Goal: Contribute content: Contribute content

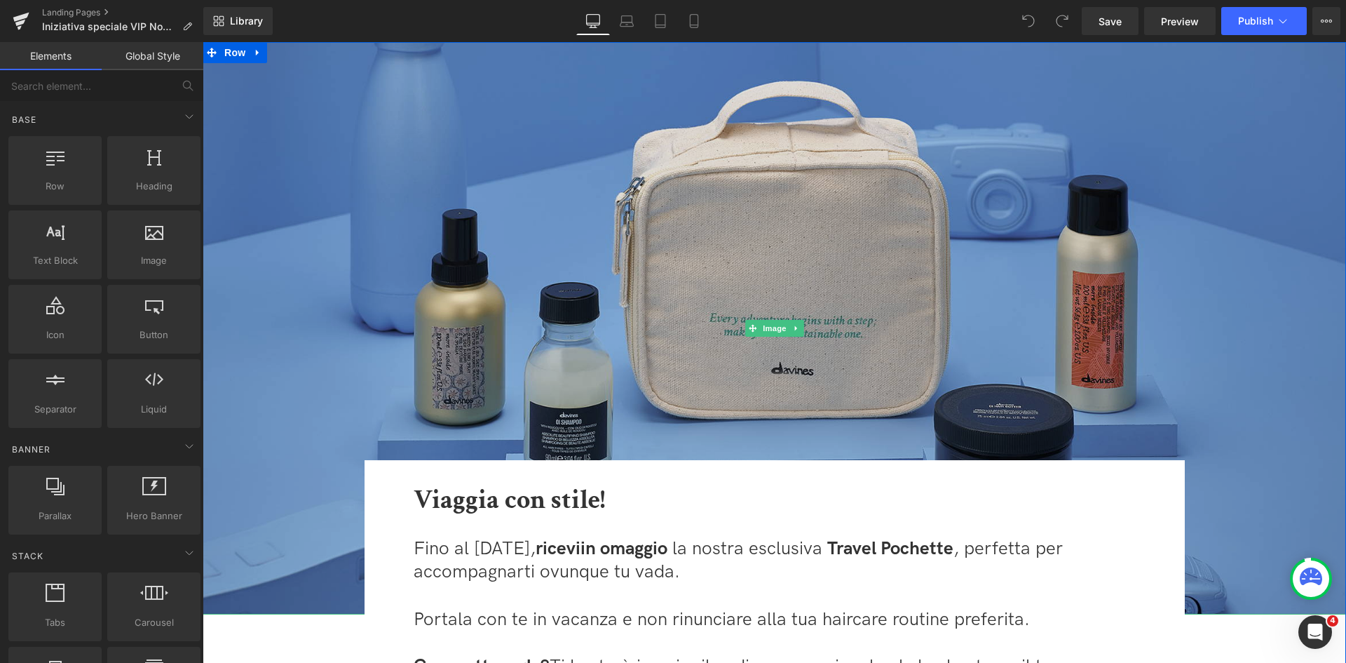
click at [514, 271] on img at bounding box center [775, 328] width 1144 height 572
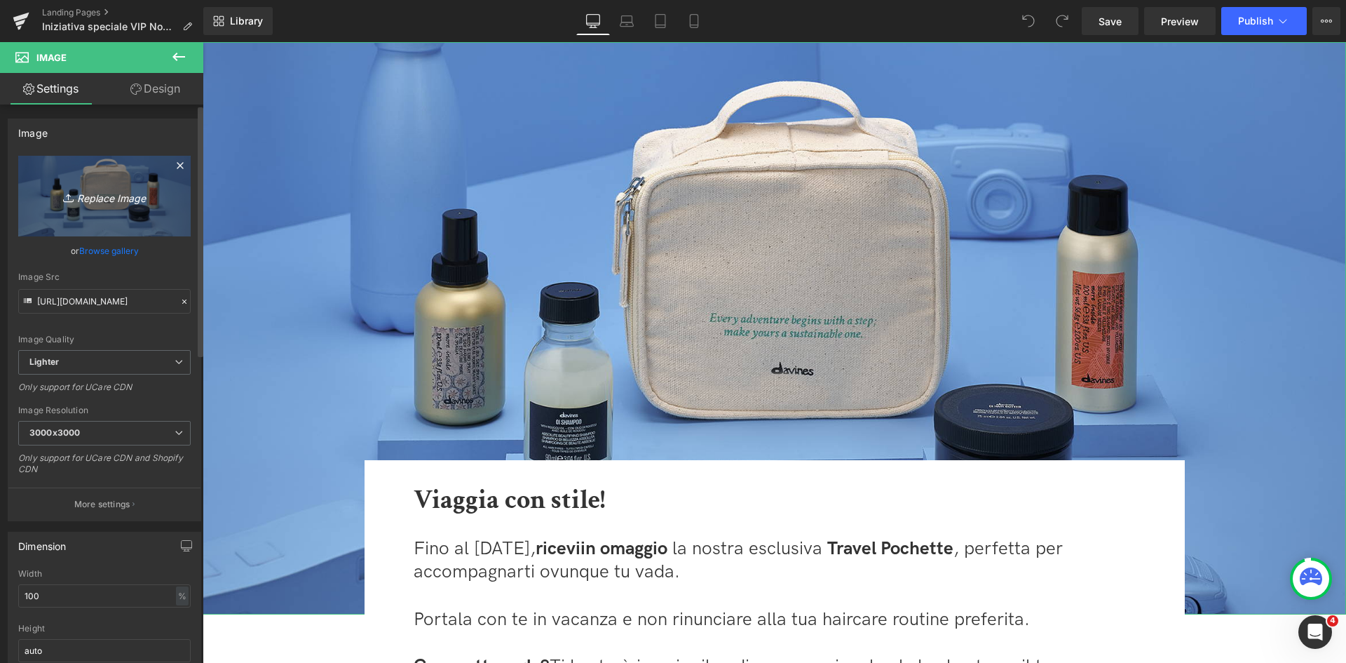
click at [112, 192] on icon "Replace Image" at bounding box center [104, 196] width 112 height 18
type input "C:\fakepath\HP-Banner_Travel_NT.jpg"
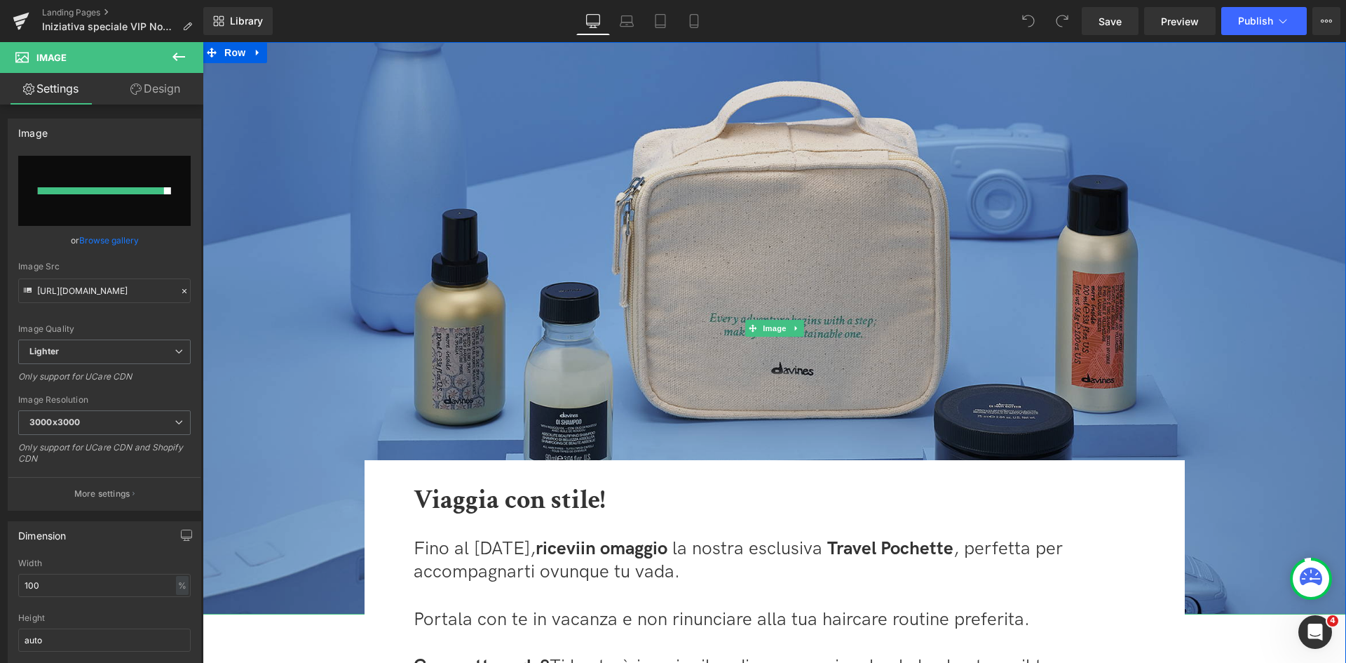
type input "https://ucarecdn.com/56ad48f8-0a5d-41fa-8ce4-06b88af42788/-/format/auto/-/previ…"
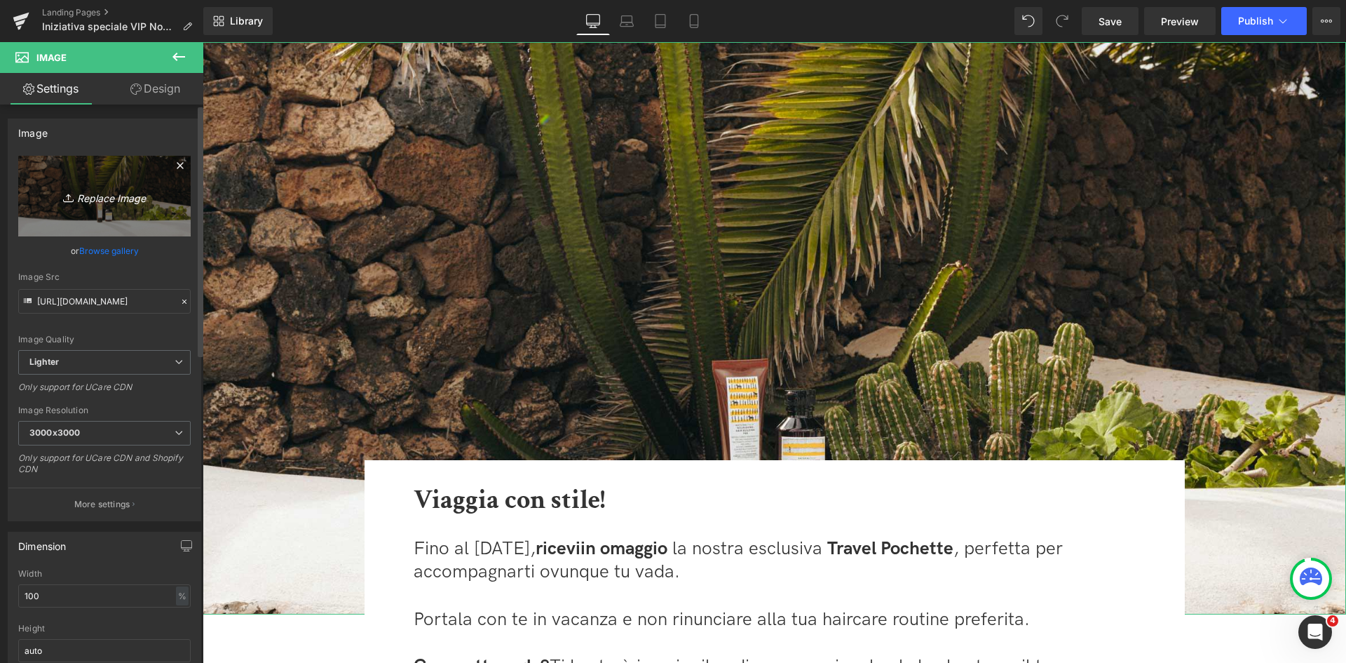
click at [106, 189] on icon "Replace Image" at bounding box center [104, 196] width 112 height 18
type input "C:\fakepath\HP-Banner_Travel_NT_1.jpg"
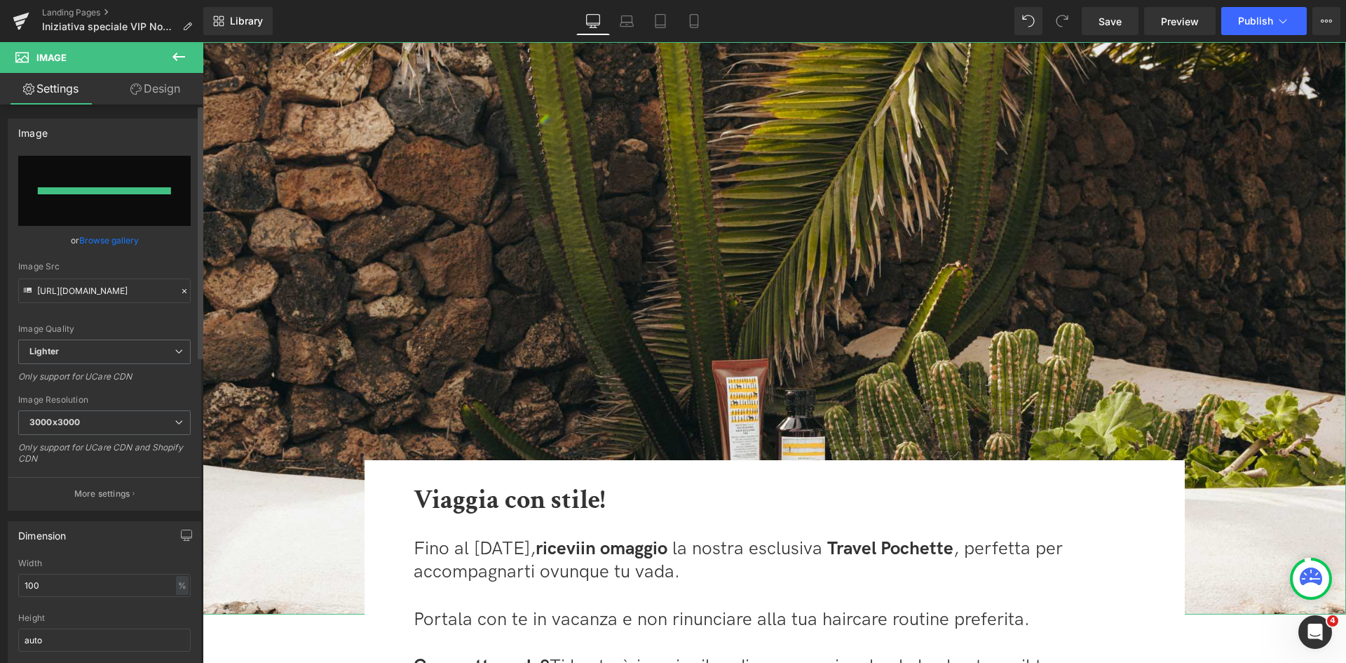
type input "https://ucarecdn.com/3bae25c7-a879-4ecb-91a8-a471aeb17c55/-/format/auto/-/previ…"
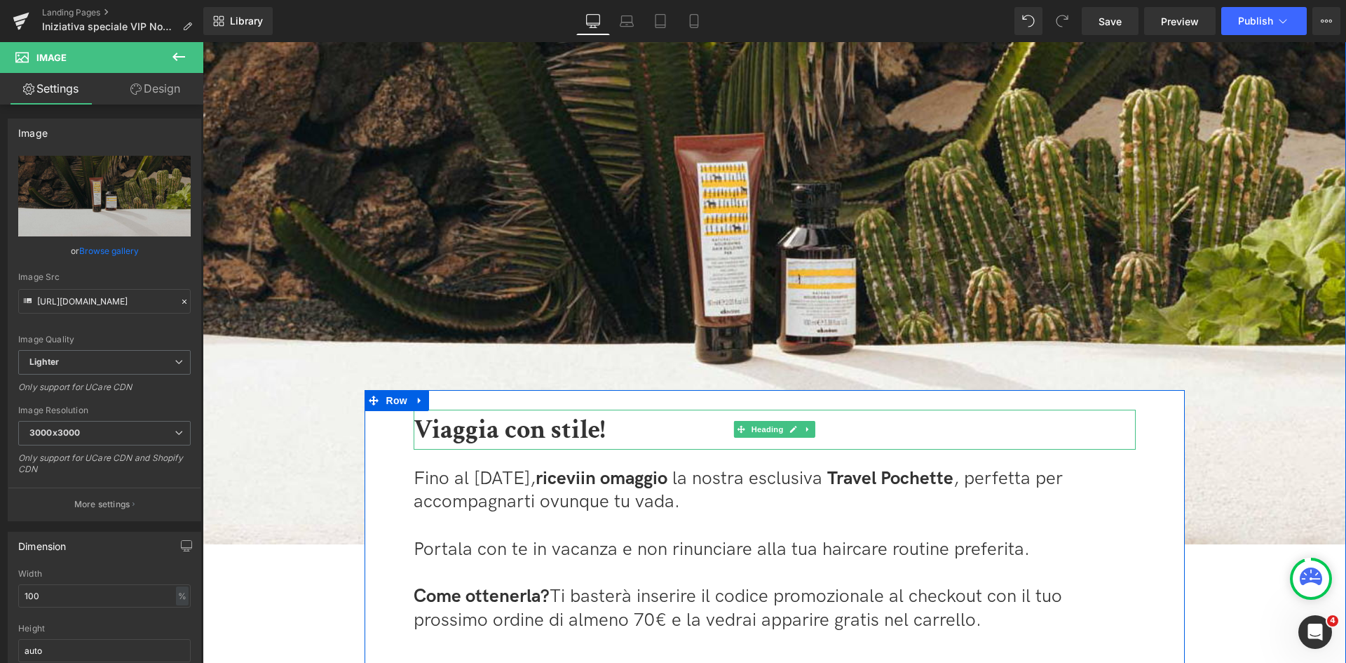
scroll to position [140, 0]
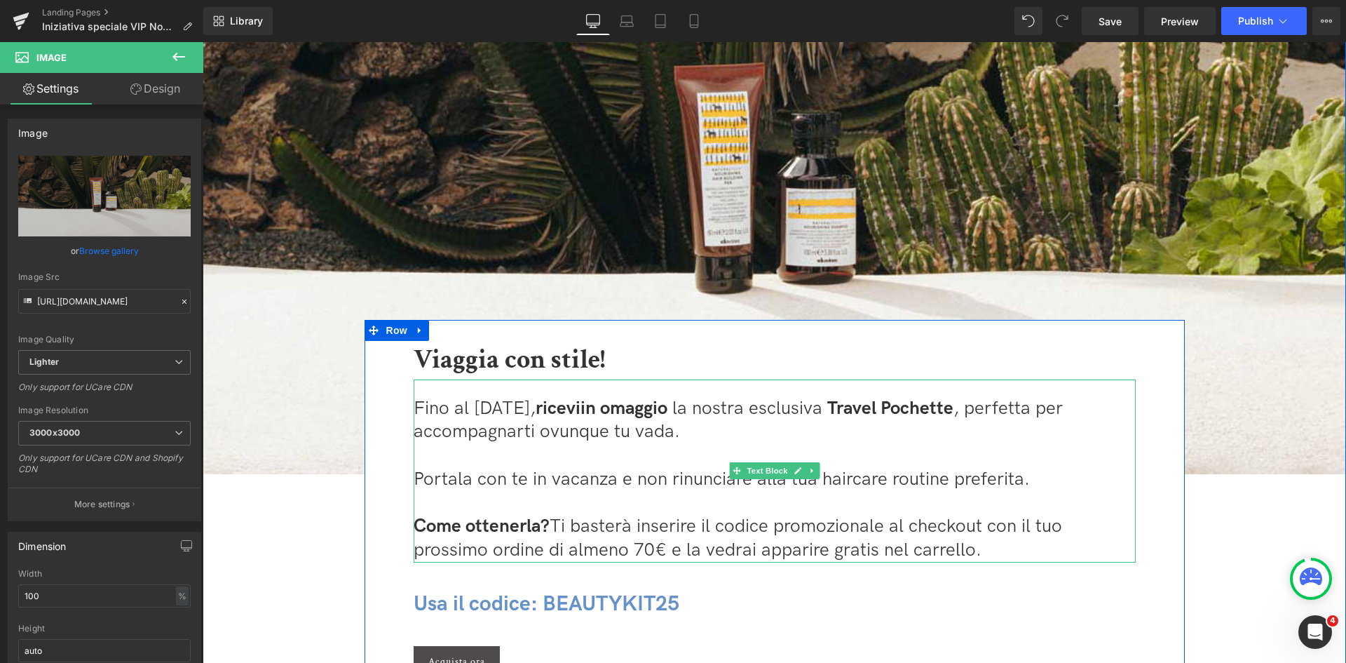
click at [492, 407] on span "Fino al 29 luglio, ricevi" at bounding box center [497, 409] width 167 height 22
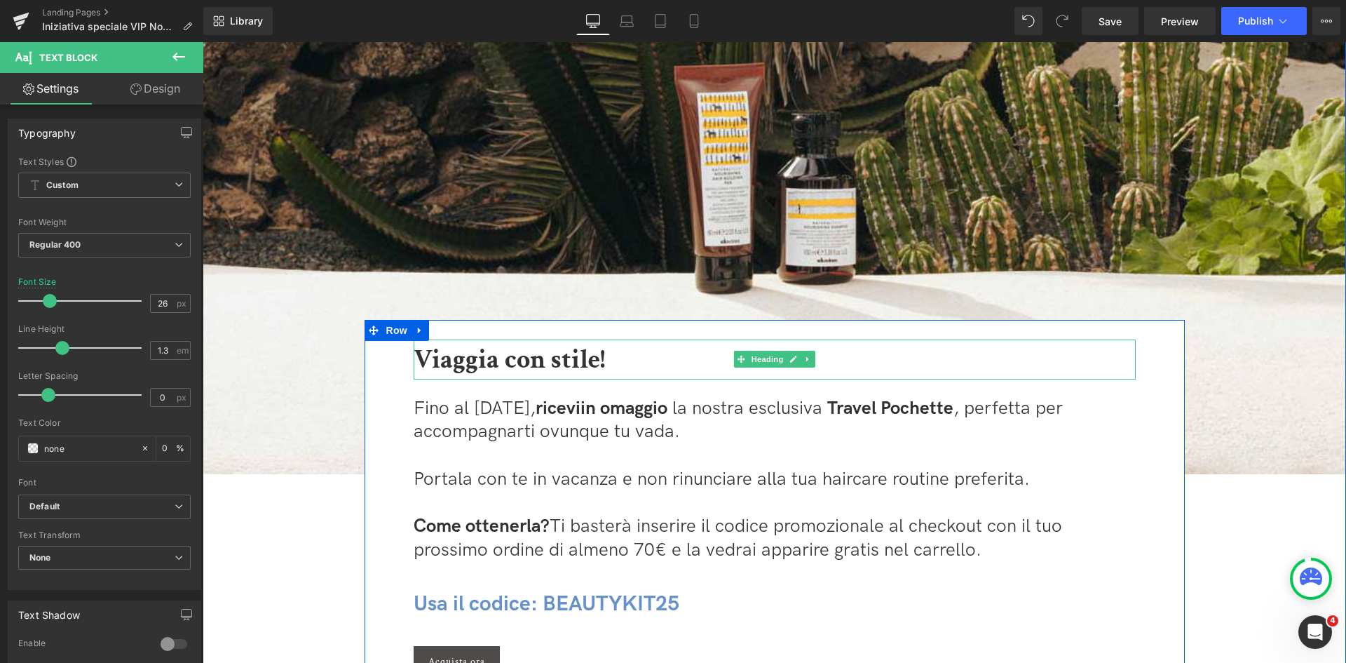
click at [572, 350] on b "Viaggia con stile!" at bounding box center [509, 359] width 191 height 34
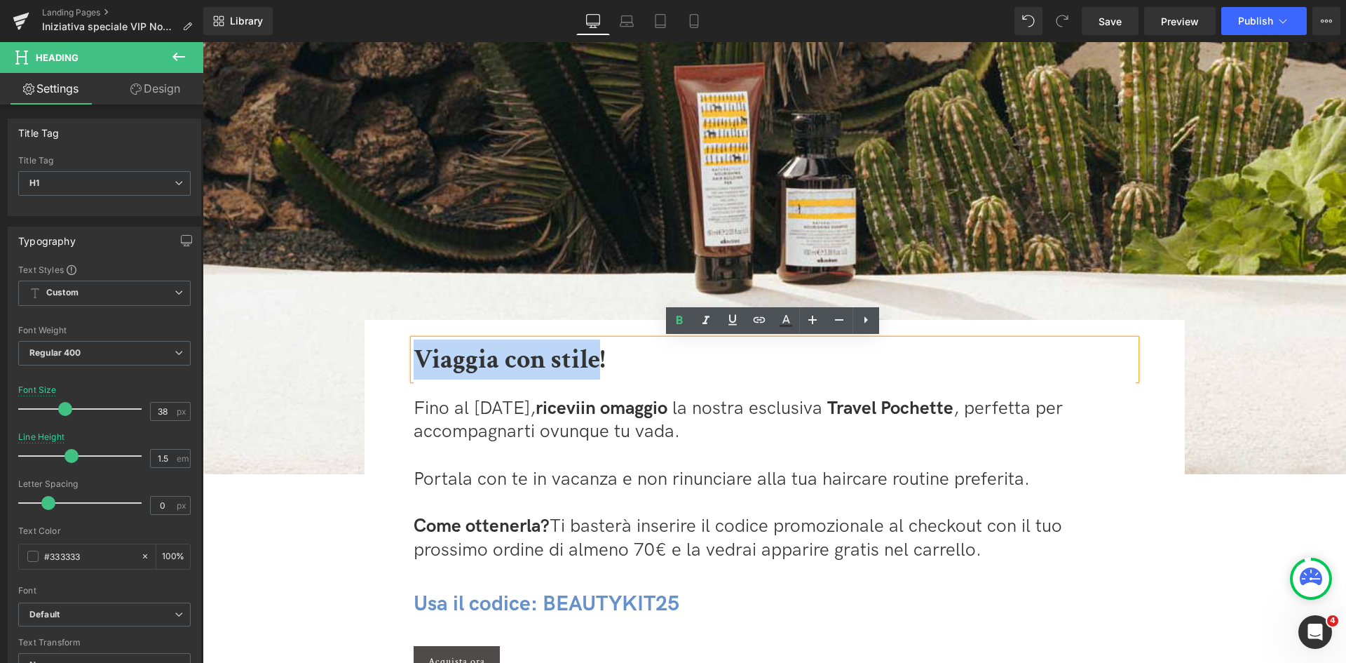
drag, startPoint x: 597, startPoint y: 359, endPoint x: 397, endPoint y: 352, distance: 200.0
click at [400, 352] on div "Viaggia con stile! Heading Fino al 29 luglio, ricevi in omaggio la nostra esclu…" at bounding box center [775, 508] width 750 height 338
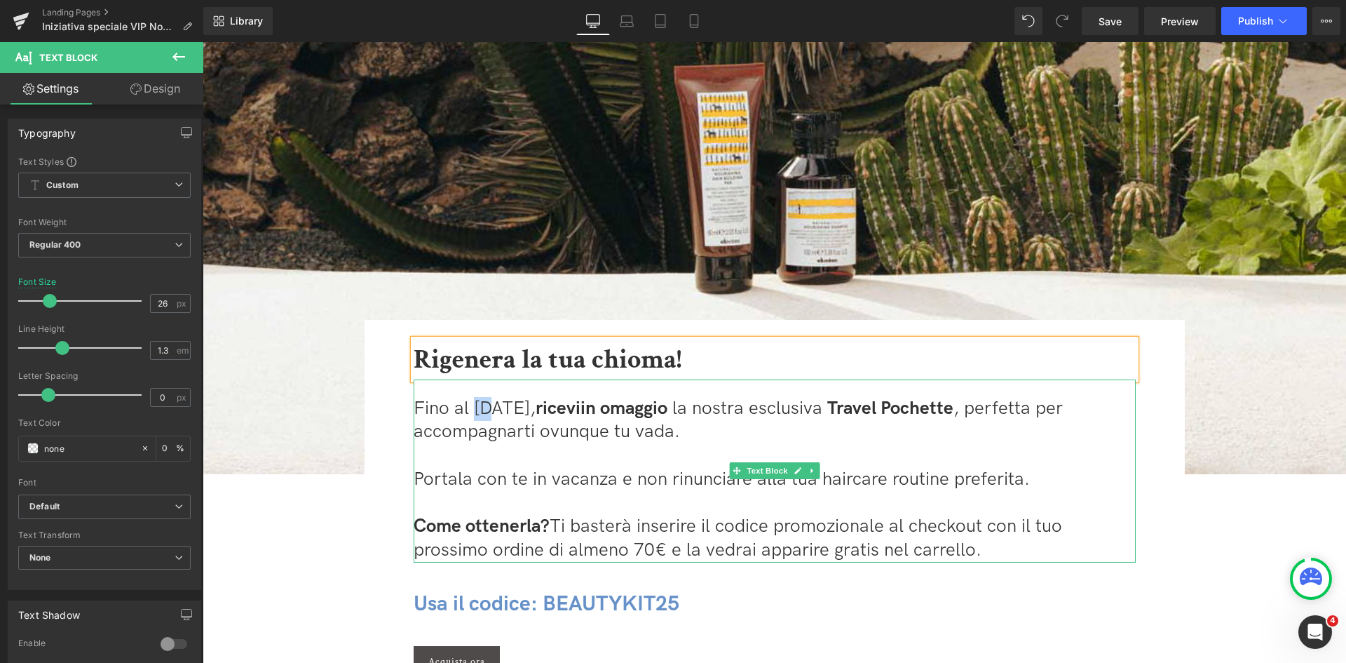
drag, startPoint x: 492, startPoint y: 405, endPoint x: 470, endPoint y: 408, distance: 22.7
click at [470, 408] on span "Fino al 29 luglio, ricevi" at bounding box center [497, 409] width 167 height 22
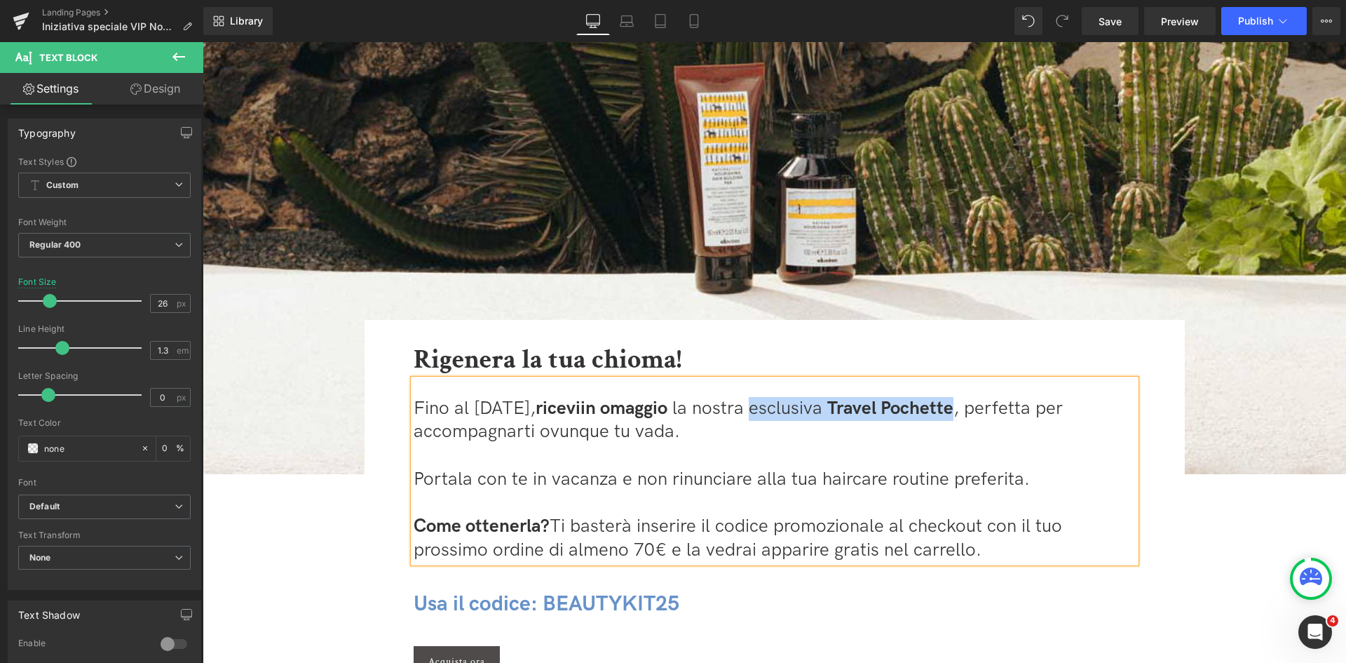
drag, startPoint x: 810, startPoint y: 410, endPoint x: 1013, endPoint y: 403, distance: 203.5
click at [1013, 403] on p "Fino al 14 settembre, ricevi in omaggio la nostra esclusiva Travel Pochette , p…" at bounding box center [775, 421] width 722 height 48
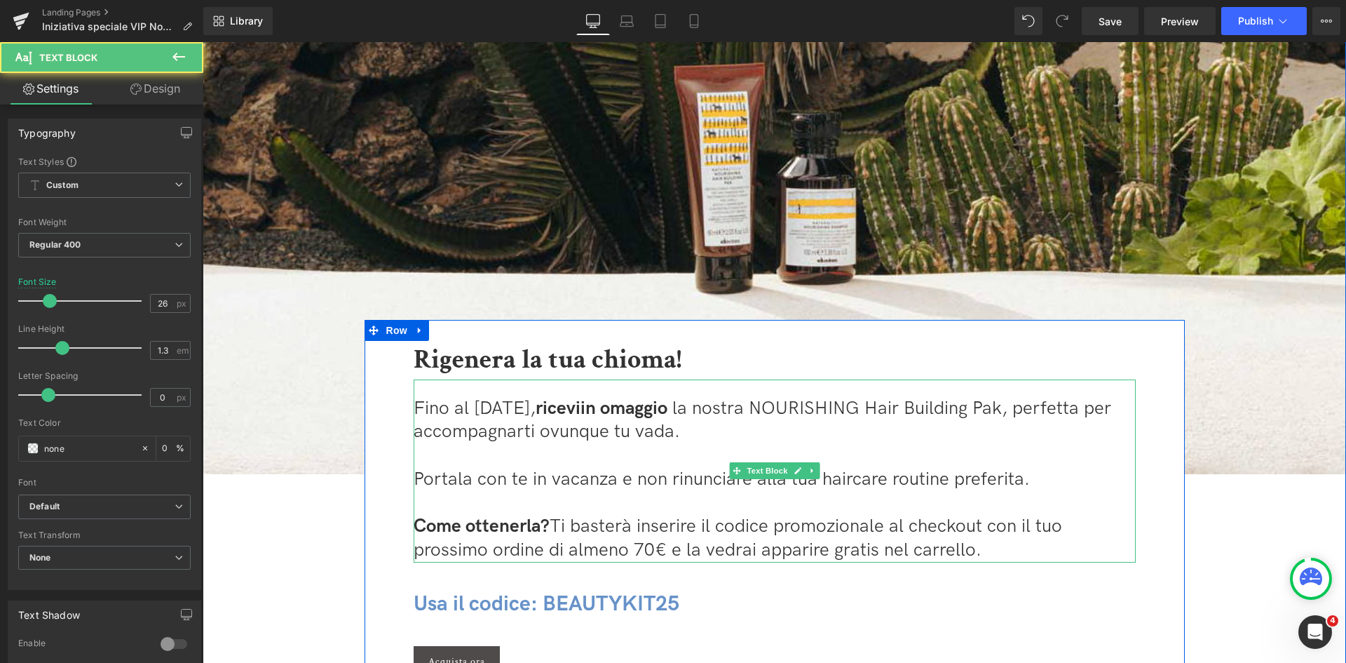
click at [1002, 405] on span "la nostra NOURISHING Hair Building Pak" at bounding box center [838, 409] width 330 height 22
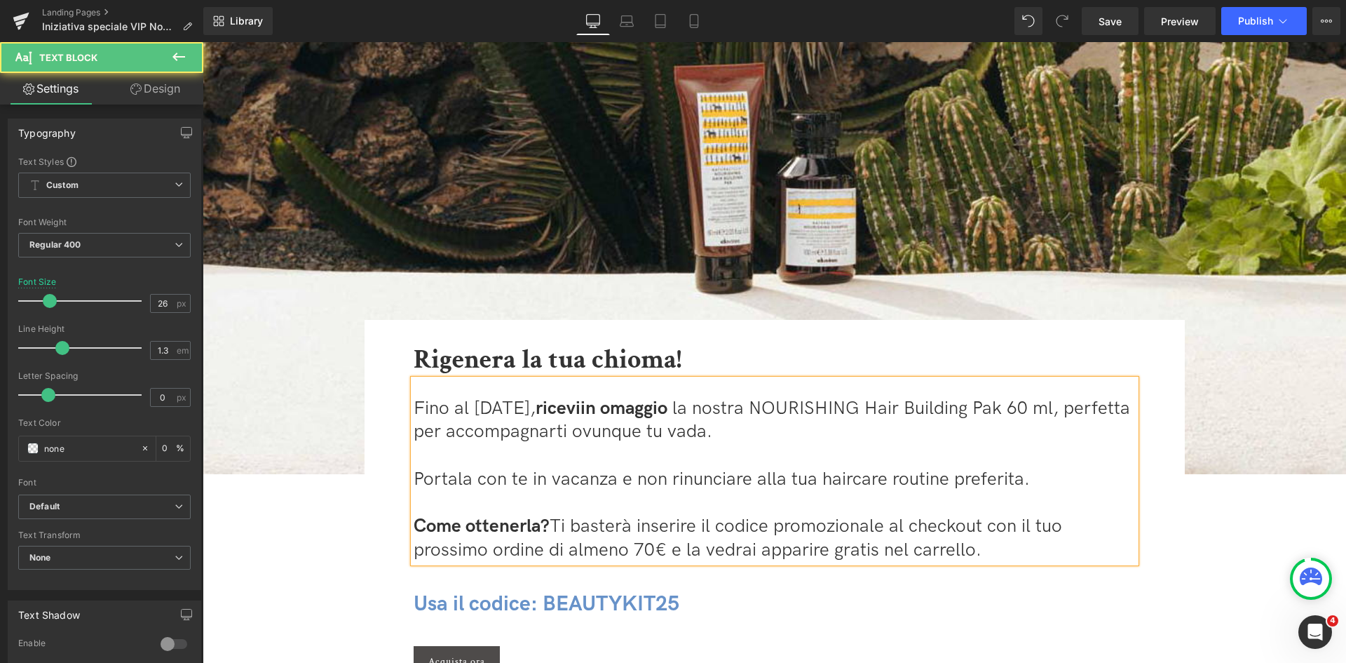
click at [423, 428] on span ", perfetta per accompagnarti ovunque tu vada." at bounding box center [772, 421] width 717 height 46
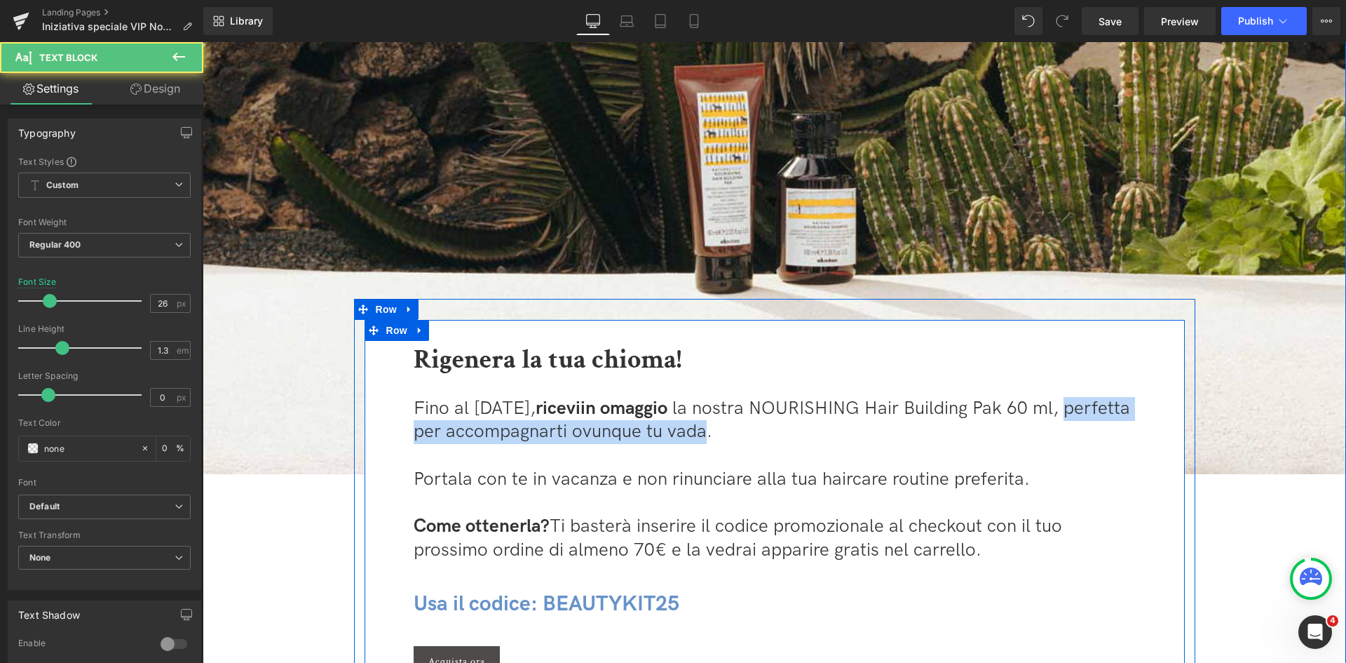
drag, startPoint x: 771, startPoint y: 432, endPoint x: 385, endPoint y: 433, distance: 386.4
click at [385, 433] on div "Rigenera la tua chioma! Heading Fino al 14 settembre, ricevi in omaggio la nost…" at bounding box center [775, 499] width 821 height 358
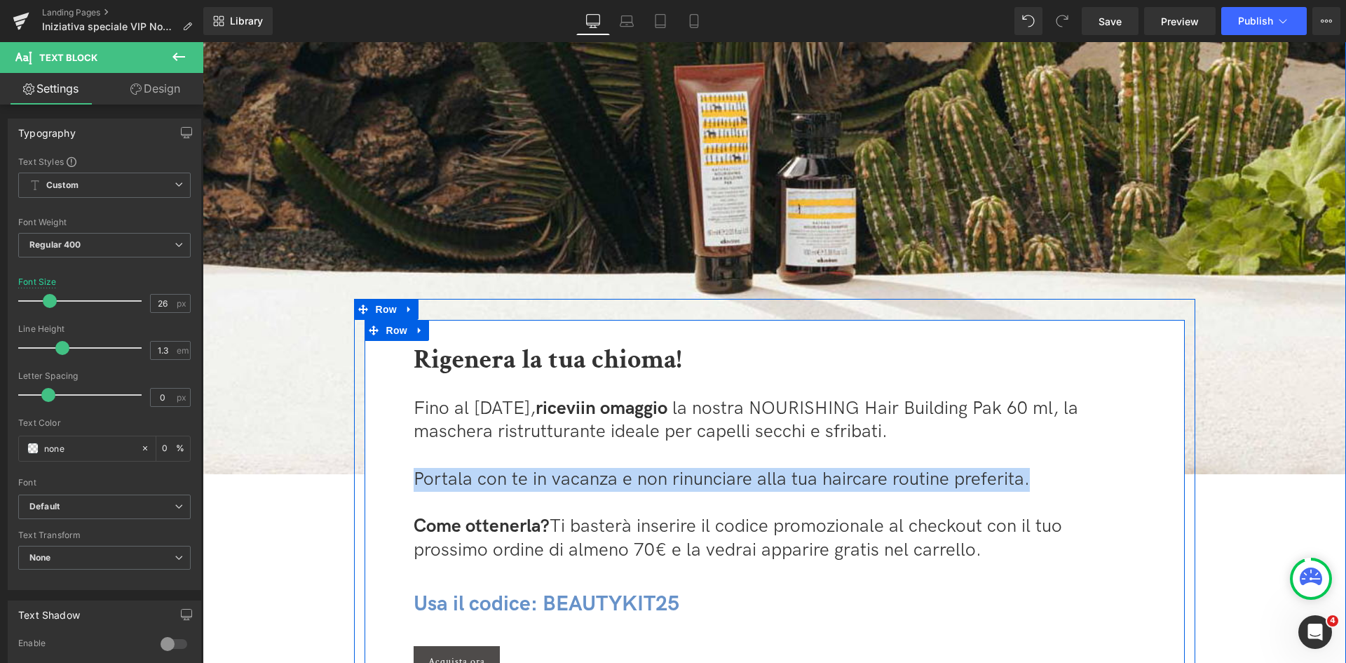
drag, startPoint x: 1044, startPoint y: 485, endPoint x: 400, endPoint y: 478, distance: 643.8
click at [400, 478] on div "Rigenera la tua chioma! Heading Fino al 14 settembre, ricevi in omaggio la nost…" at bounding box center [775, 508] width 750 height 338
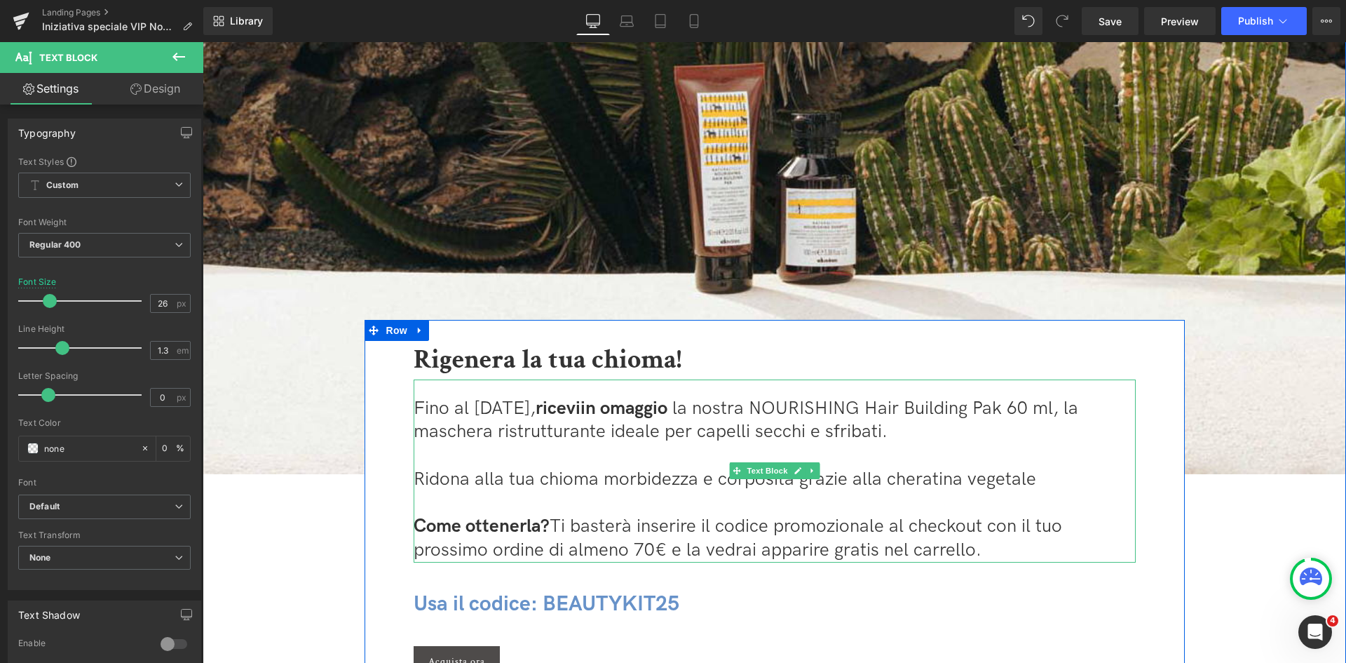
click at [1035, 477] on p "Ridona alla tua chioma morbidezza e corposità grazie alla cheratina vegetale" at bounding box center [775, 480] width 722 height 24
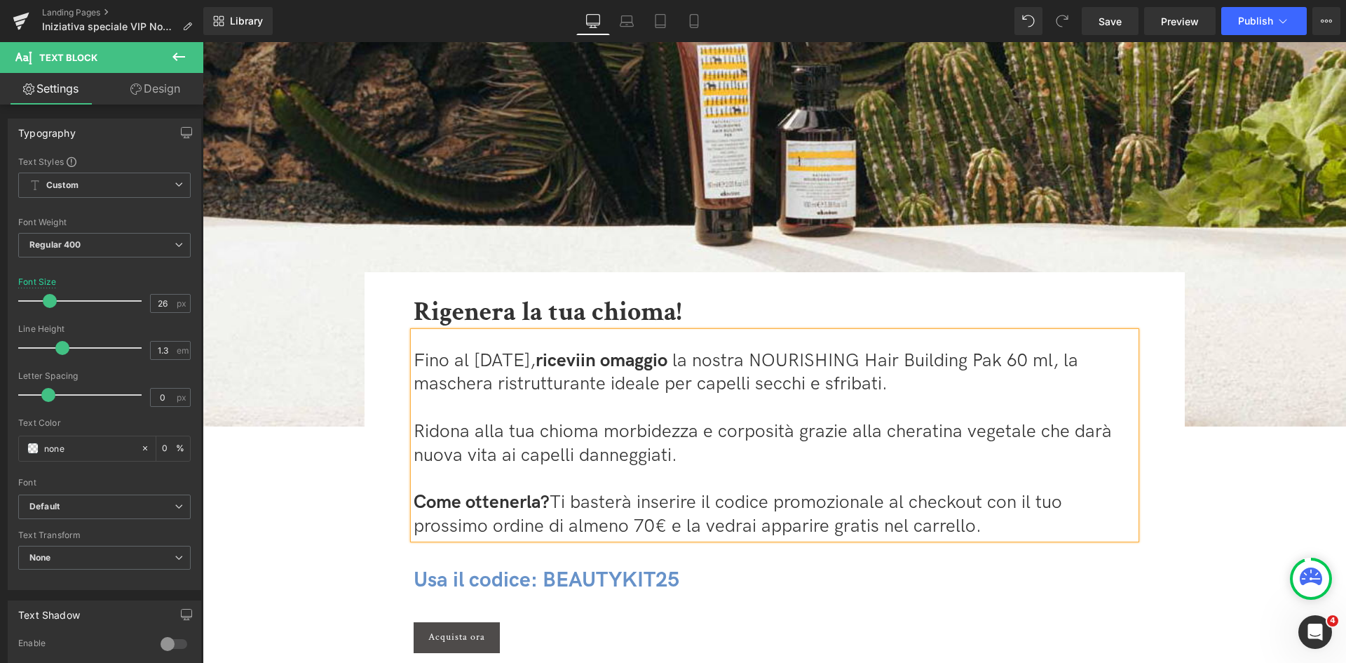
scroll to position [210, 0]
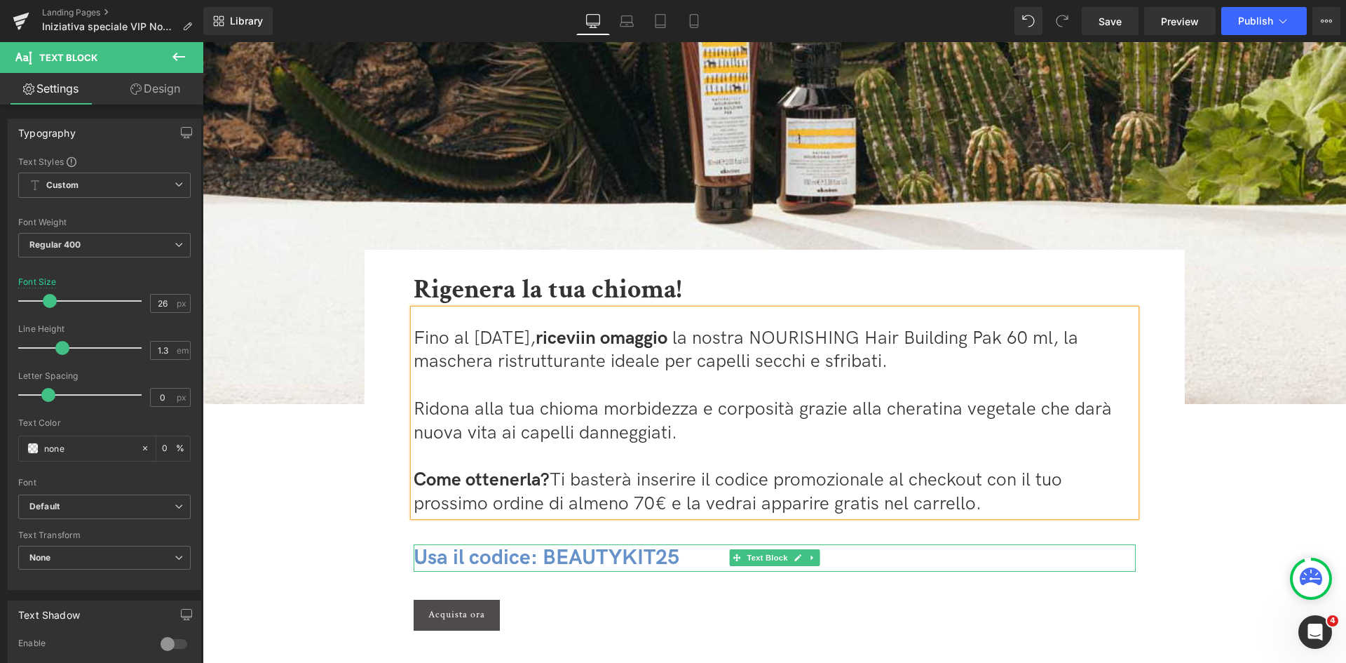
click at [635, 563] on span "Usa il codice: BEAUTYKIT25" at bounding box center [547, 557] width 266 height 25
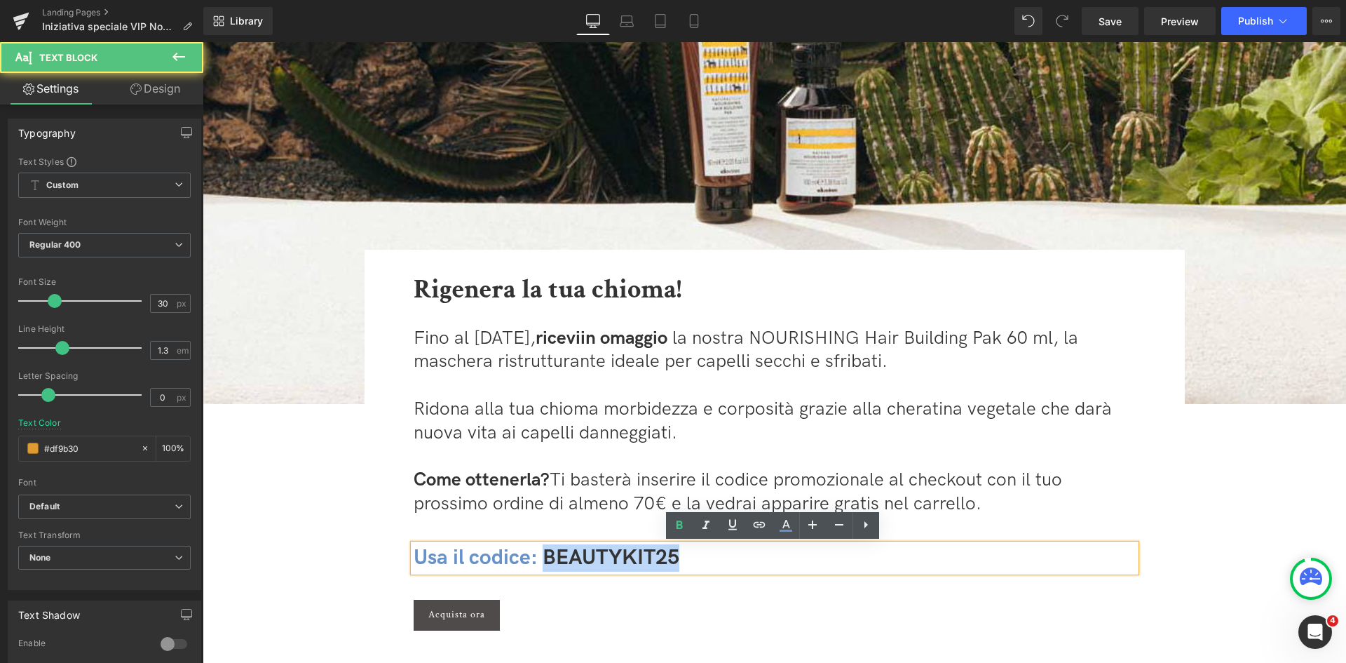
click at [635, 563] on span "Usa il codice: BEAUTYKIT25" at bounding box center [547, 557] width 266 height 25
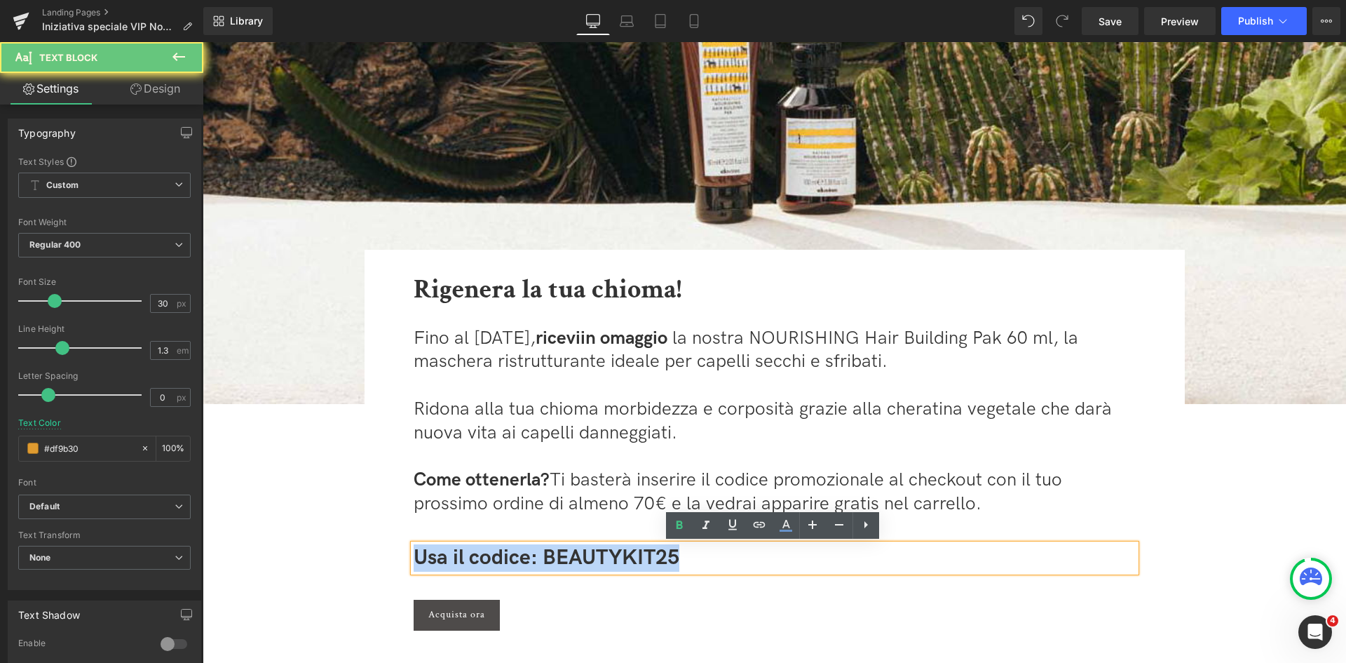
click at [635, 563] on span "Usa il codice: BEAUTYKIT25" at bounding box center [547, 557] width 266 height 25
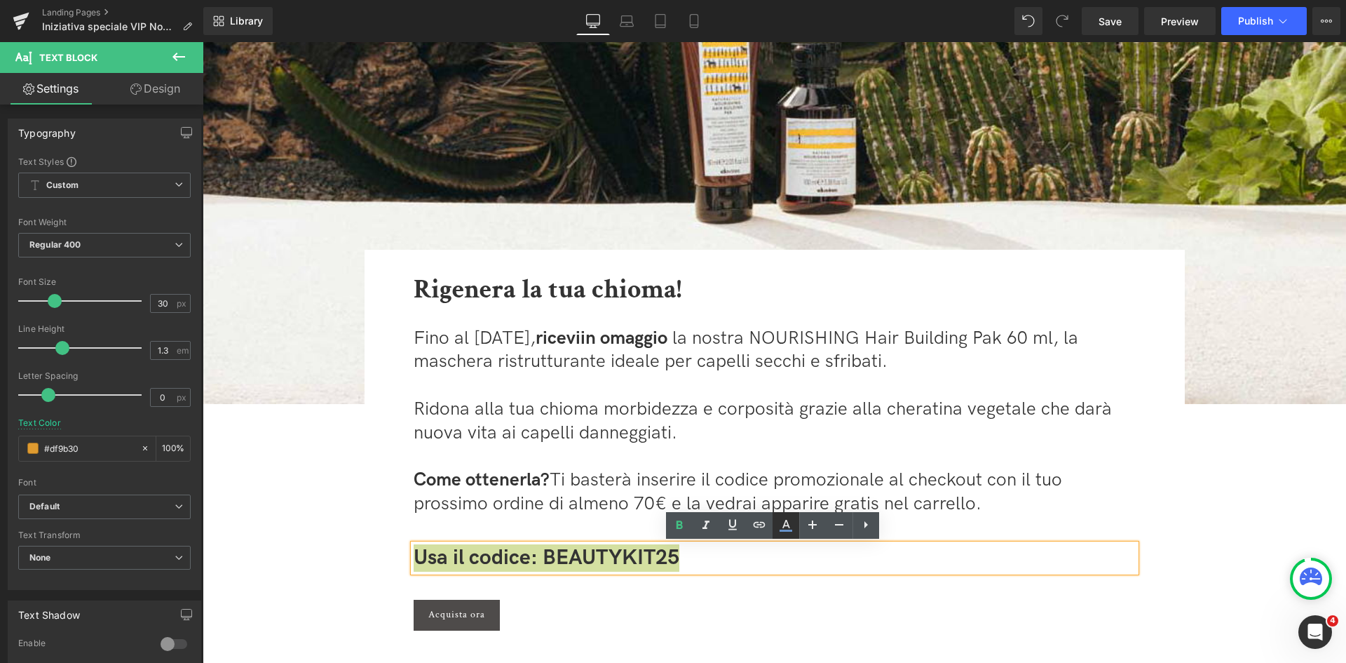
click at [783, 523] on icon at bounding box center [786, 525] width 17 height 17
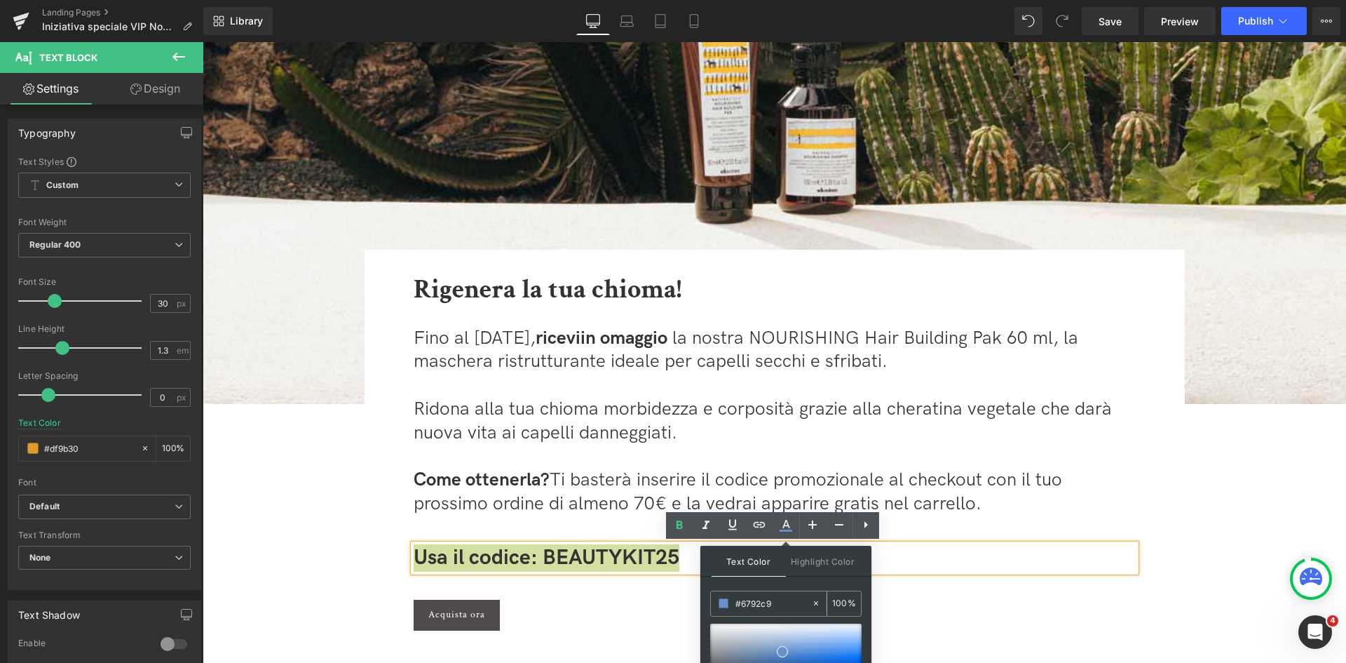
drag, startPoint x: 777, startPoint y: 600, endPoint x: 738, endPoint y: 609, distance: 39.6
click at [738, 609] on input "#6792c9" at bounding box center [774, 602] width 76 height 15
paste input "f9bb26"
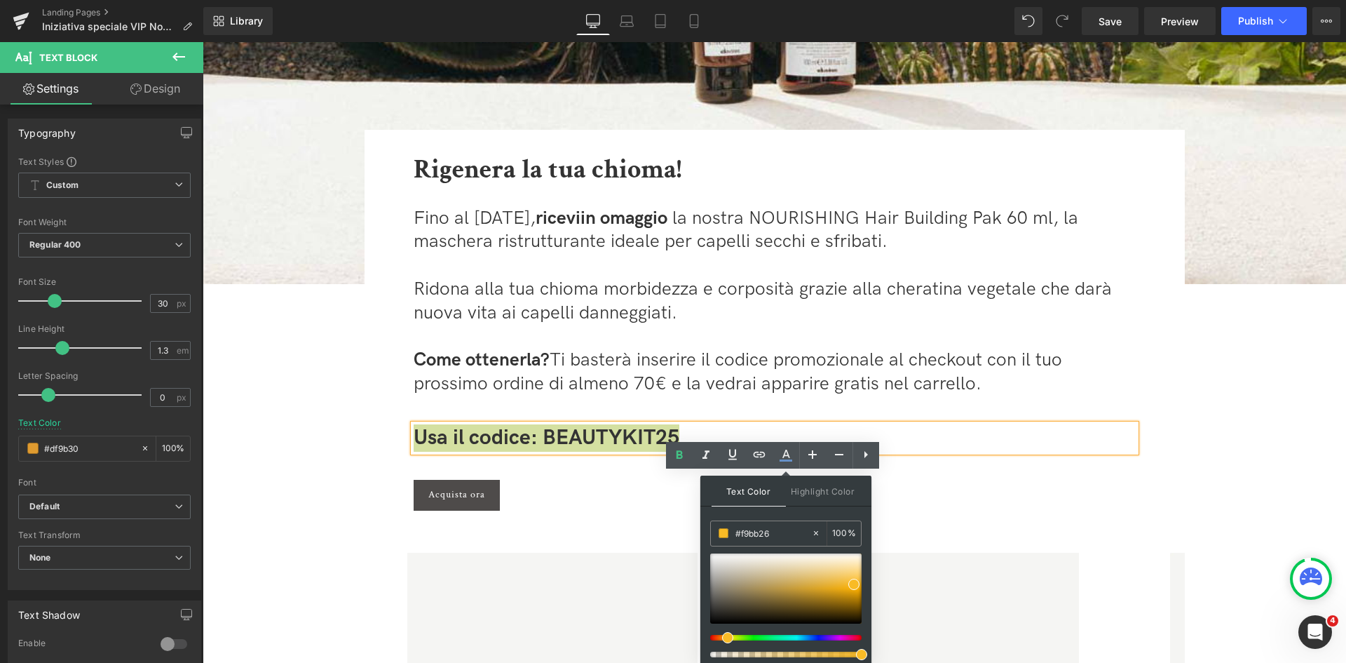
scroll to position [351, 0]
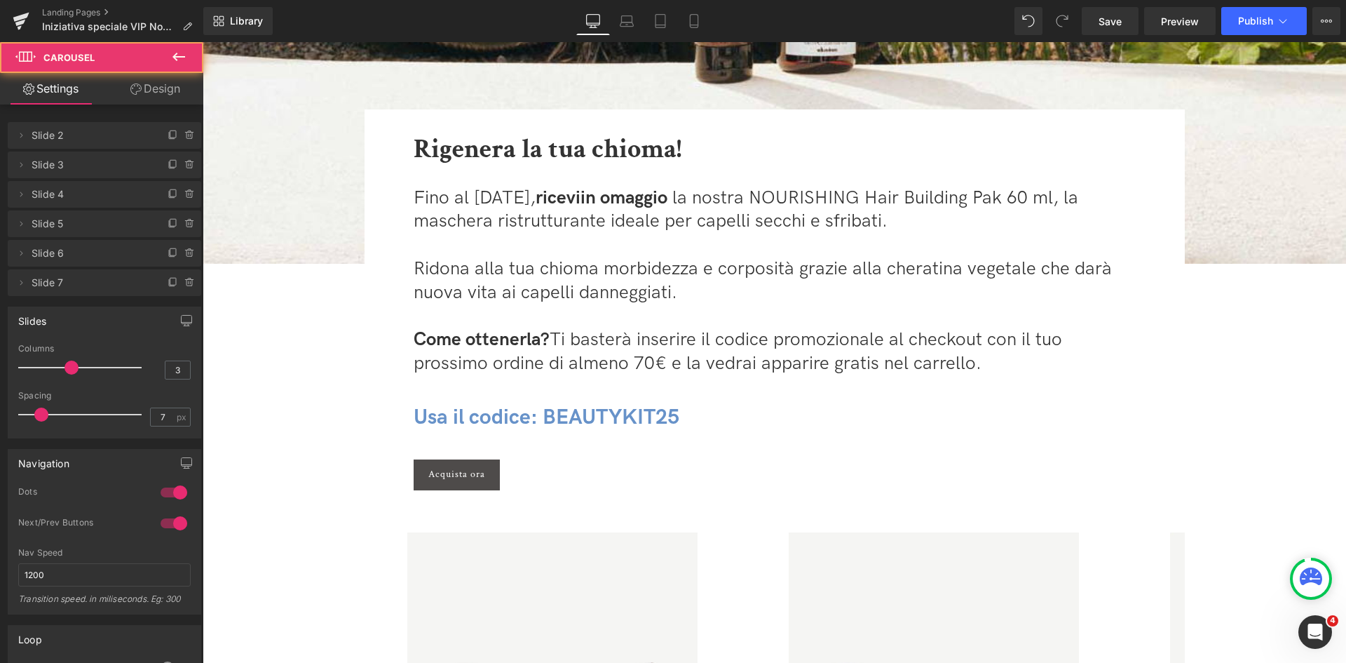
click at [566, 417] on span "Usa il codice: BEAUTYKIT25" at bounding box center [547, 417] width 266 height 25
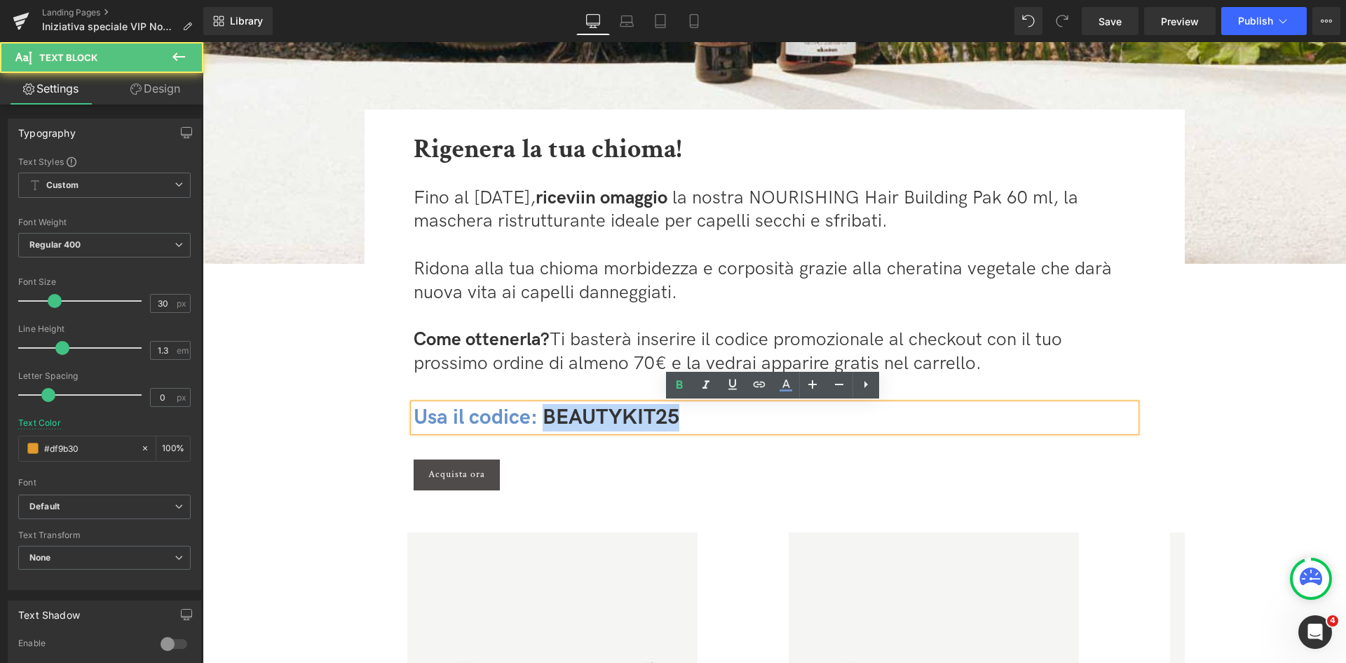
click at [566, 417] on span "Usa il codice: BEAUTYKIT25" at bounding box center [547, 417] width 266 height 25
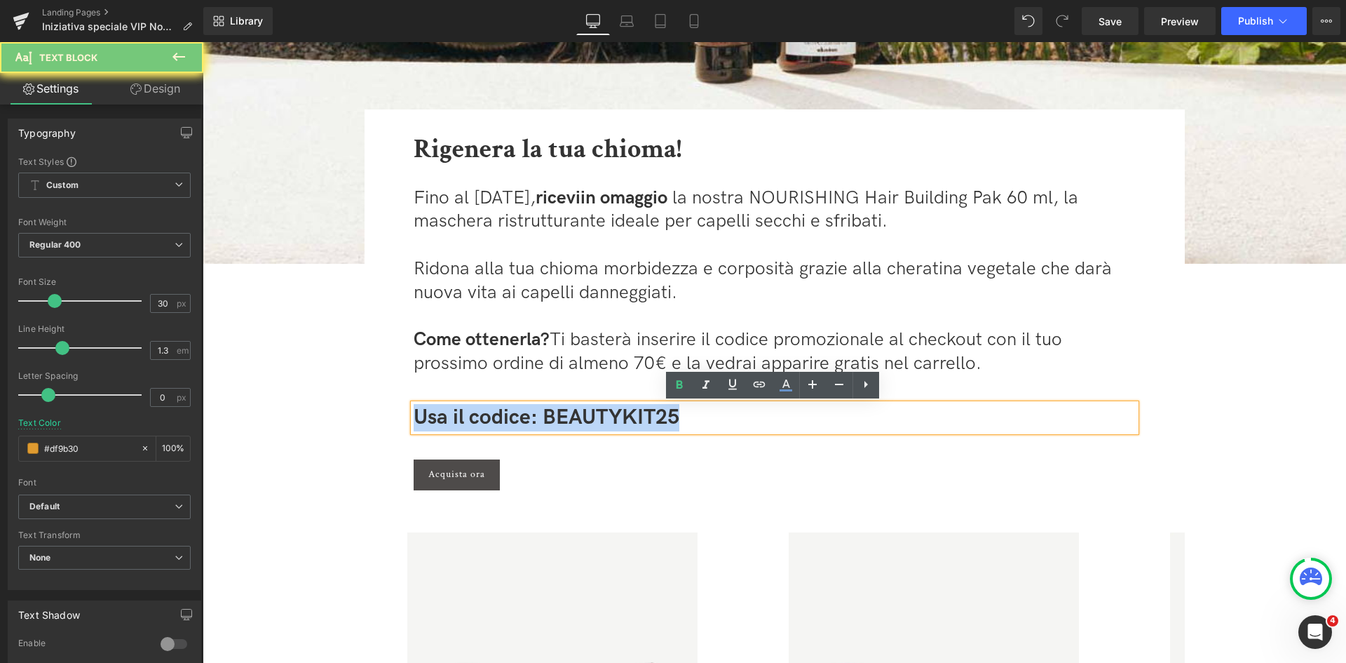
click at [566, 417] on span "Usa il codice: BEAUTYKIT25" at bounding box center [547, 417] width 266 height 25
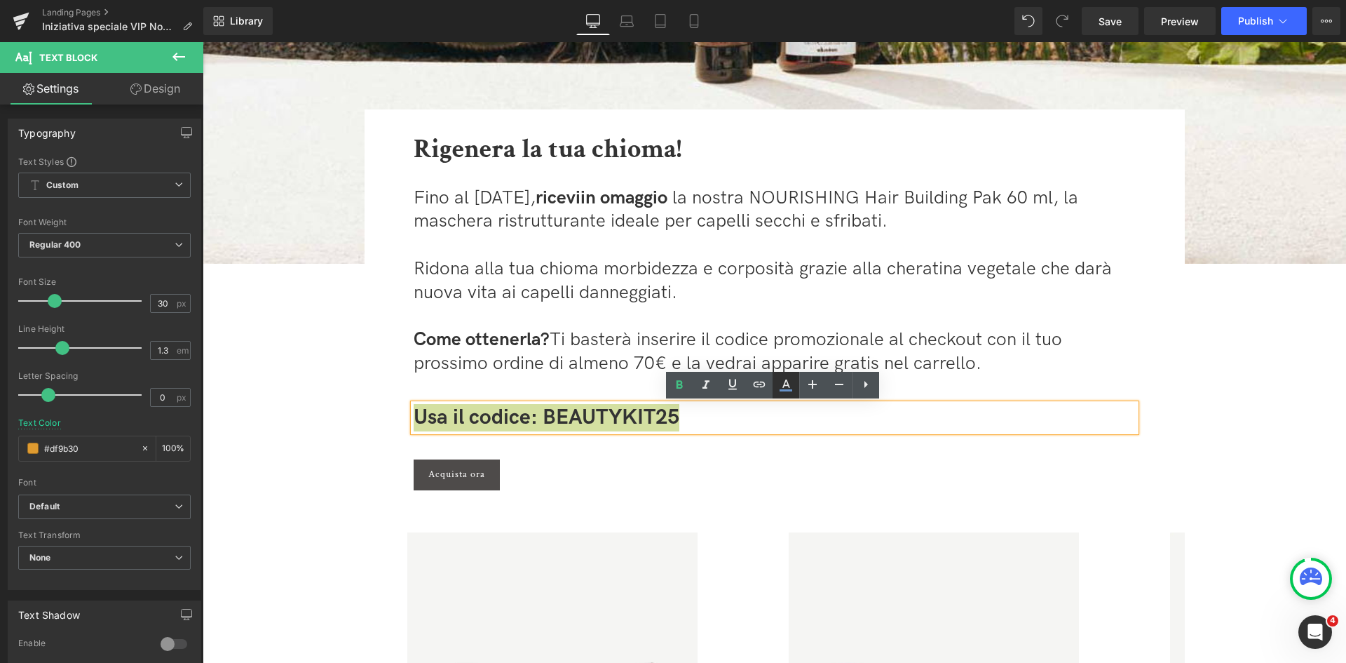
click at [791, 388] on icon at bounding box center [786, 385] width 17 height 17
type input "#6792c9"
type input "100"
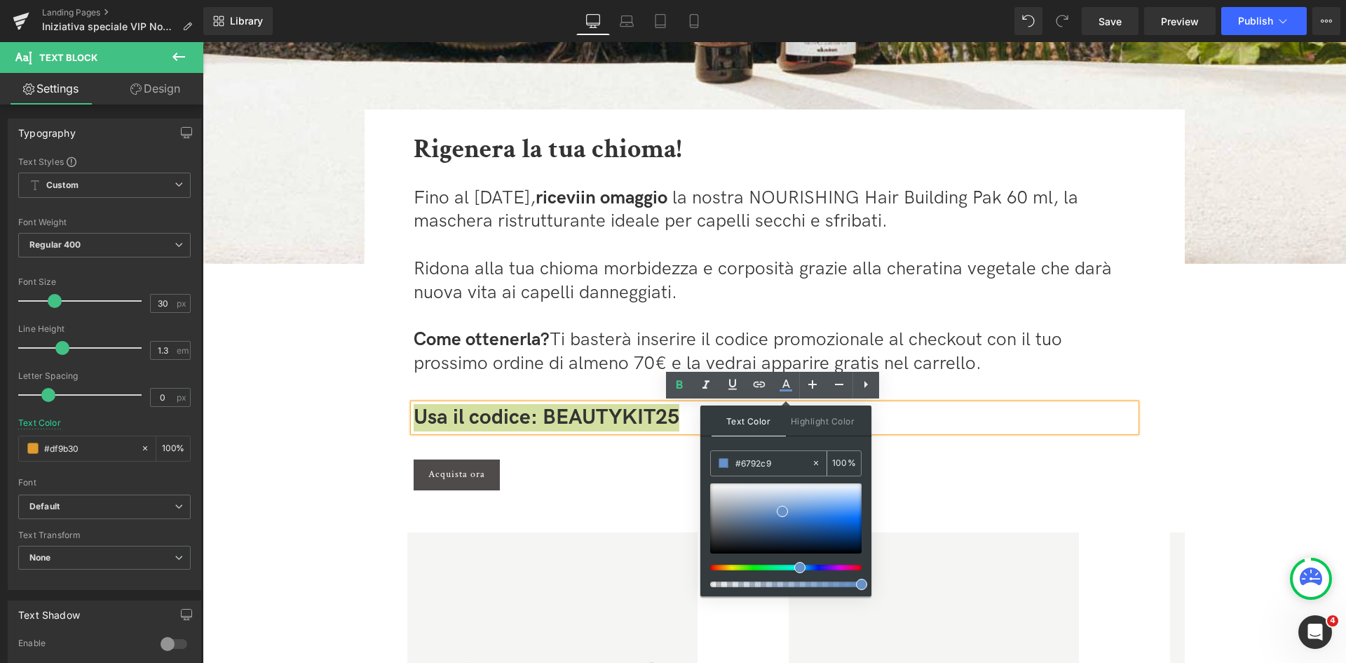
drag, startPoint x: 771, startPoint y: 463, endPoint x: 741, endPoint y: 462, distance: 29.5
click at [741, 462] on input "#6792c9" at bounding box center [774, 462] width 76 height 15
paste input "f9bb26"
type input "#f9bb26"
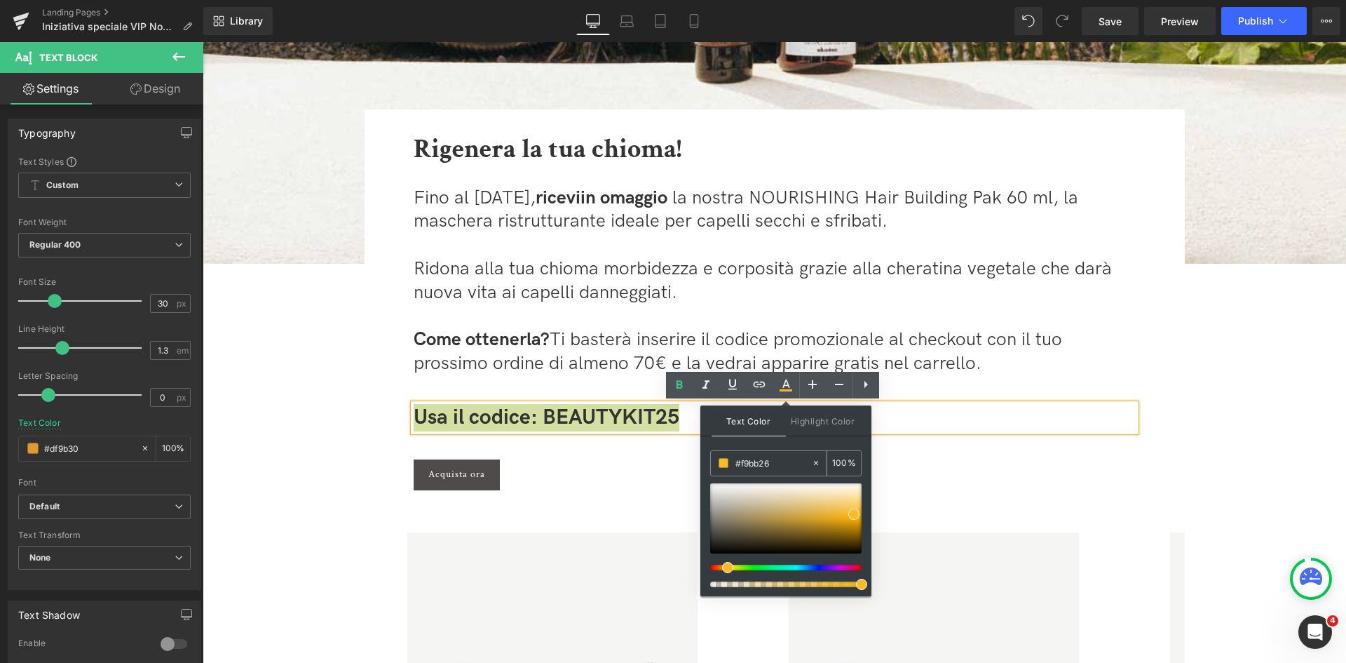
click at [720, 462] on span at bounding box center [724, 463] width 10 height 10
click at [963, 464] on div "Acquista ora" at bounding box center [775, 474] width 722 height 31
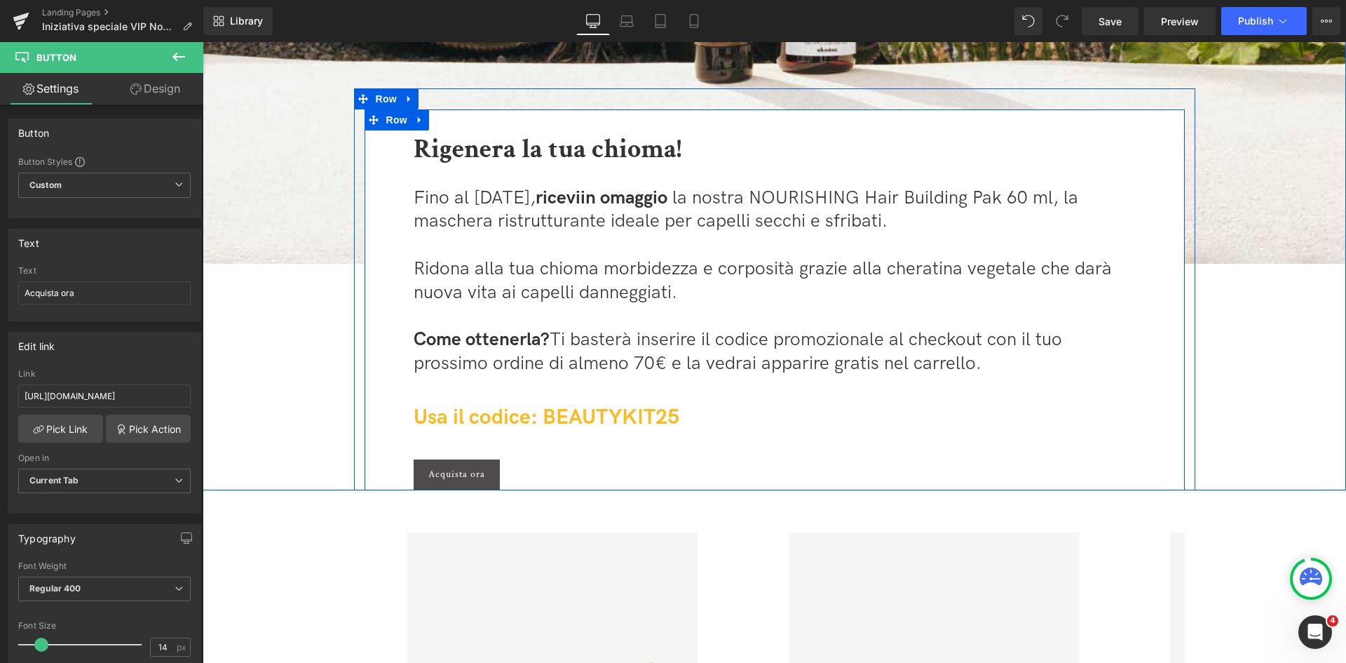
click at [638, 417] on span "Usa il codice: BEAUTYKIT25" at bounding box center [547, 417] width 266 height 25
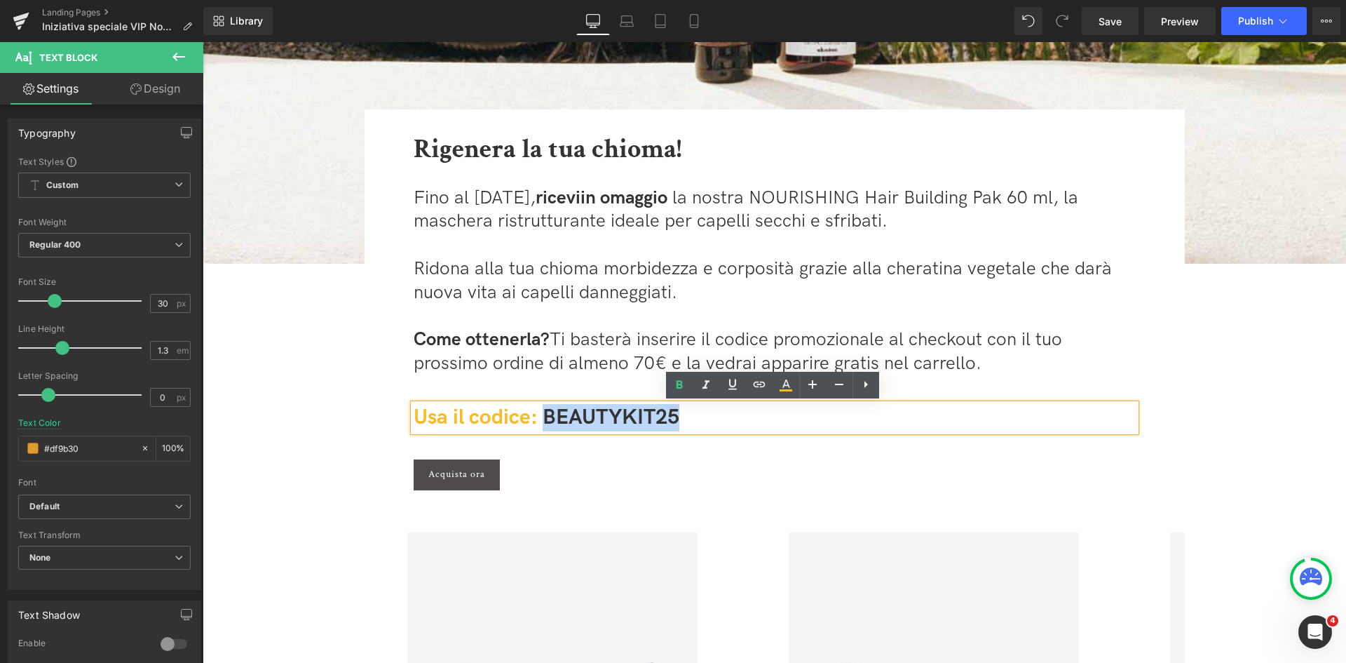
drag, startPoint x: 680, startPoint y: 417, endPoint x: 546, endPoint y: 415, distance: 134.7
click at [546, 415] on div "Usa il codice: BEAUTYKIT25" at bounding box center [775, 417] width 722 height 27
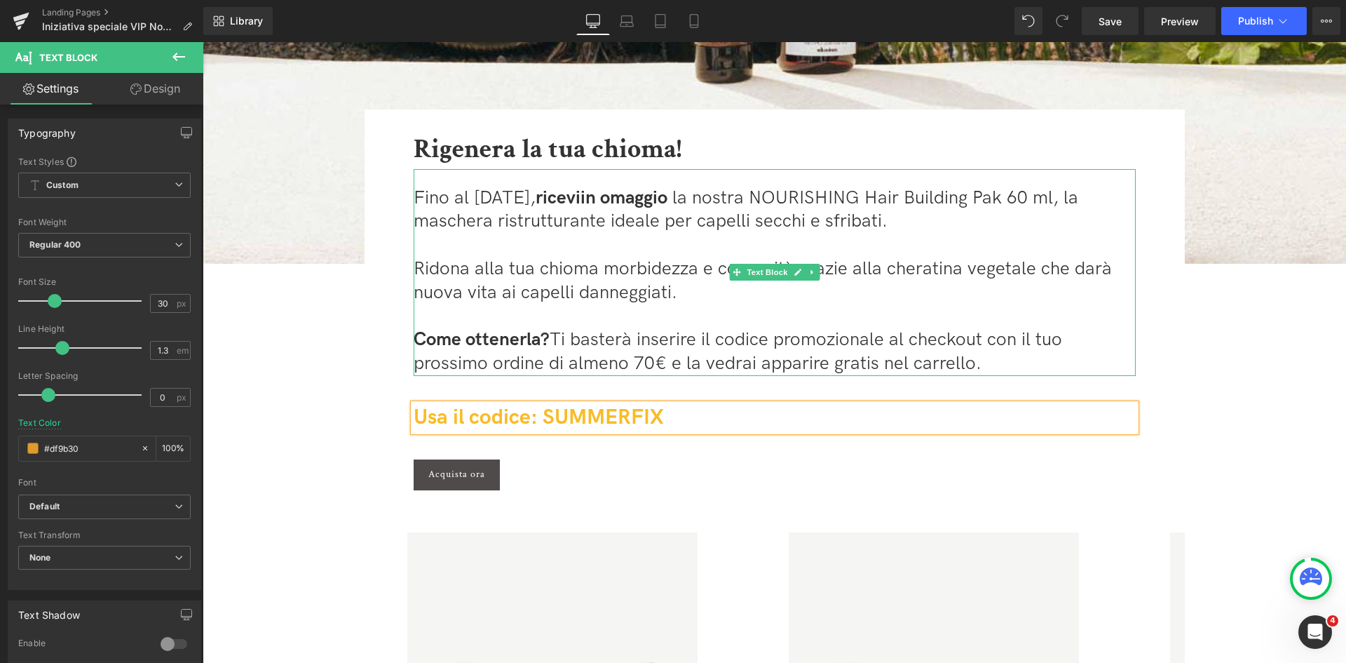
click at [417, 267] on span "Ridona alla tua chioma morbidezza e corposità grazie alla cheratina vegetale ch…" at bounding box center [763, 281] width 698 height 46
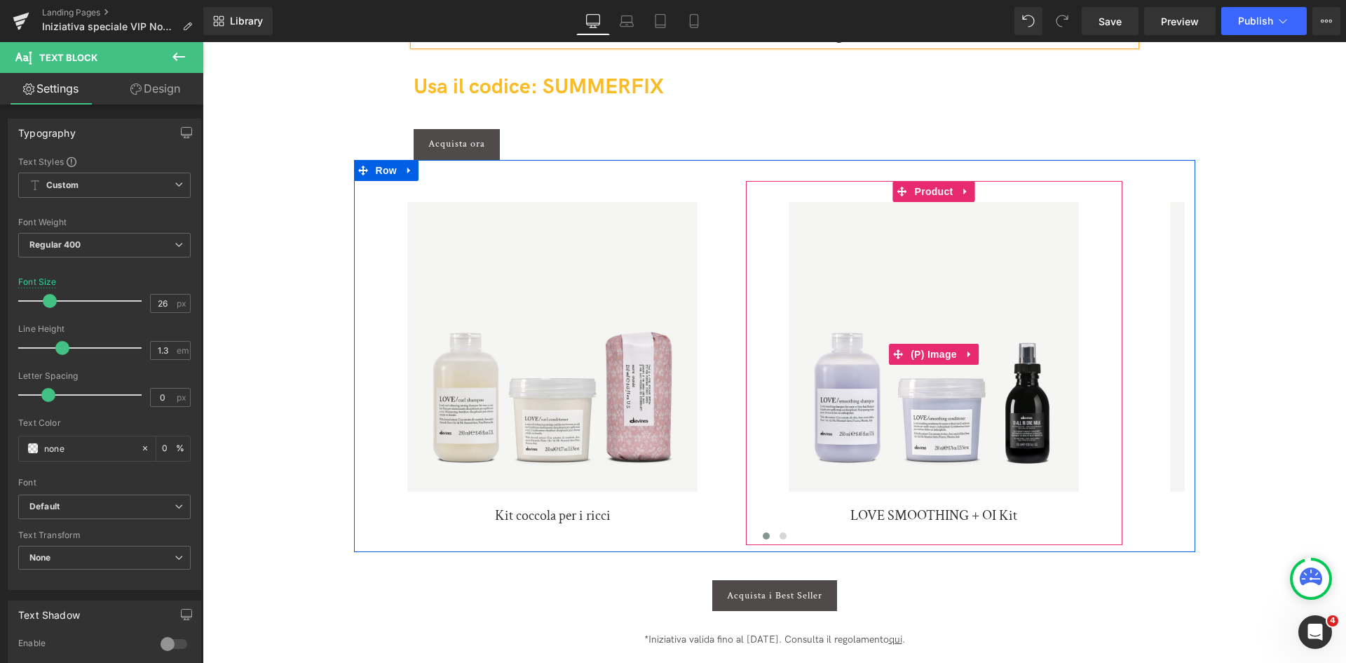
scroll to position [701, 0]
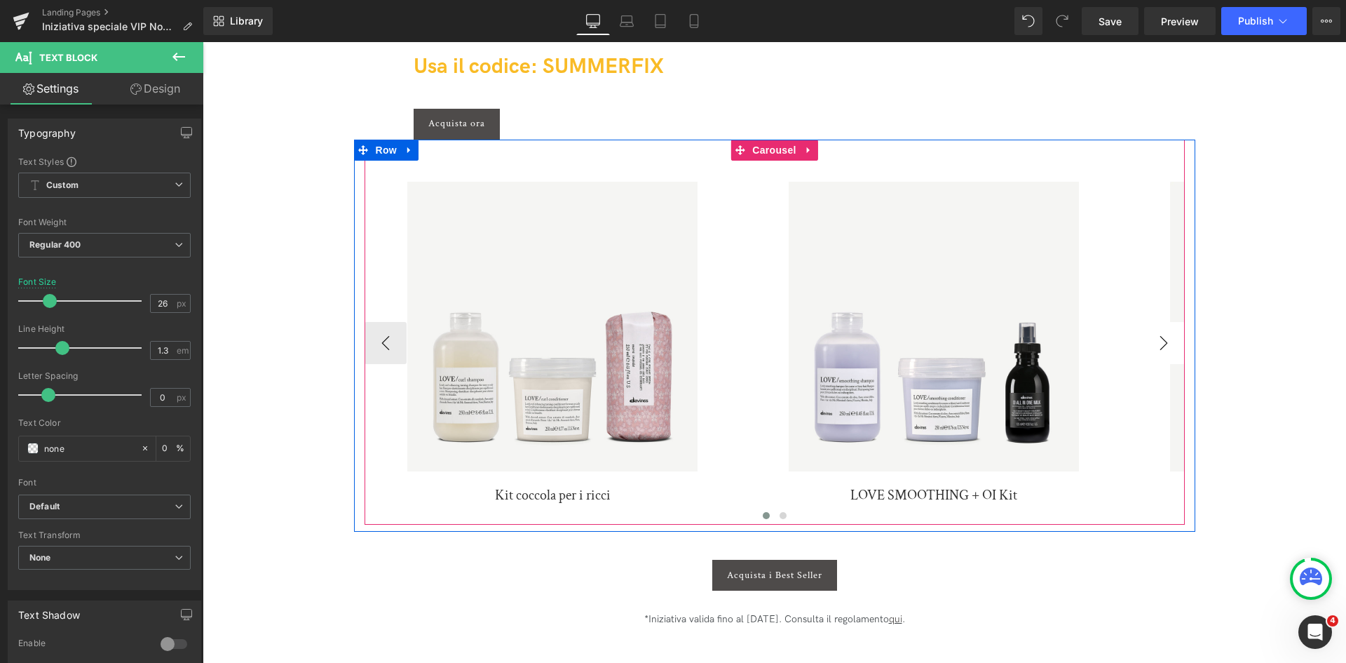
click at [1149, 353] on button "›" at bounding box center [1164, 343] width 42 height 42
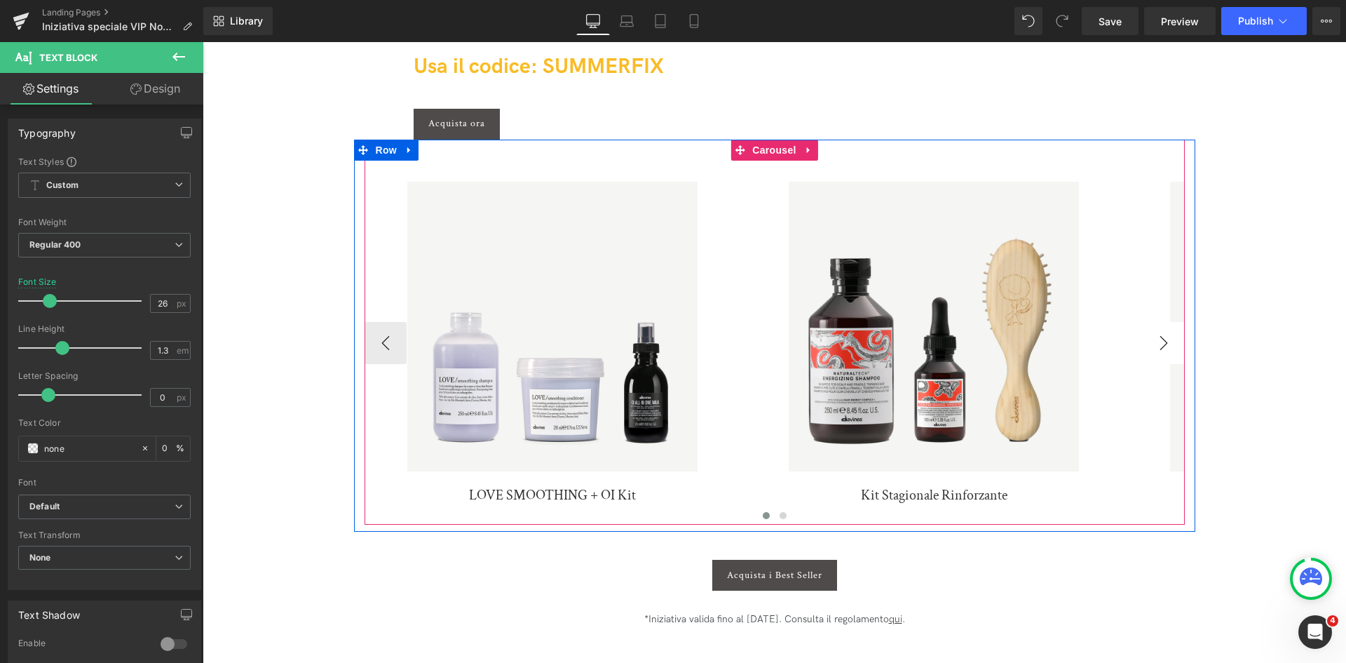
click at [1149, 353] on button "›" at bounding box center [1164, 343] width 42 height 42
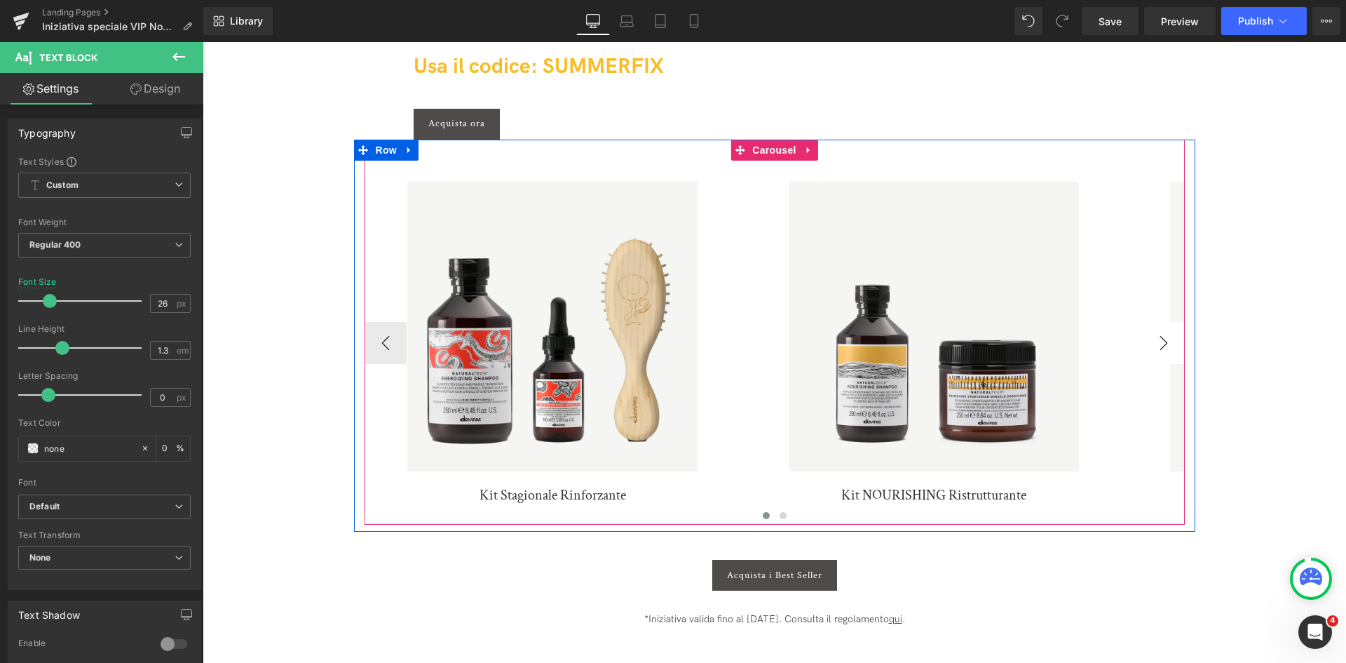
click at [1149, 353] on button "›" at bounding box center [1164, 343] width 42 height 42
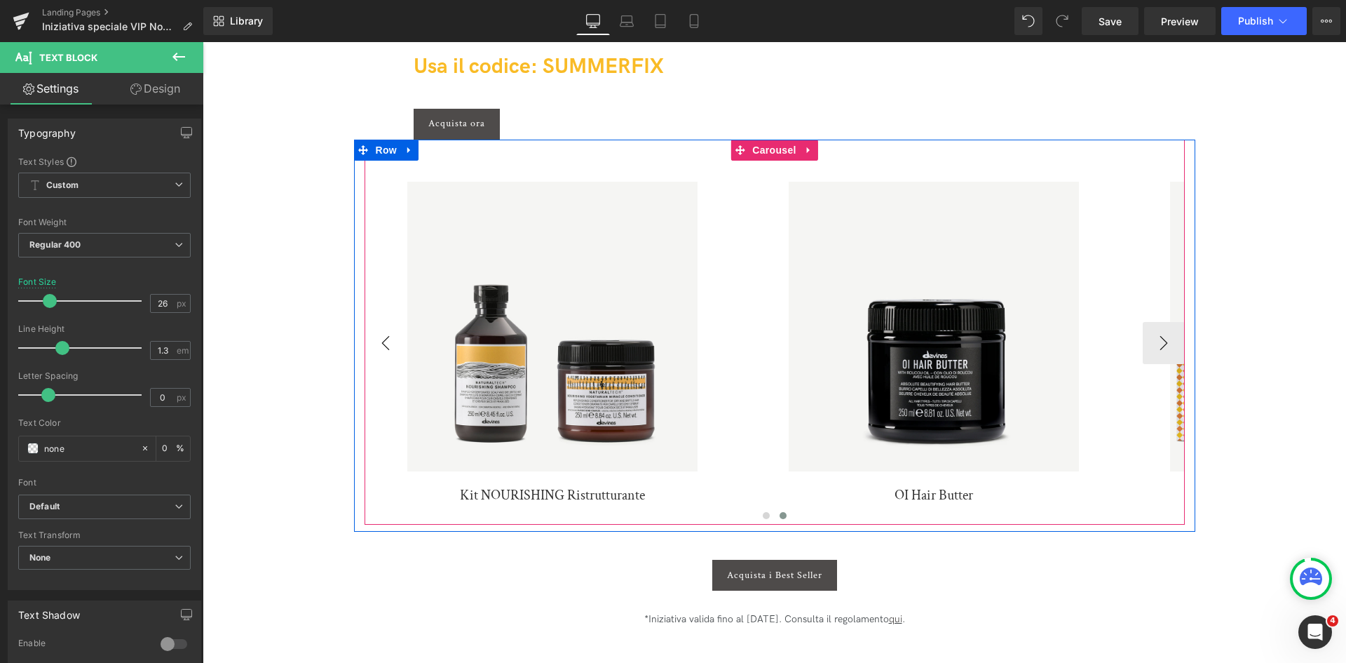
click at [376, 346] on button "‹" at bounding box center [386, 343] width 42 height 42
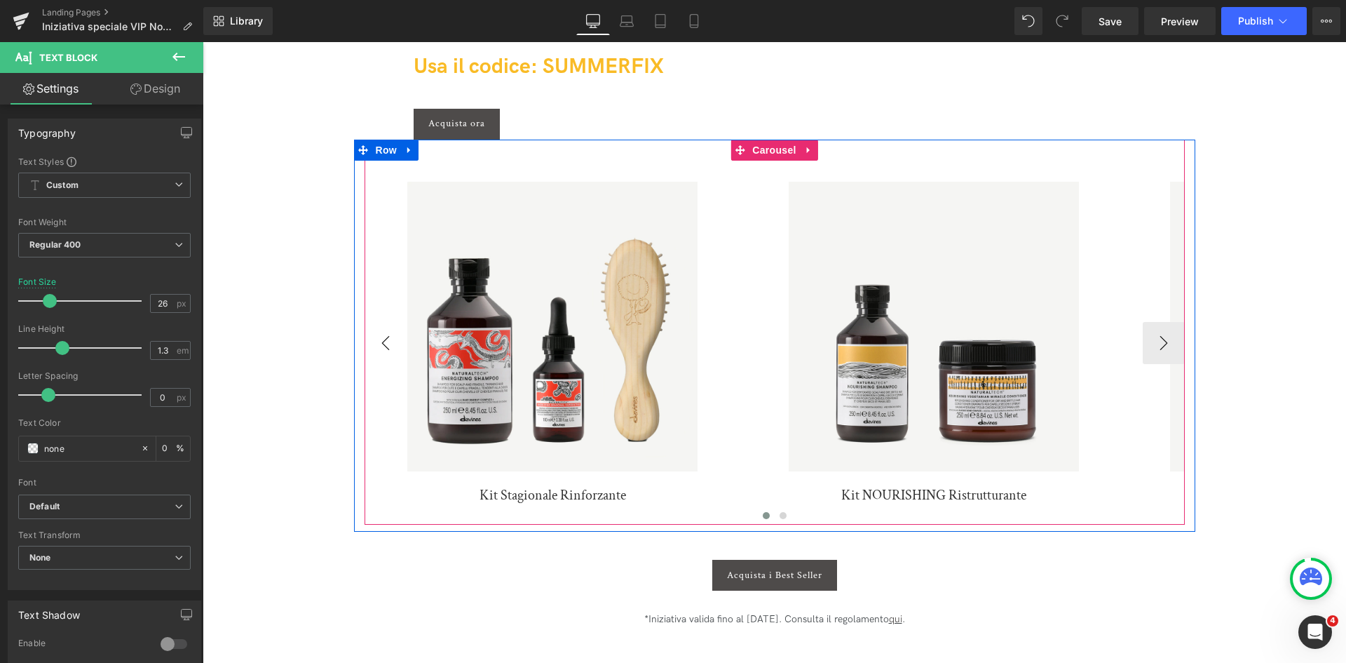
click at [376, 346] on button "‹" at bounding box center [386, 343] width 42 height 42
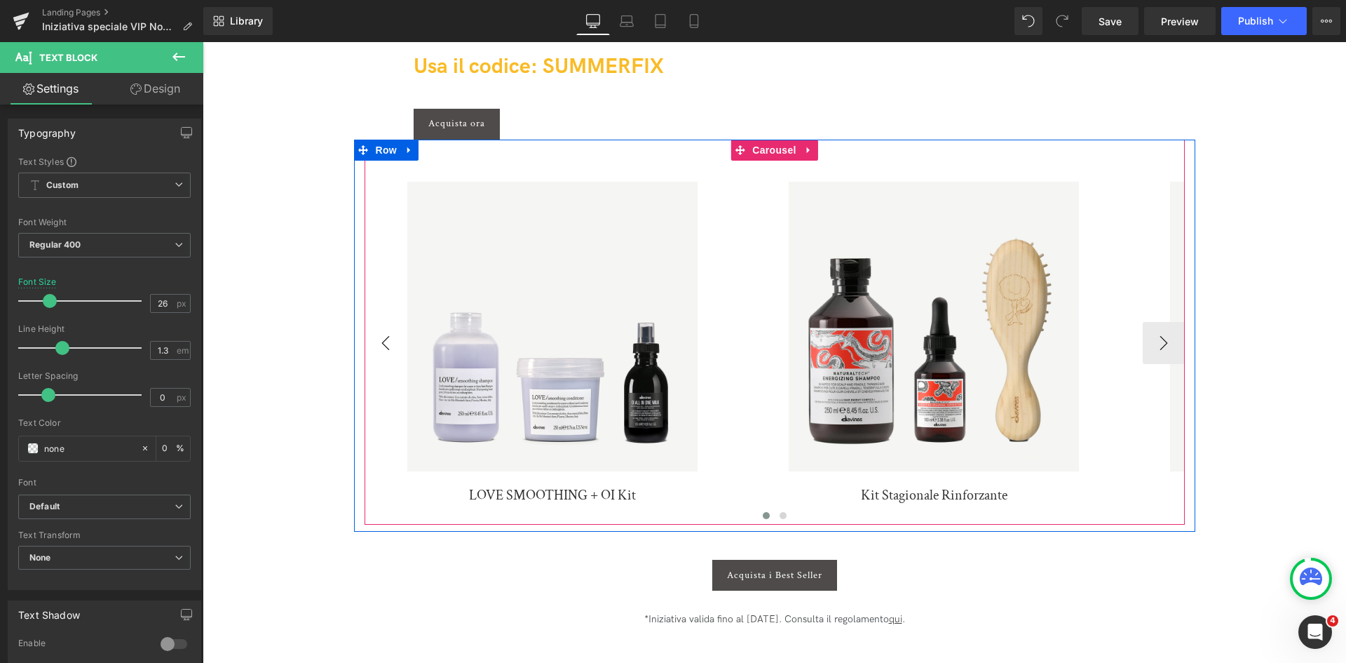
click at [376, 346] on button "‹" at bounding box center [386, 343] width 42 height 42
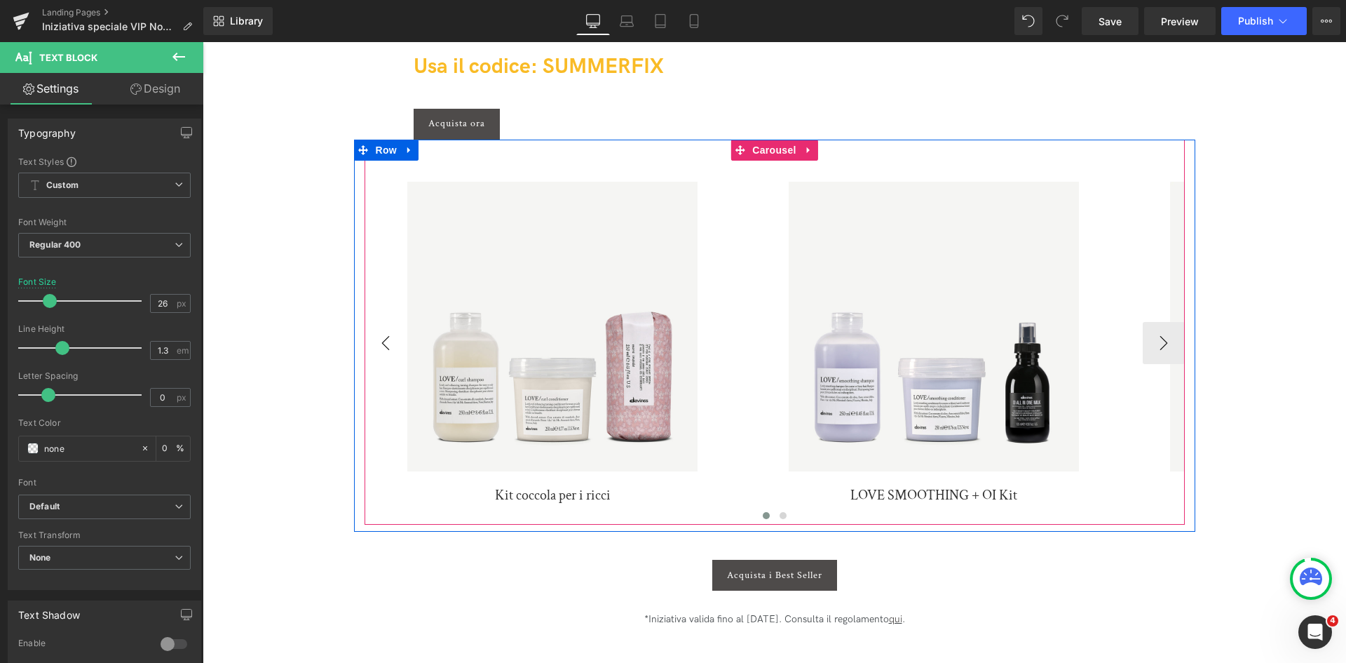
click at [376, 346] on link "Sale Off" at bounding box center [553, 334] width 363 height 304
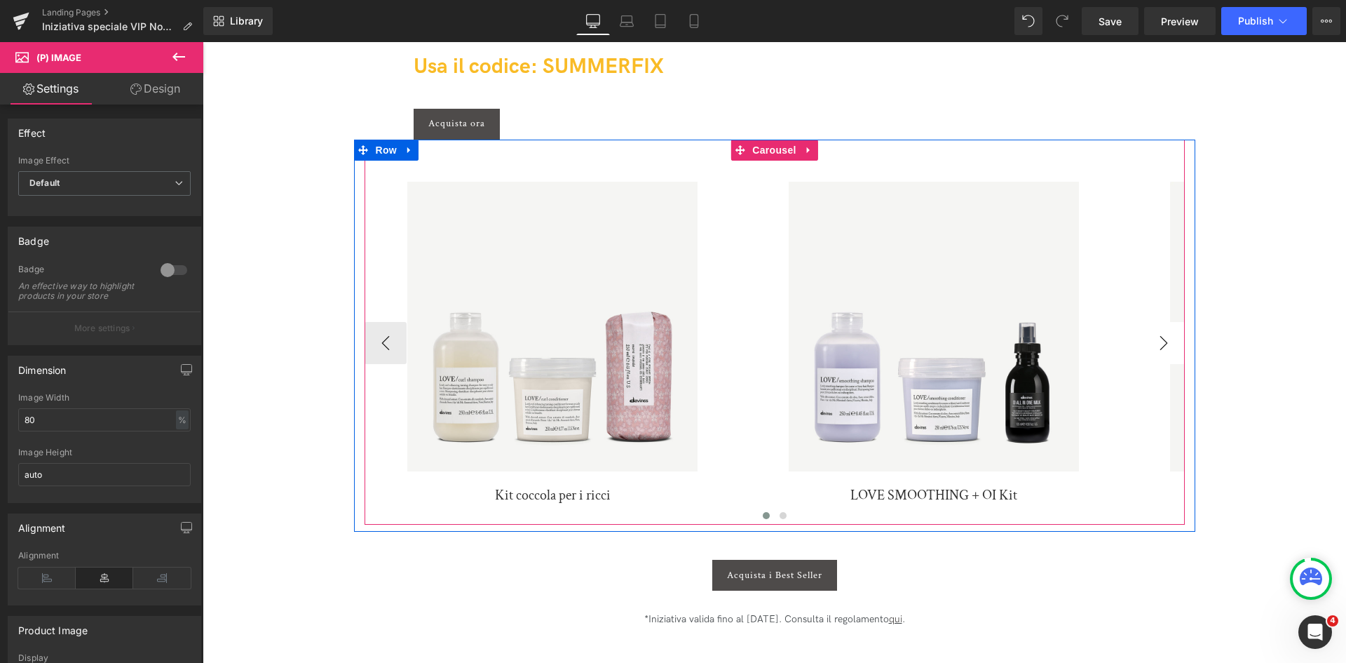
click at [1150, 351] on button "›" at bounding box center [1164, 343] width 42 height 42
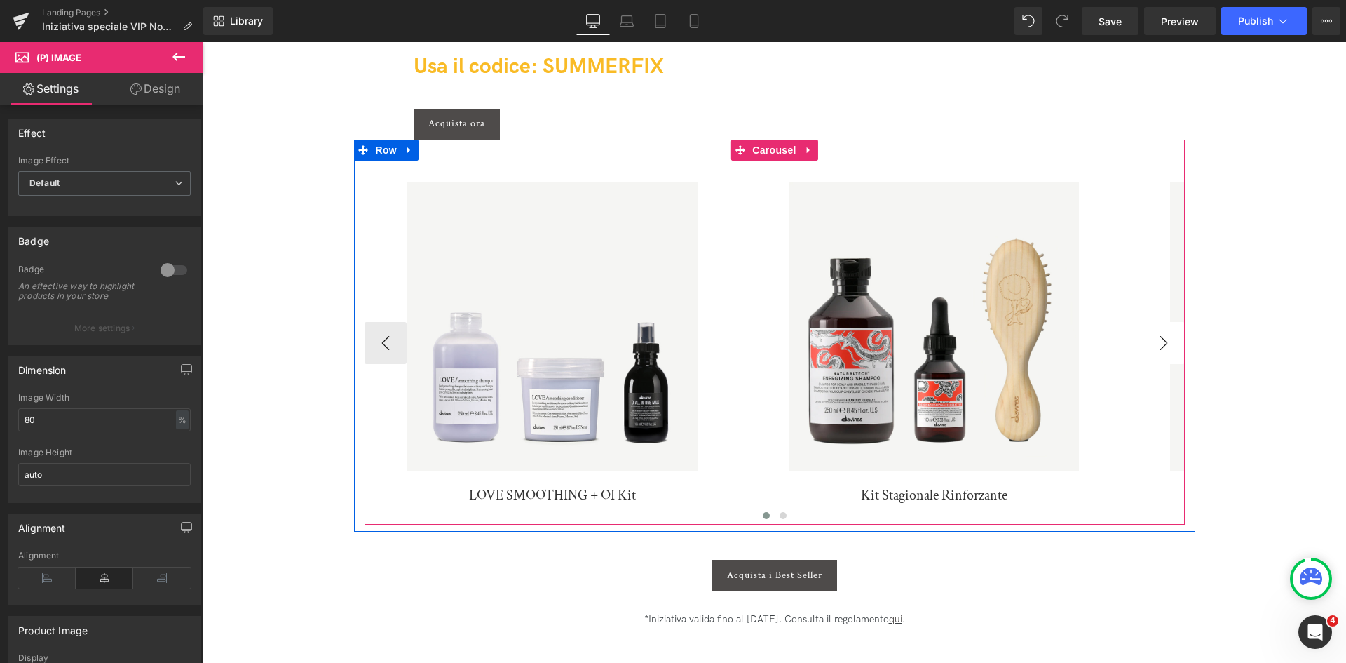
click at [1150, 351] on button "›" at bounding box center [1164, 343] width 42 height 42
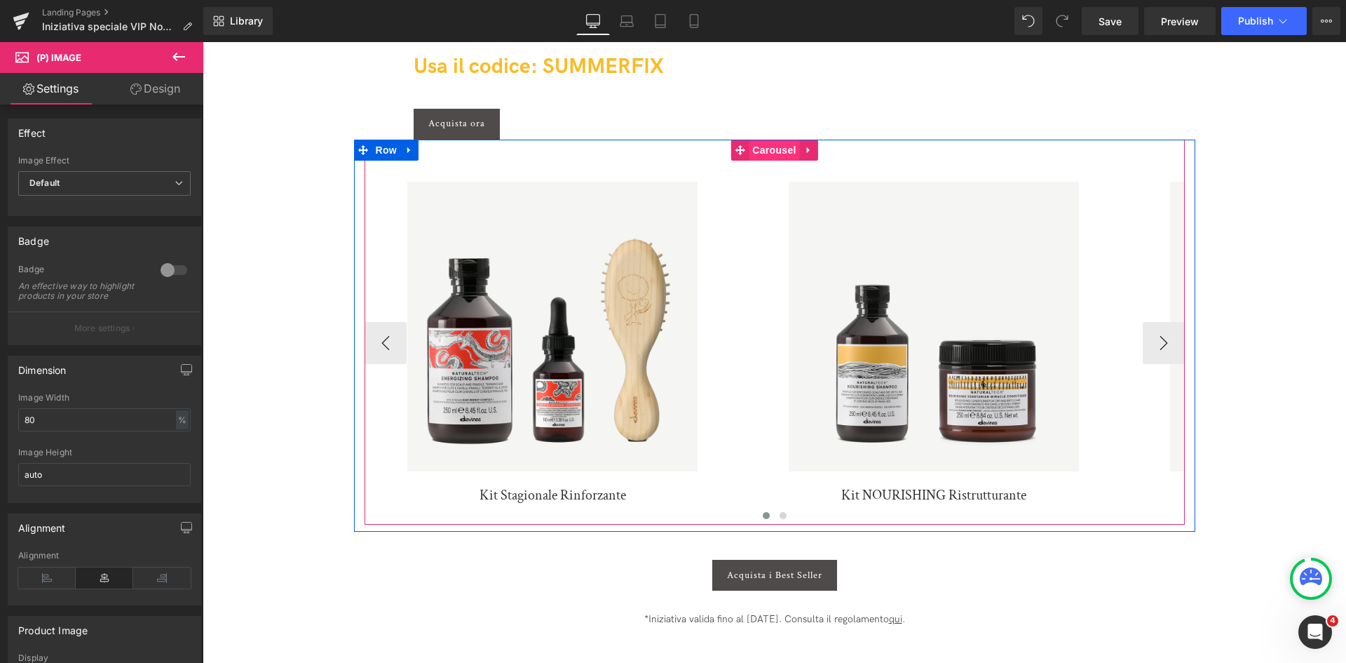
click at [765, 148] on span "Carousel" at bounding box center [774, 150] width 50 height 21
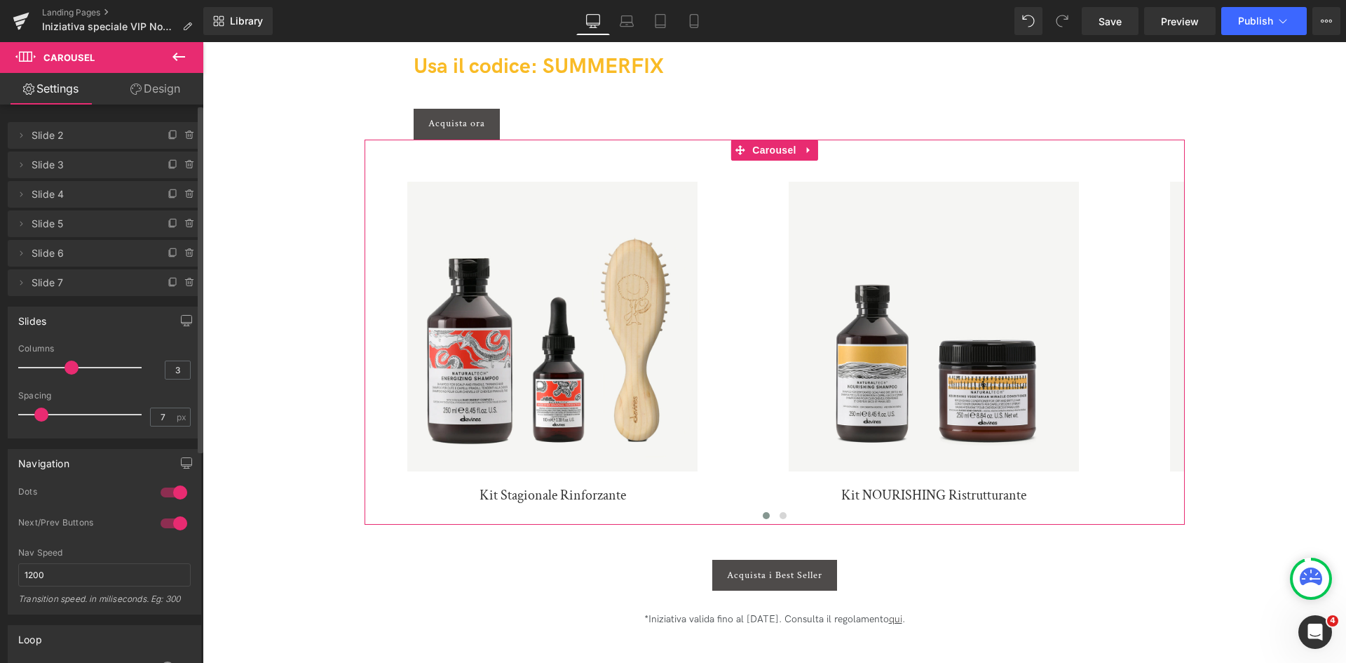
drag, startPoint x: 22, startPoint y: 191, endPoint x: 32, endPoint y: 123, distance: 68.0
click at [32, 119] on ul "Delete Cancel Slide 2 Slide 2 Name Slide 2 Delete Cancel Slide 3 Slide 3 Name S…" at bounding box center [105, 119] width 194 height 0
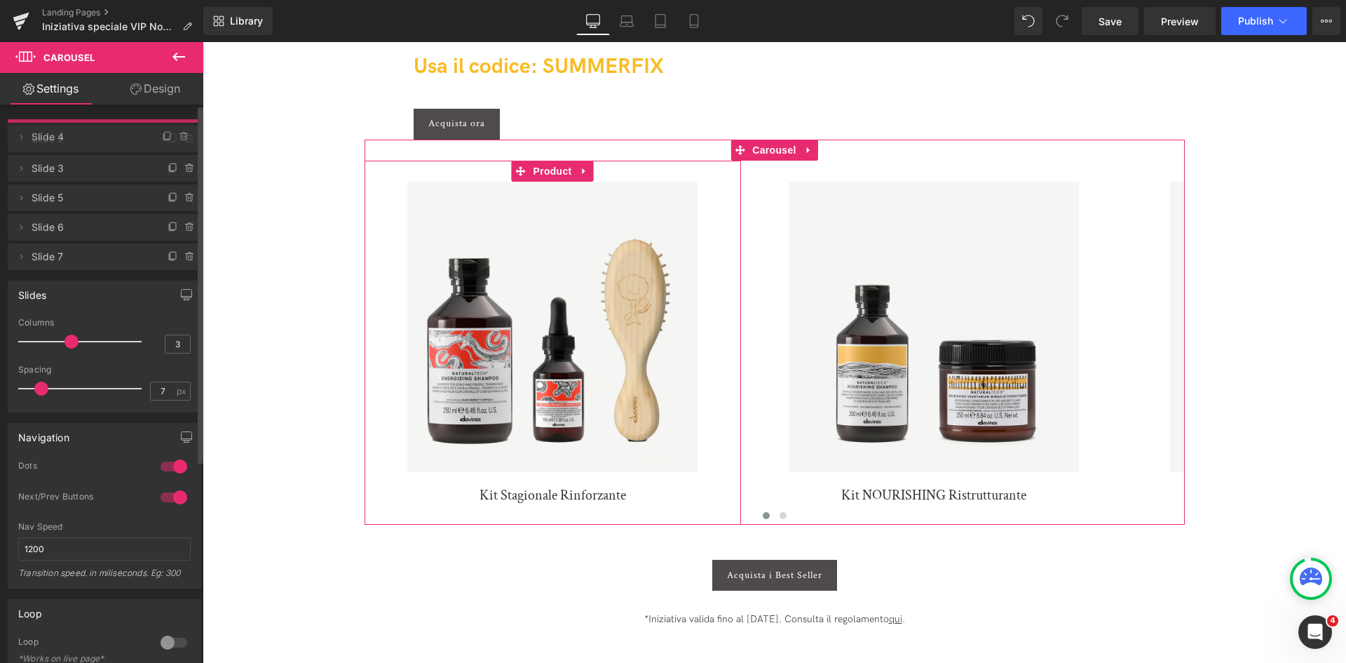
drag, startPoint x: 141, startPoint y: 192, endPoint x: 147, endPoint y: 135, distance: 57.9
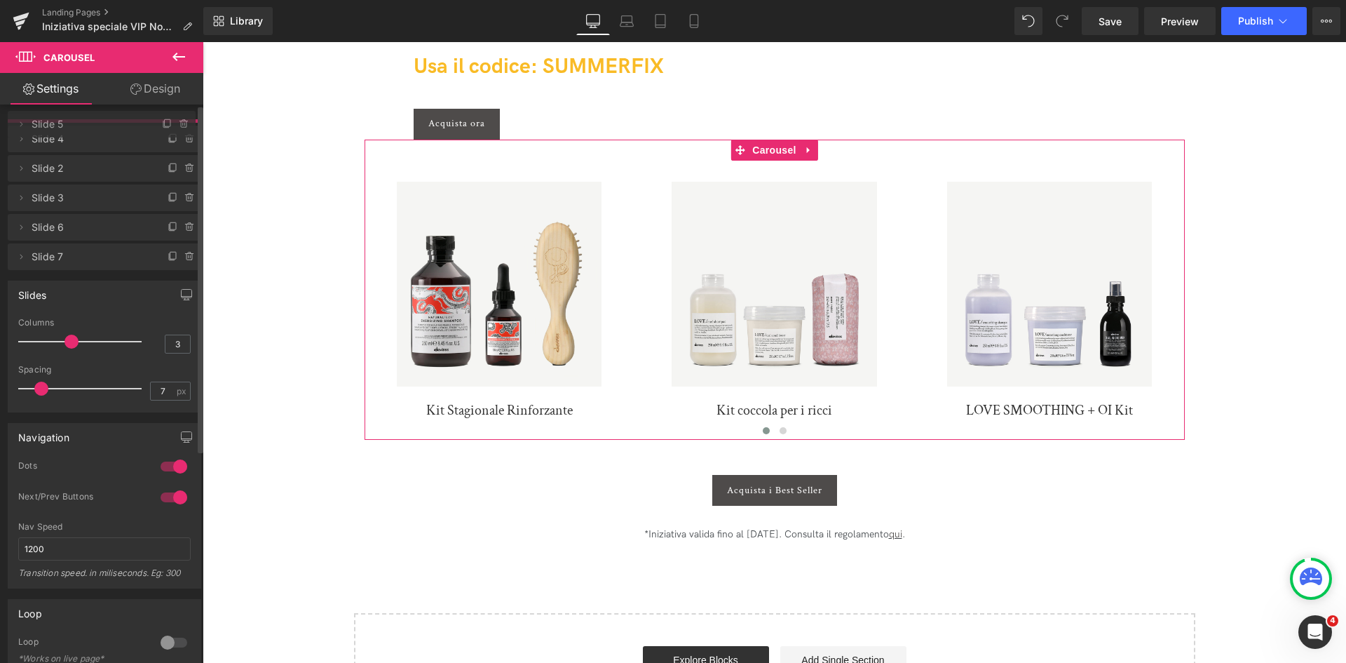
drag, startPoint x: 87, startPoint y: 224, endPoint x: 90, endPoint y: 125, distance: 99.6
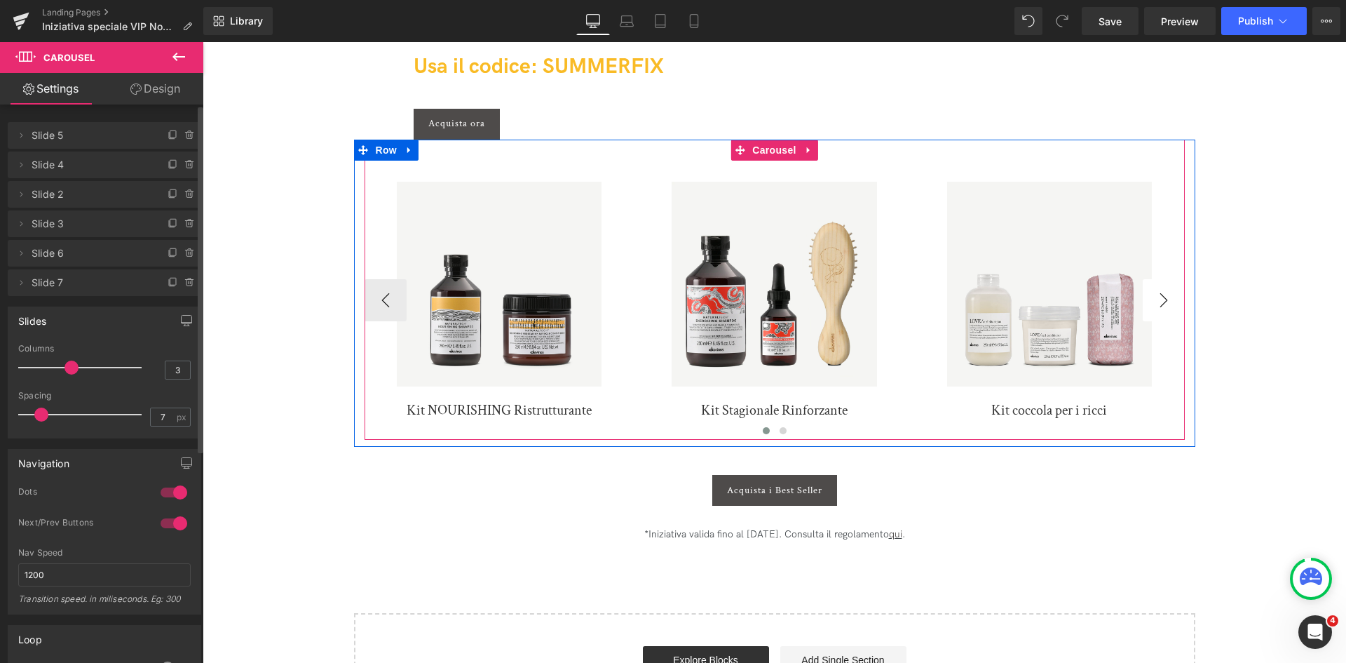
click at [1163, 300] on button "›" at bounding box center [1164, 300] width 42 height 42
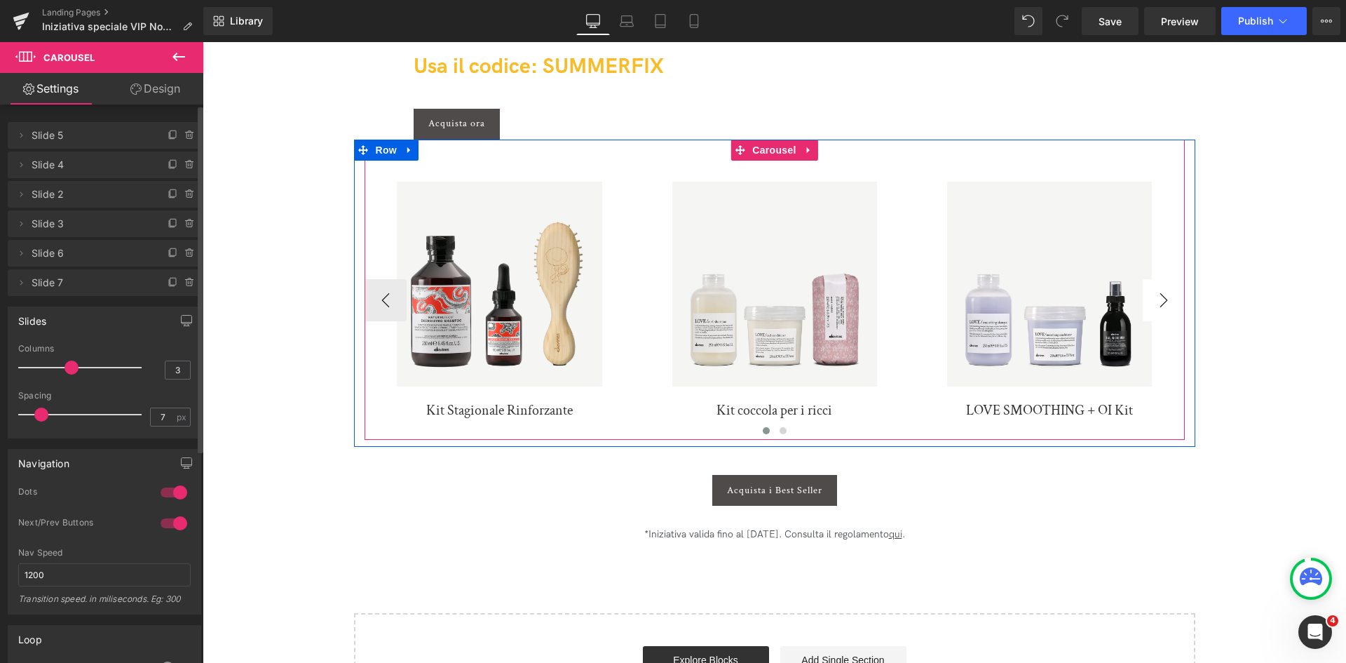
click at [1163, 300] on button "›" at bounding box center [1164, 300] width 42 height 42
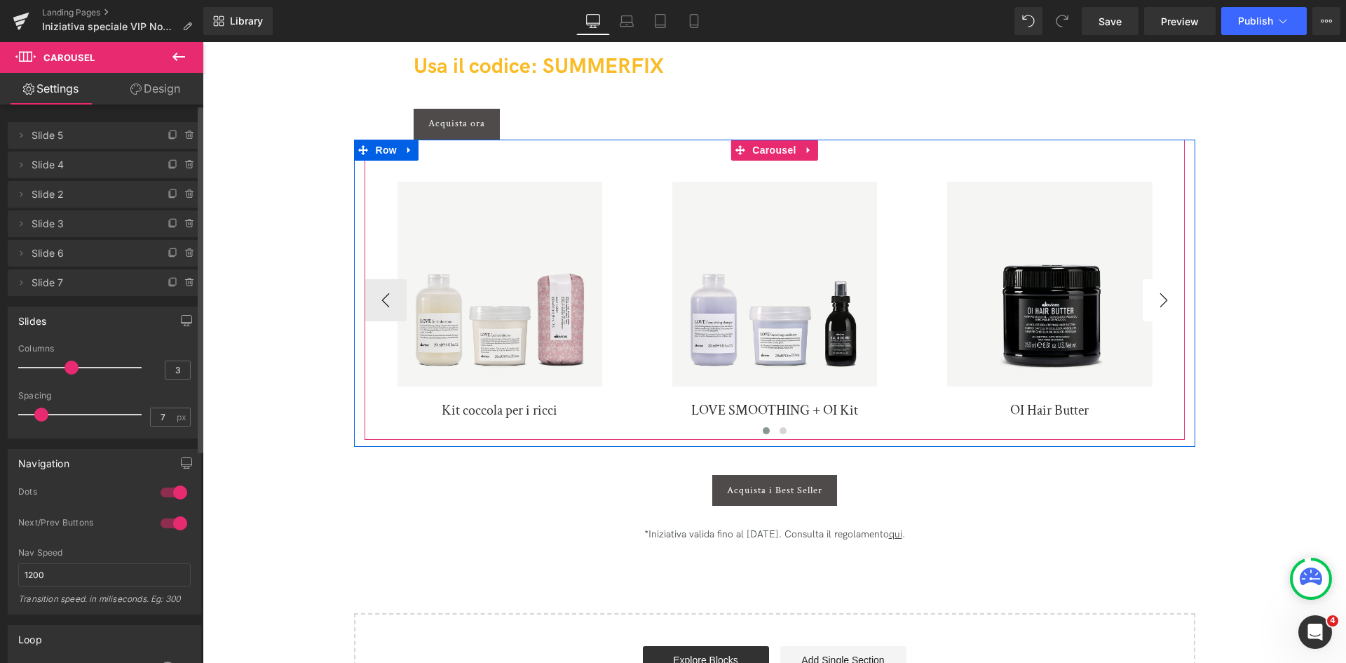
click at [1163, 300] on button "›" at bounding box center [1164, 300] width 42 height 42
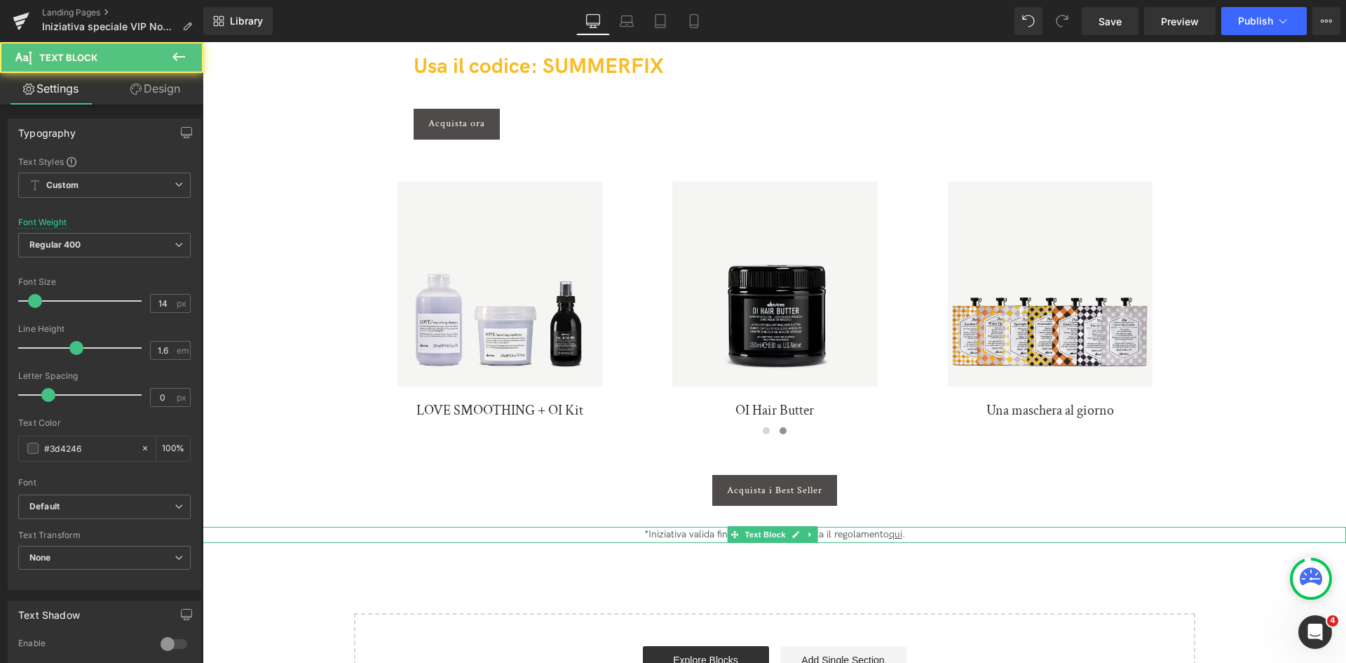
click at [715, 536] on p "*Iniziativa valida fino al 29/07/2025. Consulta il regolamento qui ." at bounding box center [775, 534] width 1102 height 15
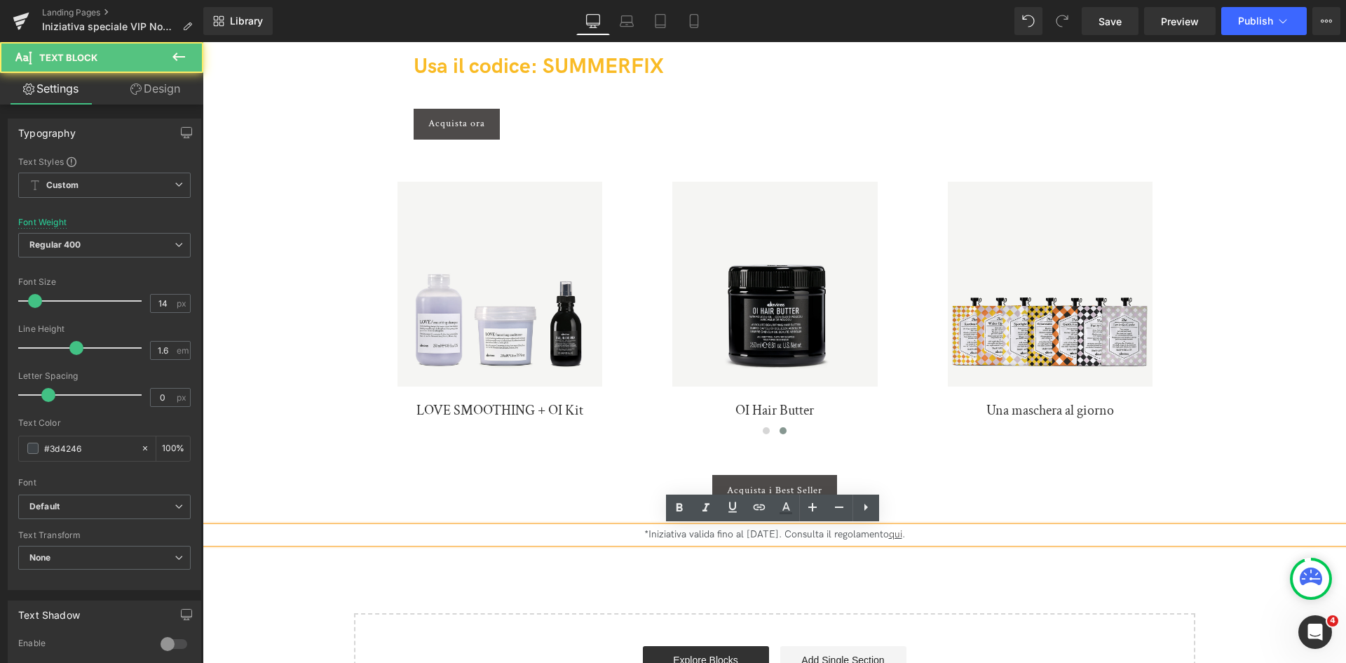
click at [742, 532] on p "*Iniziativa valida fino al 29/07/2025. Consulta il regolamento qui ." at bounding box center [775, 534] width 1102 height 15
drag, startPoint x: 745, startPoint y: 529, endPoint x: 736, endPoint y: 532, distance: 9.5
click at [736, 532] on p "*Iniziativa valida fino al 29/07/2025. Consulta il regolamento qui ." at bounding box center [775, 534] width 1102 height 15
click at [758, 530] on p "*Iniziativa valida fino al 14/07/2025. Consulta il regolamento qui ." at bounding box center [775, 534] width 1102 height 15
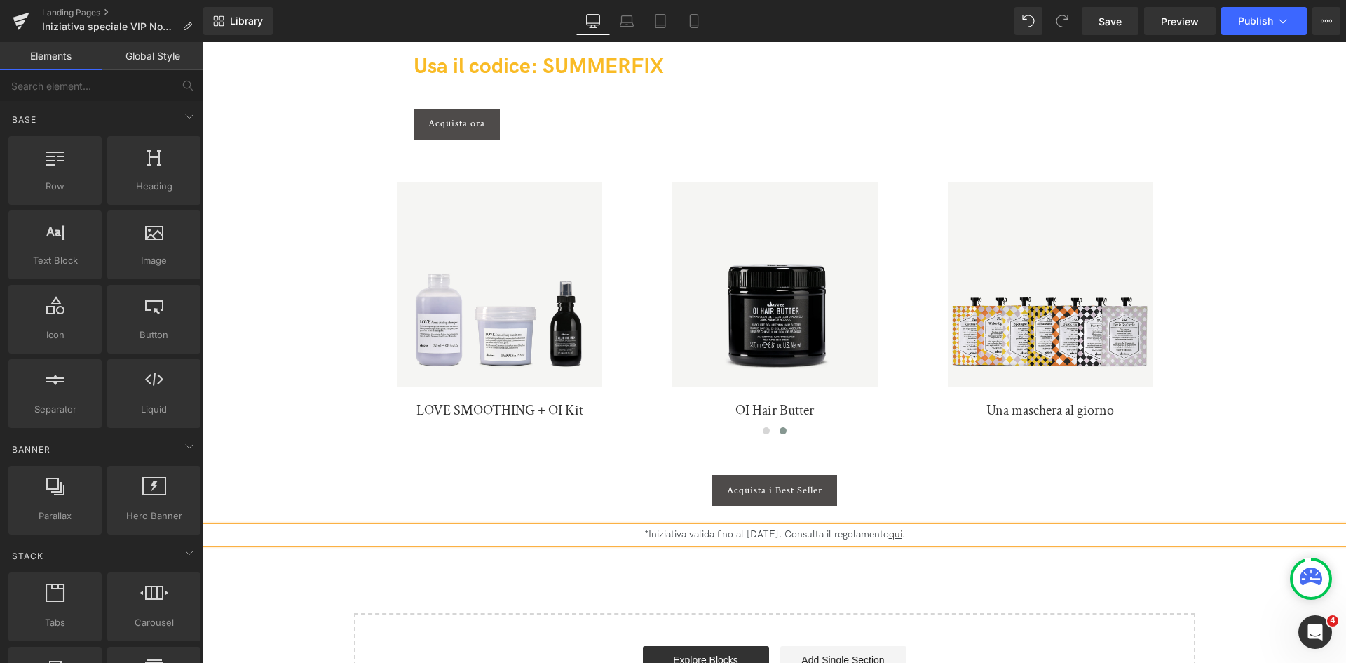
click at [893, 565] on div "Image Rigenera la tua chioma! Heading Fino al 14 settembre, ricevi in omaggio l…" at bounding box center [775, 34] width 1144 height 1387
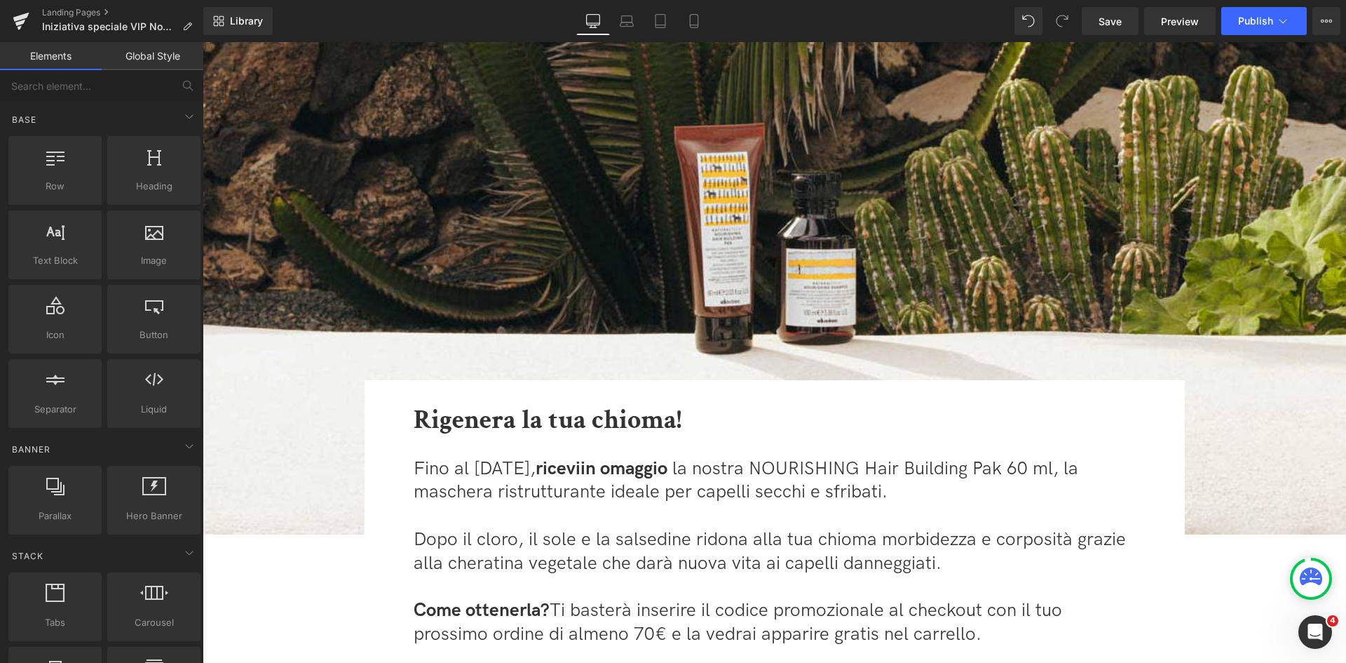
scroll to position [140, 0]
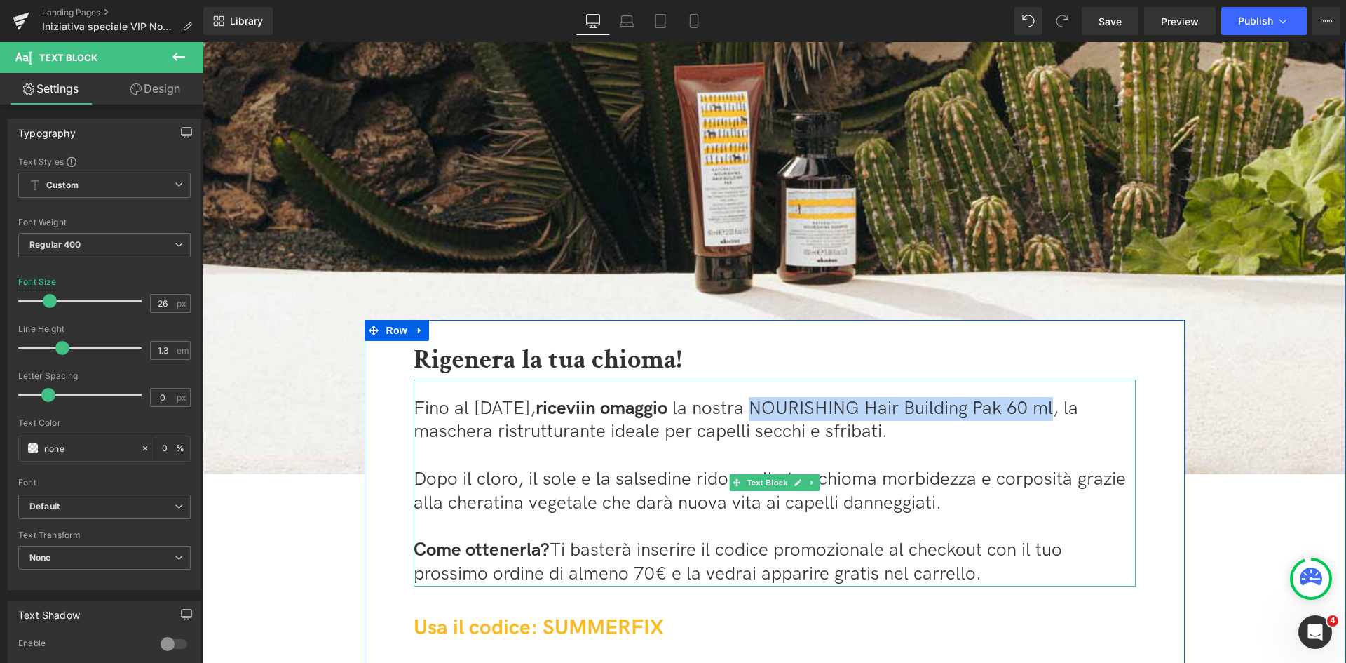
drag, startPoint x: 810, startPoint y: 408, endPoint x: 1112, endPoint y: 400, distance: 301.7
click at [1053, 400] on span "la nostra NOURISHING Hair Building Pak 60 ml" at bounding box center [863, 409] width 381 height 22
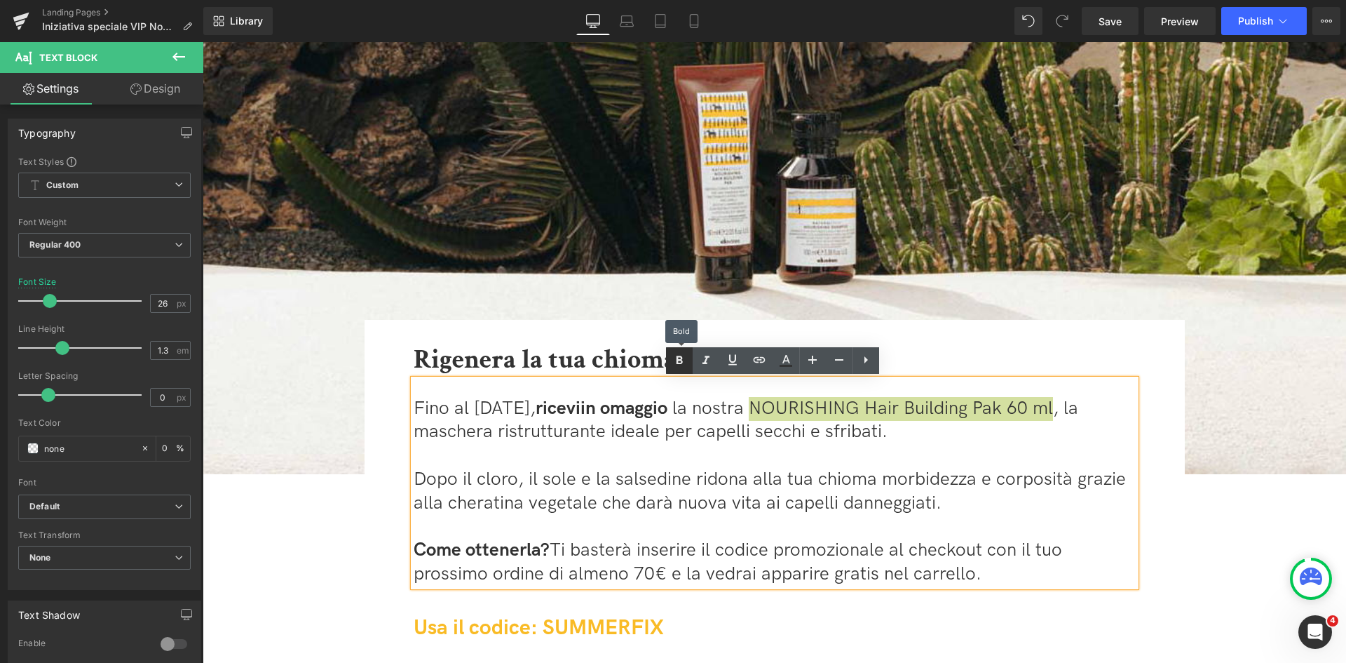
click at [0, 0] on icon at bounding box center [0, 0] width 0 height 0
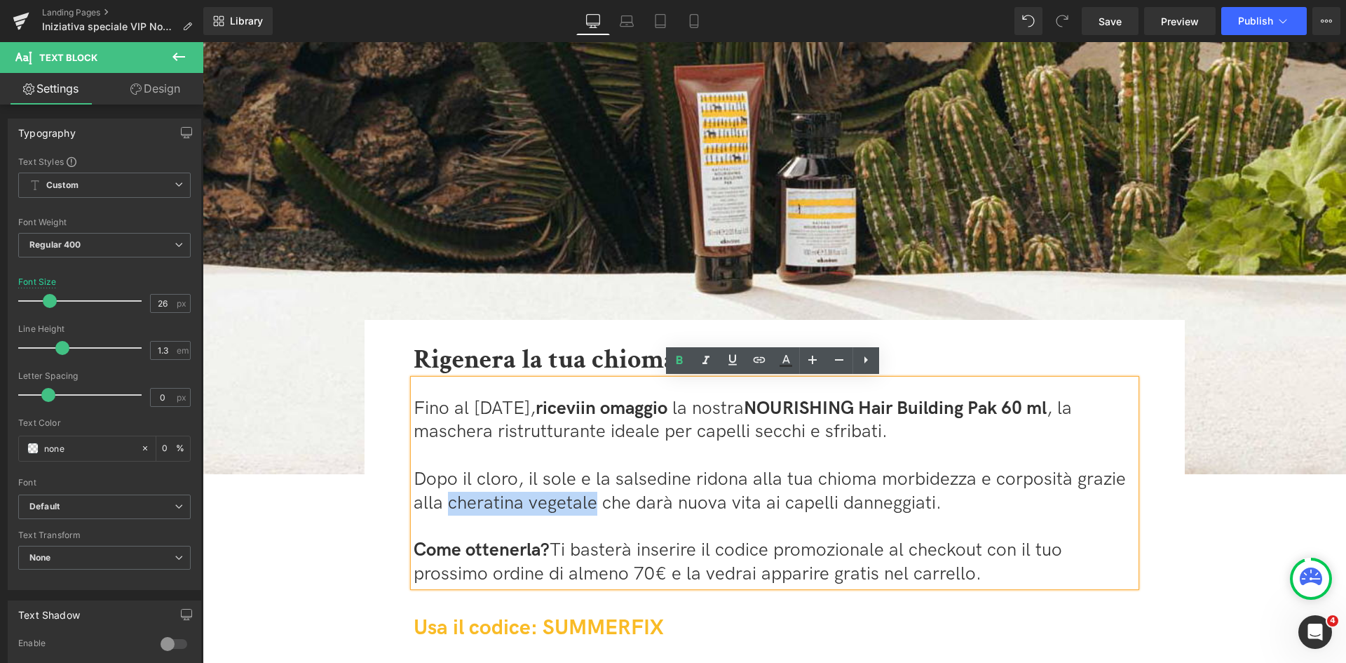
drag, startPoint x: 447, startPoint y: 504, endPoint x: 588, endPoint y: 498, distance: 141.8
click at [588, 498] on span "Dopo il cloro, il sole e la salsedine ridona alla tua chioma morbidezza e corpo…" at bounding box center [770, 491] width 713 height 46
click at [0, 0] on icon at bounding box center [0, 0] width 0 height 0
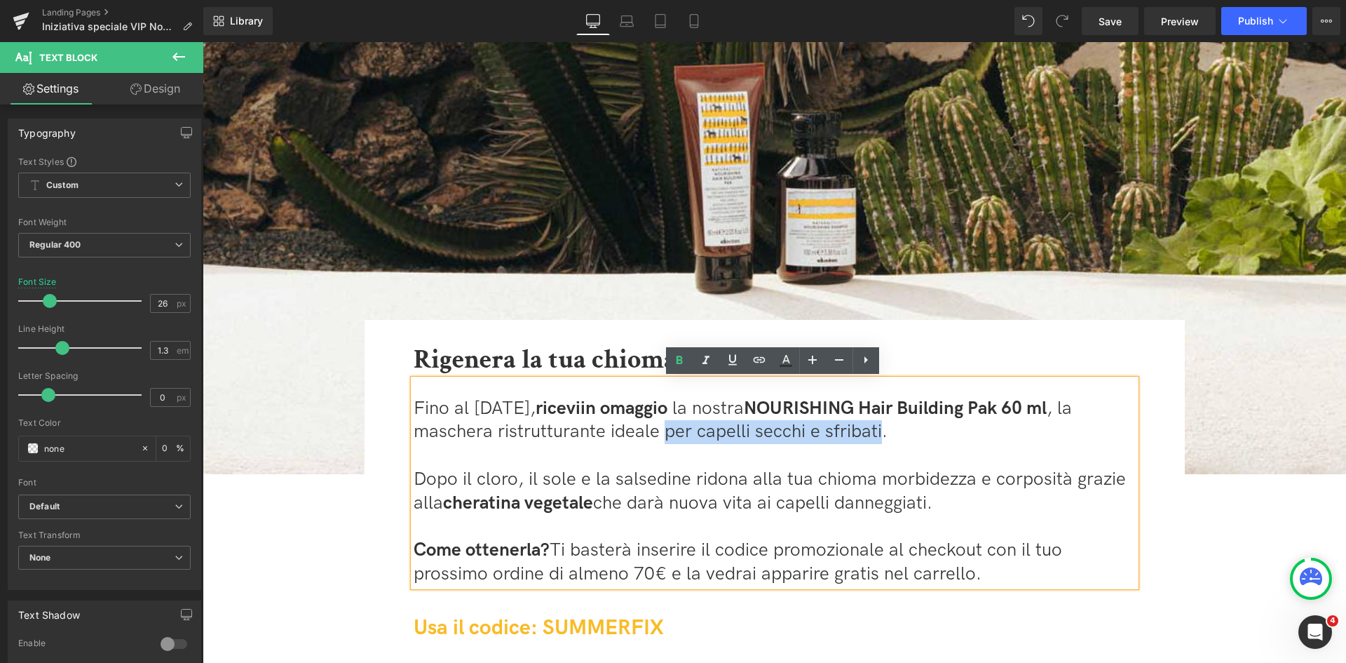
drag, startPoint x: 682, startPoint y: 436, endPoint x: 896, endPoint y: 432, distance: 214.6
click at [896, 432] on span ", la maschera ristrutturante ideale per capelli secchi e sfribati." at bounding box center [743, 421] width 659 height 46
click at [0, 0] on icon at bounding box center [0, 0] width 0 height 0
click at [858, 431] on span "per capelli secchi e sfribati" at bounding box center [768, 432] width 217 height 22
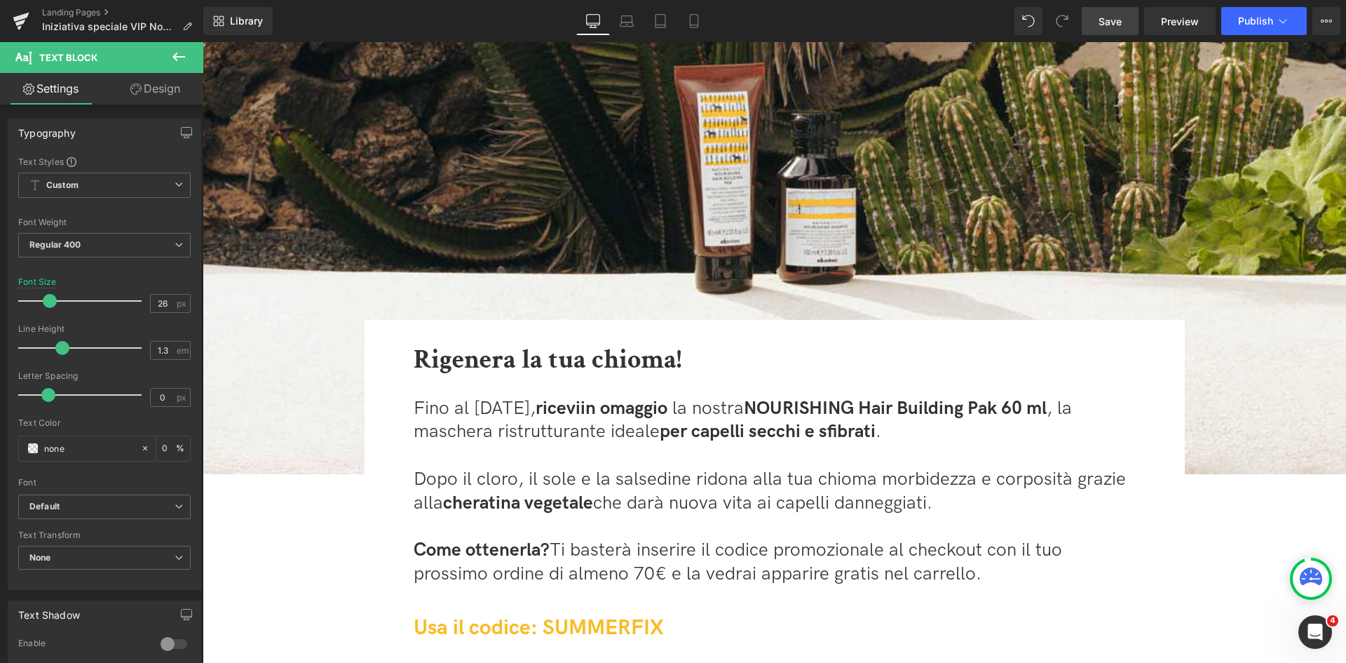
click at [1109, 21] on span "Save" at bounding box center [1110, 21] width 23 height 15
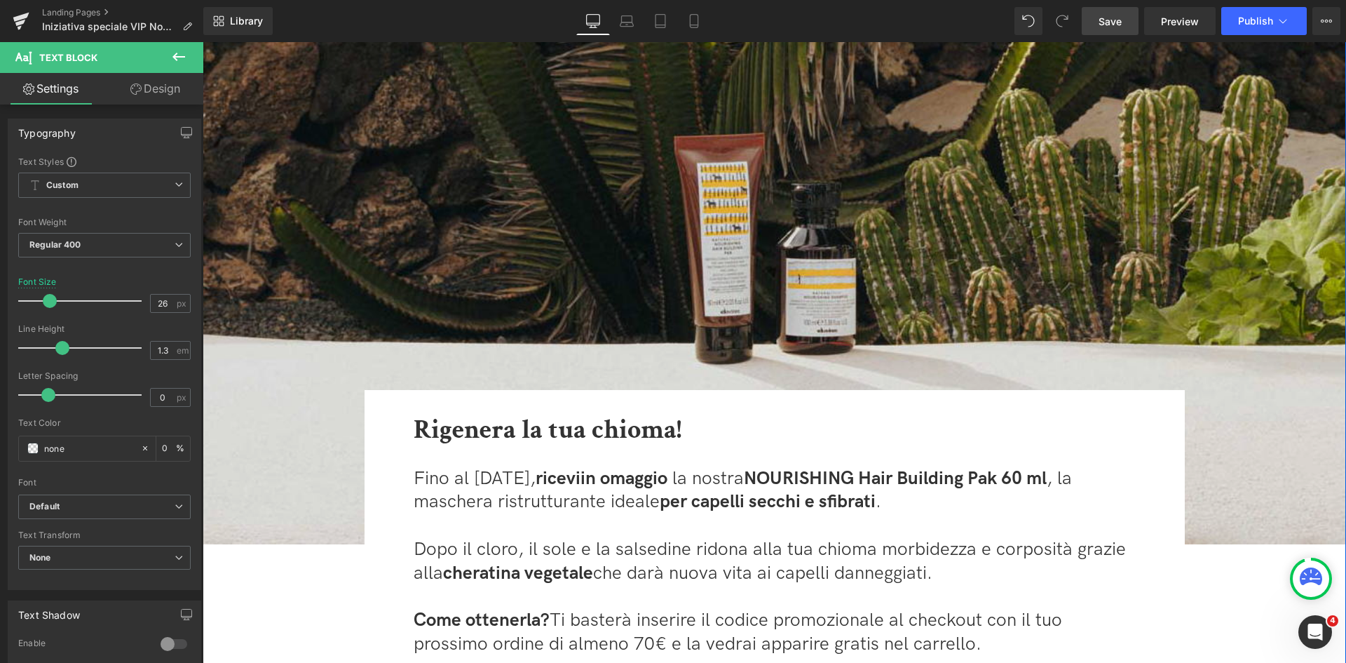
scroll to position [0, 0]
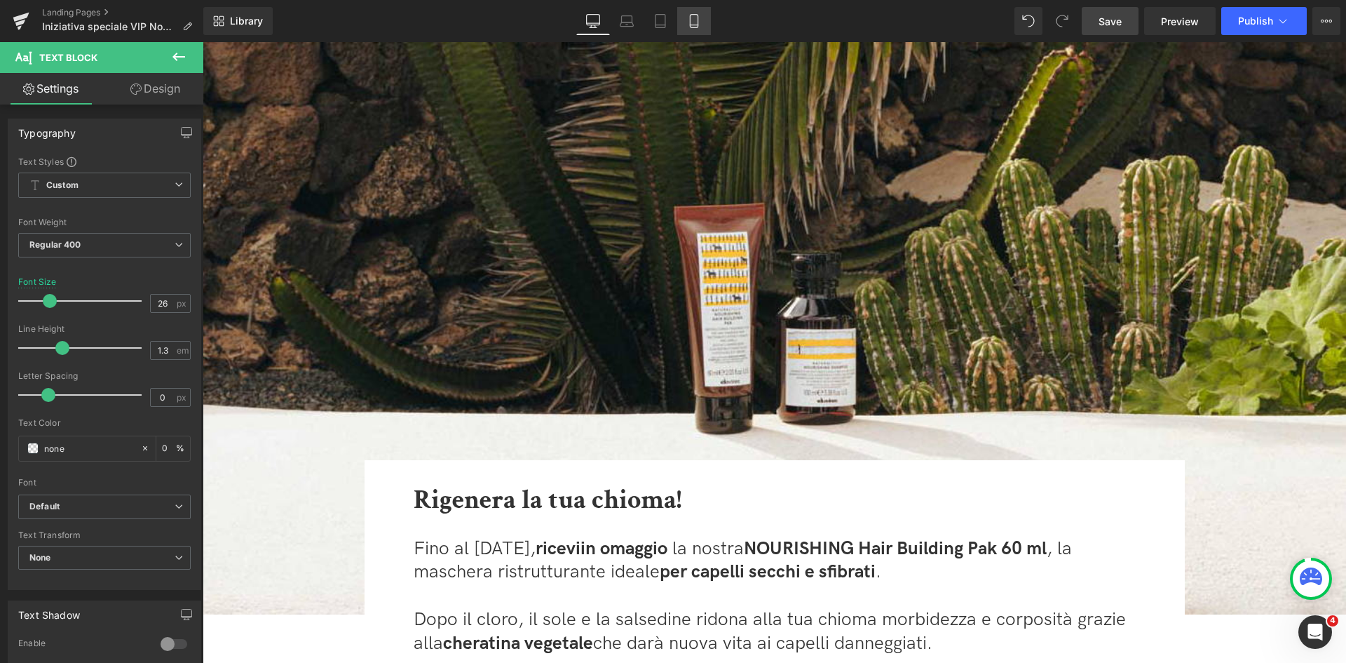
click at [694, 27] on icon at bounding box center [694, 21] width 14 height 14
type input "22"
type input "0"
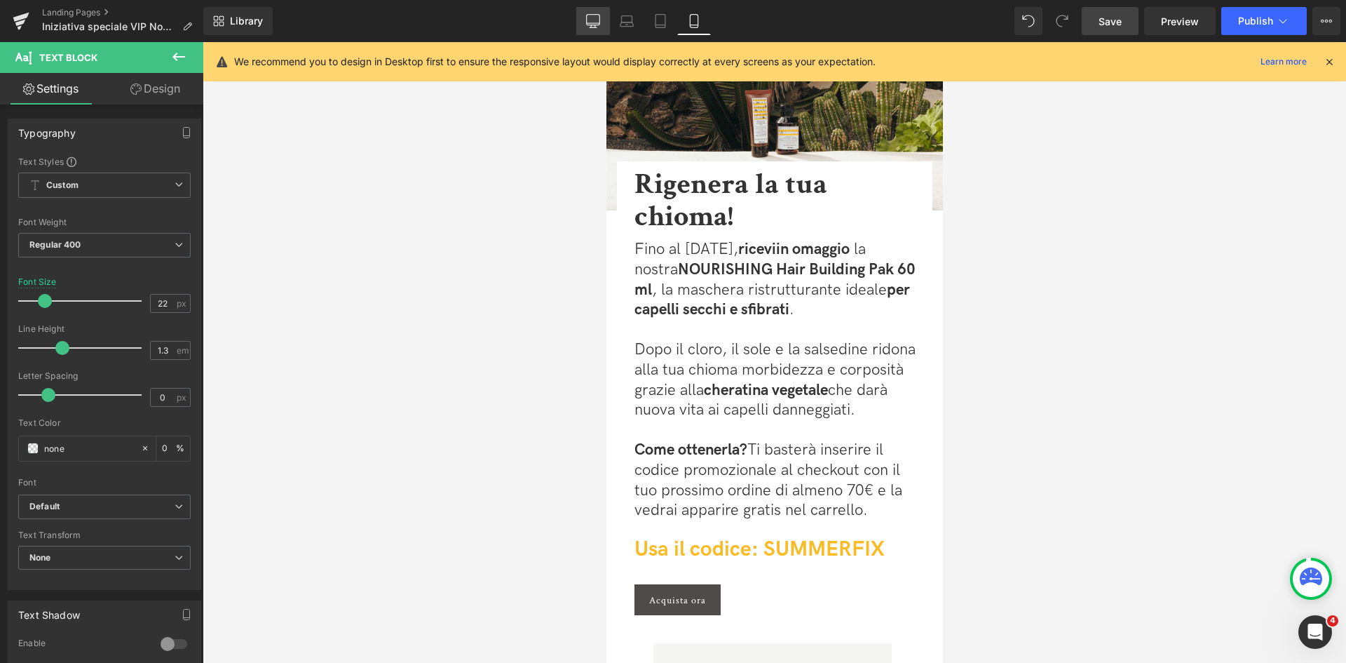
click at [595, 12] on link "Desktop" at bounding box center [593, 21] width 34 height 28
type input "26"
type input "0"
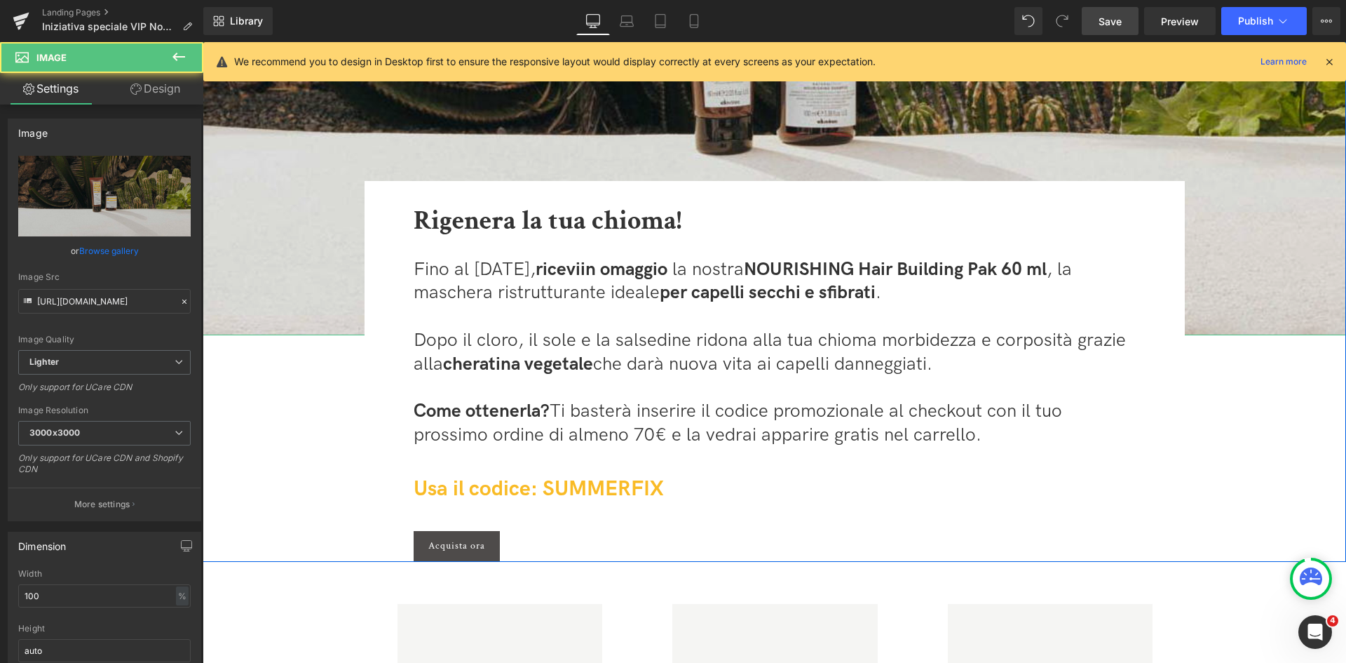
click at [857, 130] on img at bounding box center [775, 49] width 1144 height 572
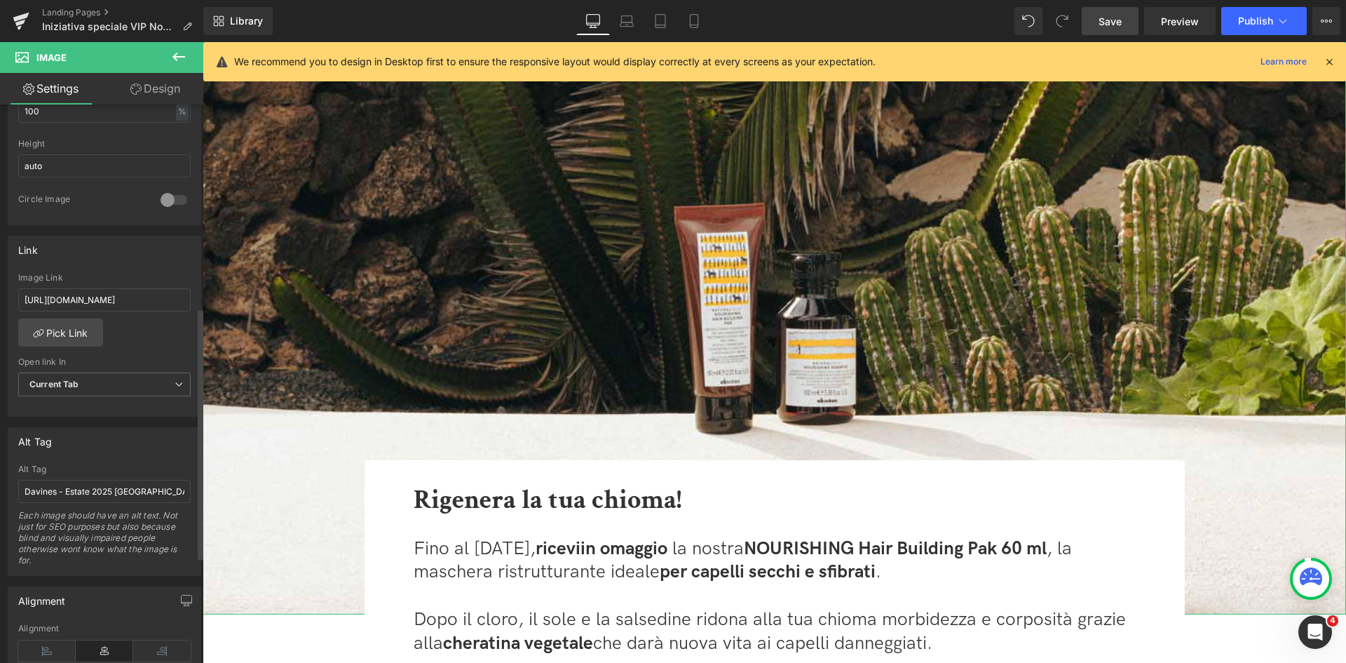
scroll to position [491, 0]
drag, startPoint x: 87, startPoint y: 484, endPoint x: 74, endPoint y: 487, distance: 12.9
click at [74, 487] on input "Davines - Estate 2025 Telo Mare" at bounding box center [104, 484] width 173 height 23
drag, startPoint x: 89, startPoint y: 484, endPoint x: 64, endPoint y: 487, distance: 25.5
click at [64, 487] on input "Davines - Estate 2025 Telo Mare" at bounding box center [104, 484] width 173 height 23
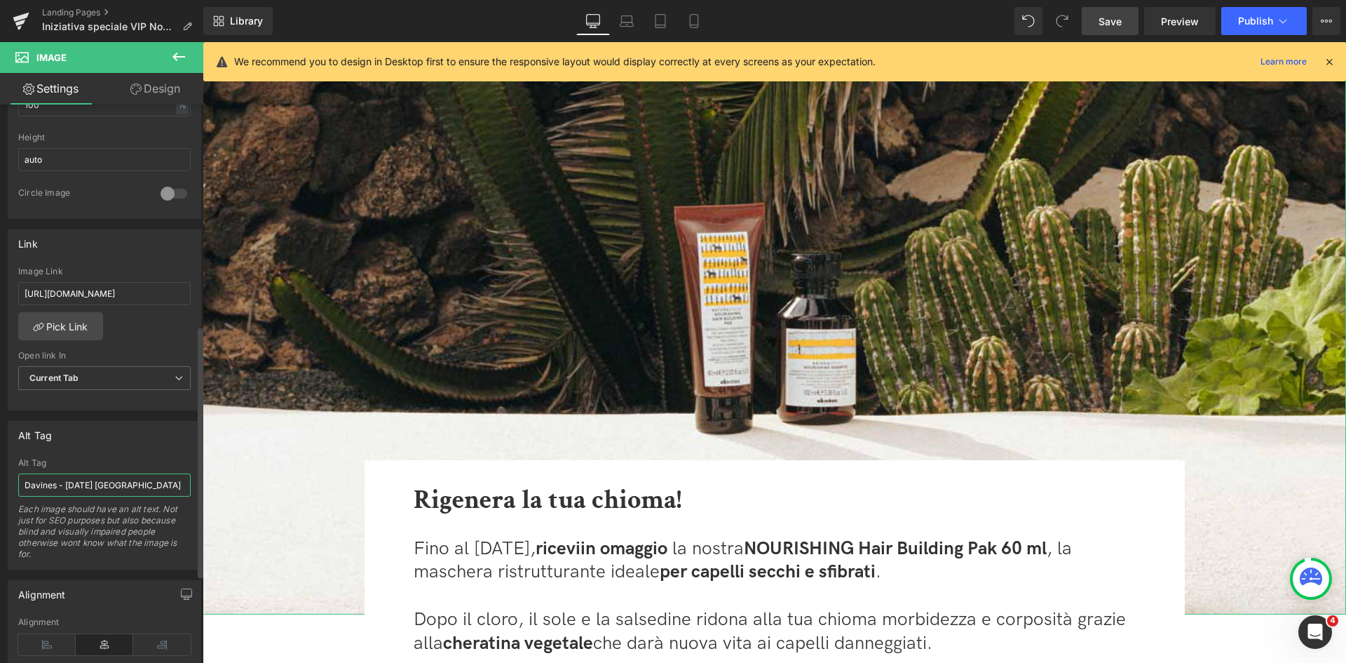
drag, startPoint x: 173, startPoint y: 489, endPoint x: 133, endPoint y: 483, distance: 40.4
click at [133, 483] on input "Davines - Settembre 2025 Telo Mare" at bounding box center [104, 484] width 173 height 23
type input "Davines - [DATE] Nourishing Hair Building Pak"
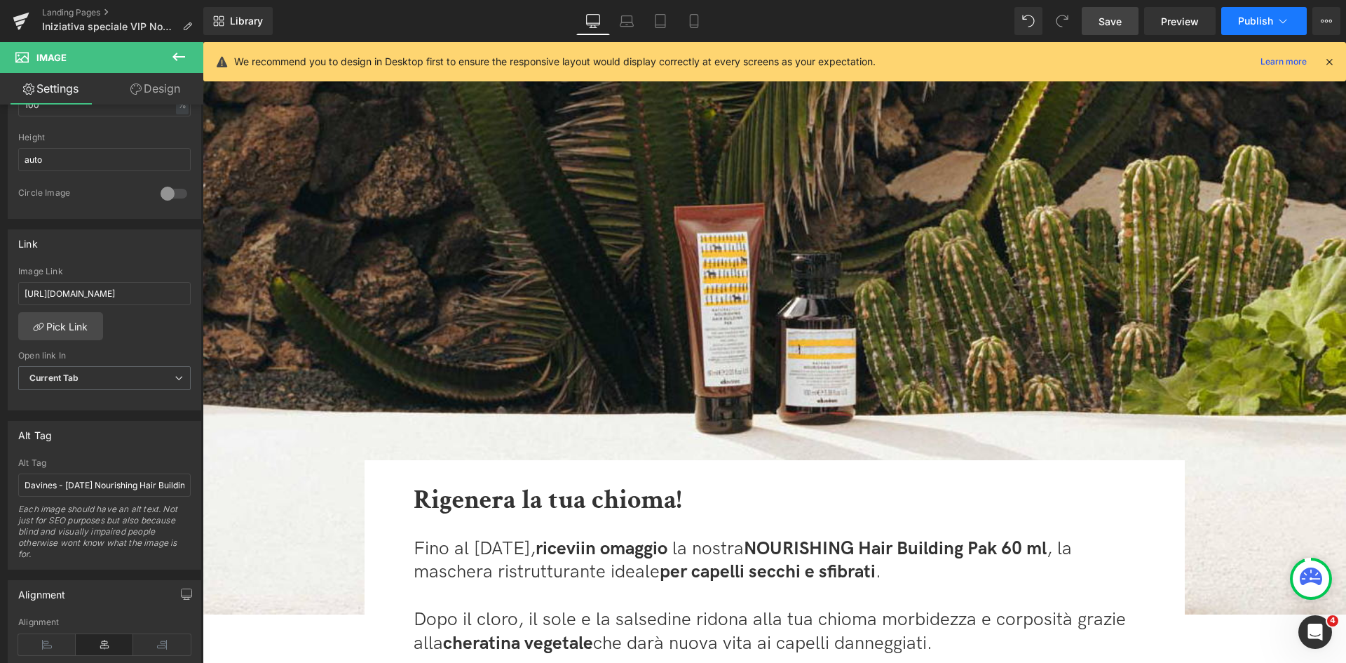
click at [1264, 19] on span "Publish" at bounding box center [1255, 20] width 35 height 11
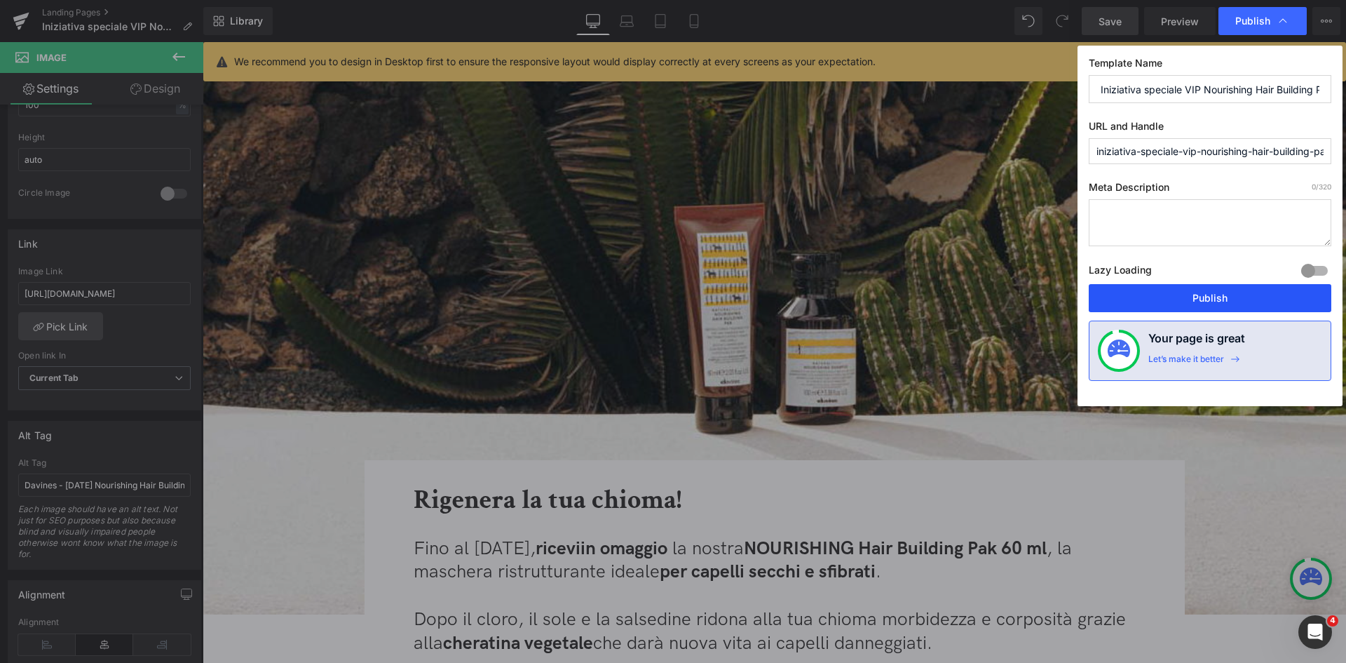
click at [1220, 305] on button "Publish" at bounding box center [1210, 298] width 243 height 28
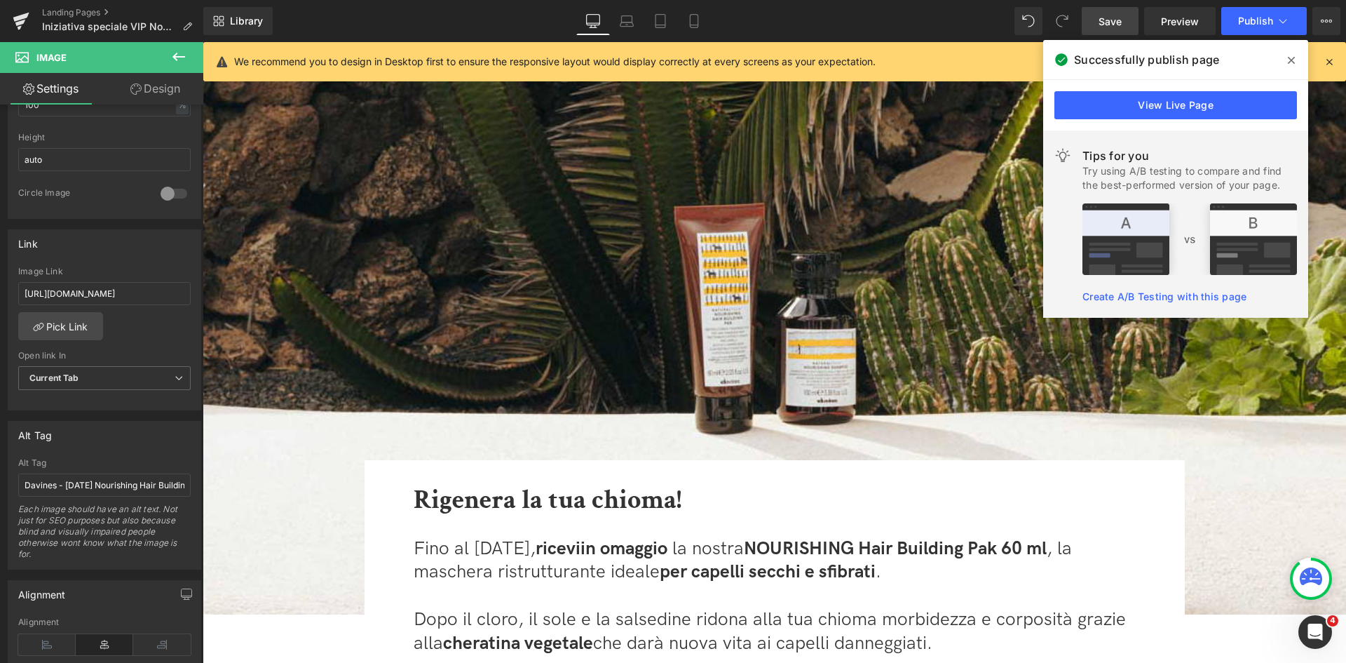
click at [76, 6] on div "Landing Pages Iniziativa speciale VIP Nourishing Hair Building Pak 09 2025" at bounding box center [101, 21] width 203 height 42
click at [78, 14] on link "Landing Pages" at bounding box center [122, 12] width 161 height 11
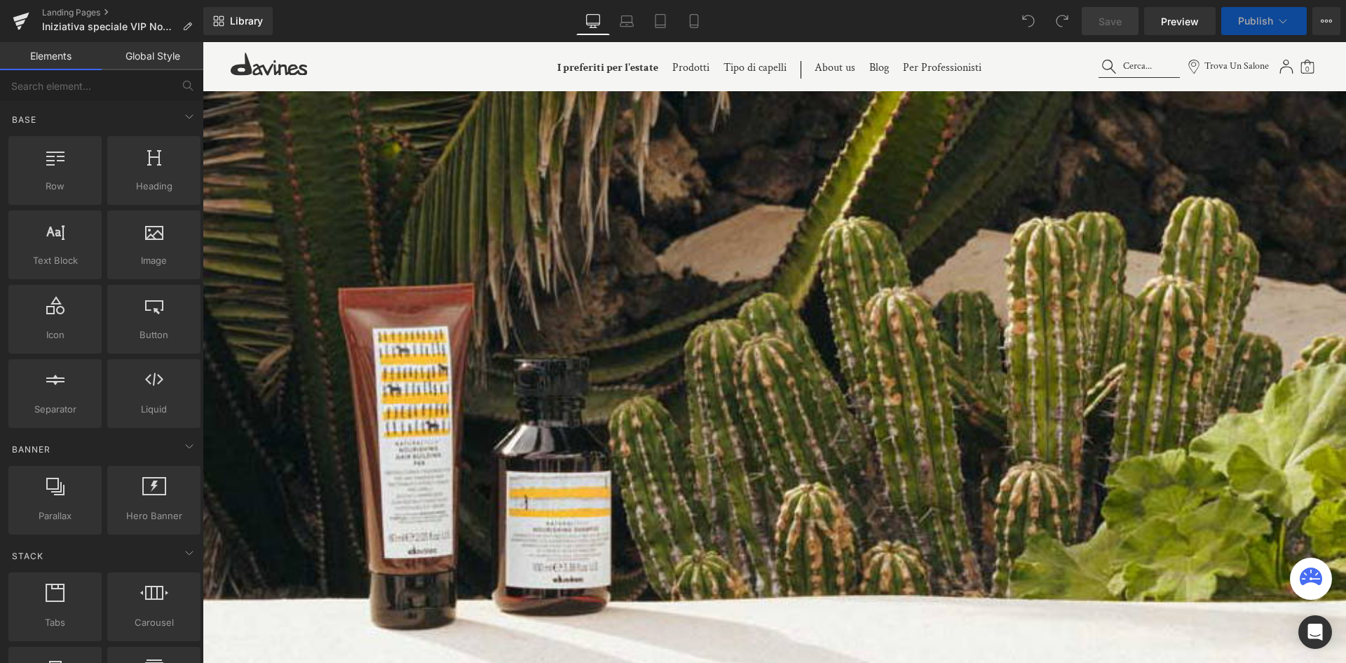
click at [692, 367] on img at bounding box center [489, 471] width 1716 height 858
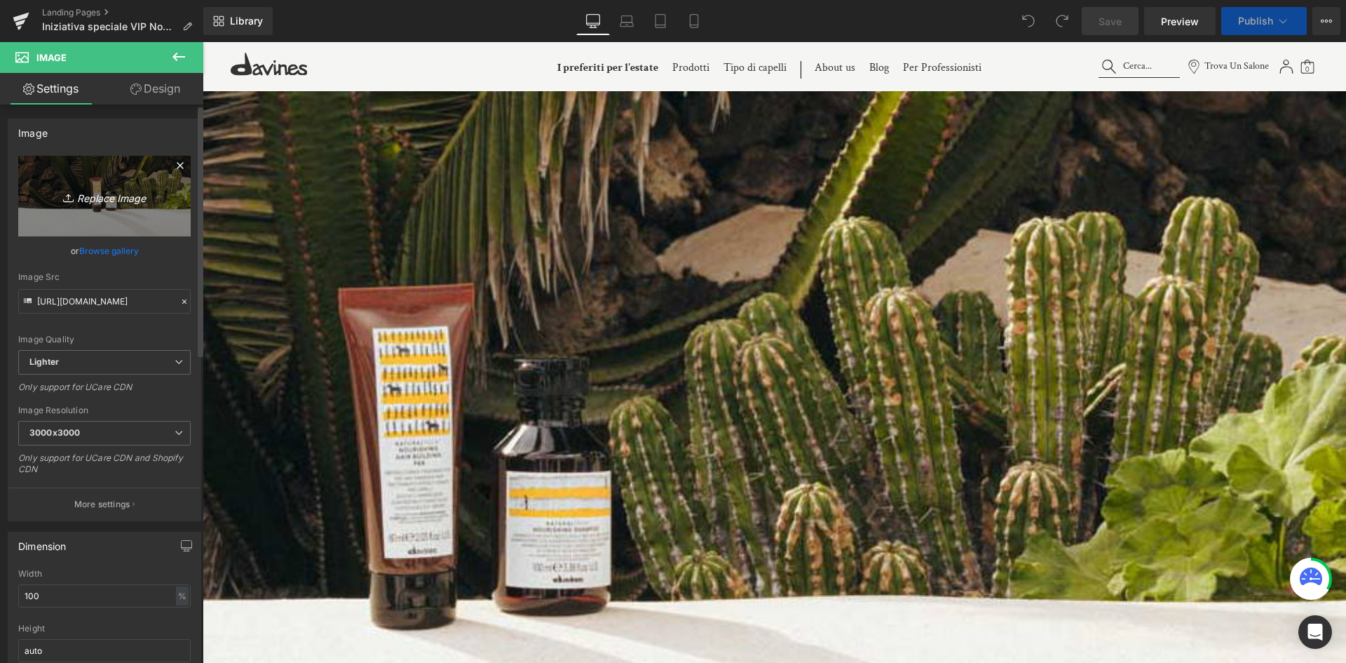
click at [97, 197] on icon "Replace Image" at bounding box center [104, 196] width 112 height 18
type input "C:\fakepath\HP-Banner_Travel_NT_v2.jpg"
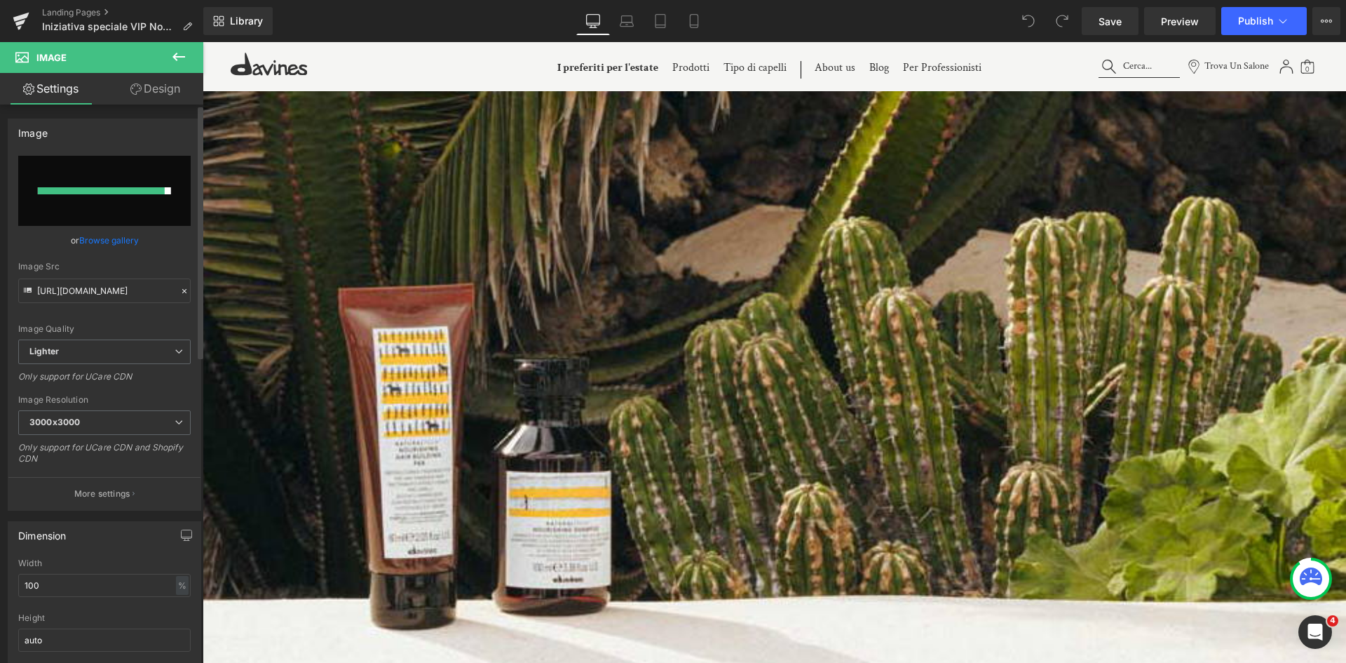
click at [94, 196] on input "file" at bounding box center [104, 191] width 173 height 70
click at [1102, 22] on span "Save" at bounding box center [1110, 21] width 23 height 15
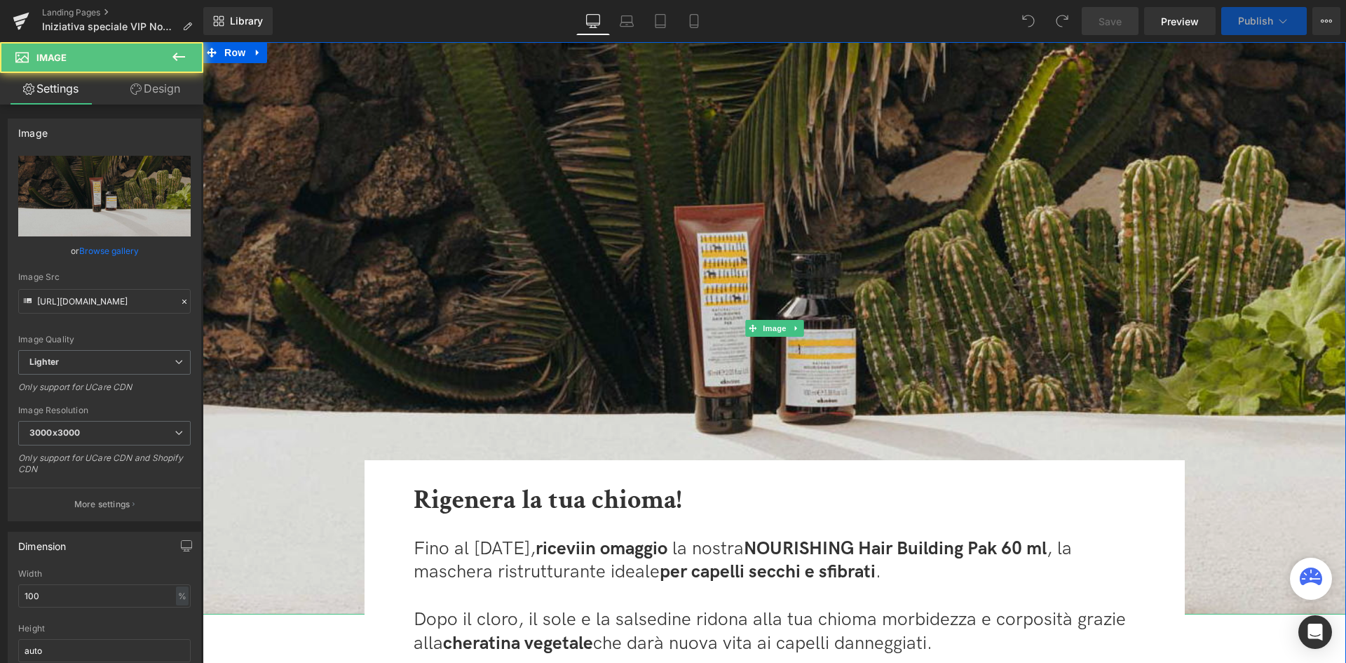
click at [807, 196] on img at bounding box center [775, 328] width 1144 height 572
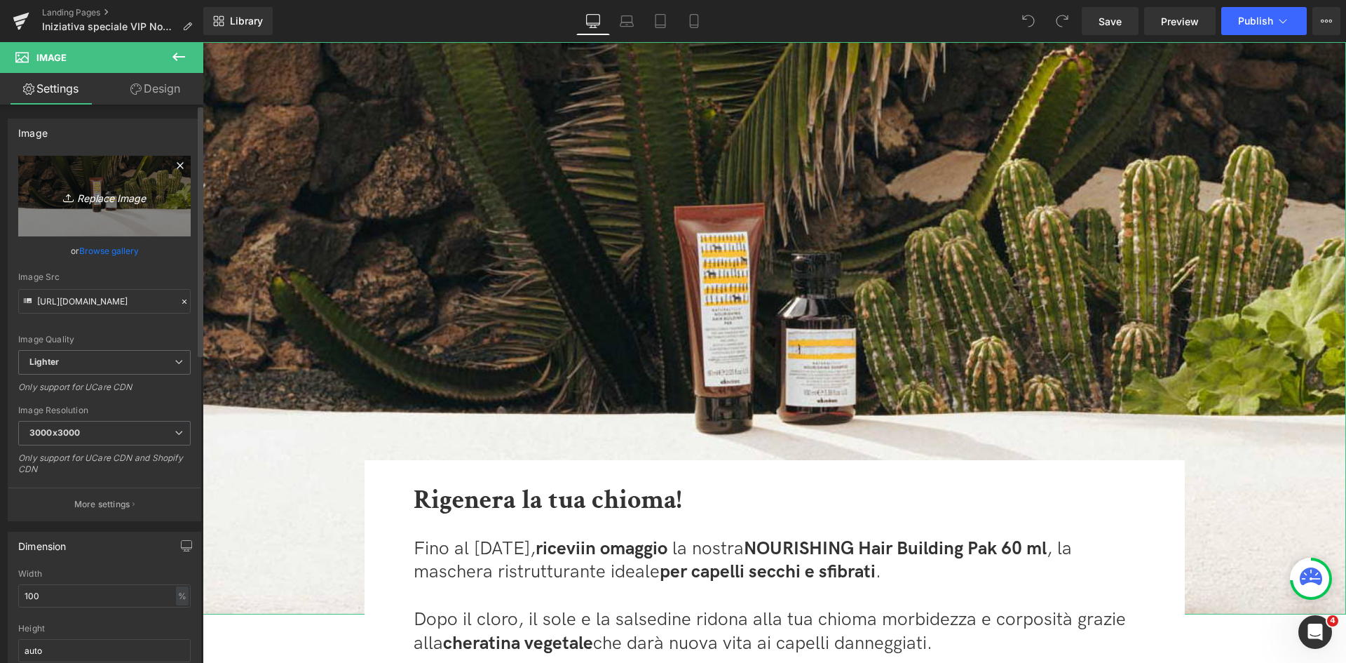
click at [112, 194] on icon "Replace Image" at bounding box center [104, 196] width 112 height 18
type input "C:\fakepath\HP-Banner_Travel_NT_v2.jpg"
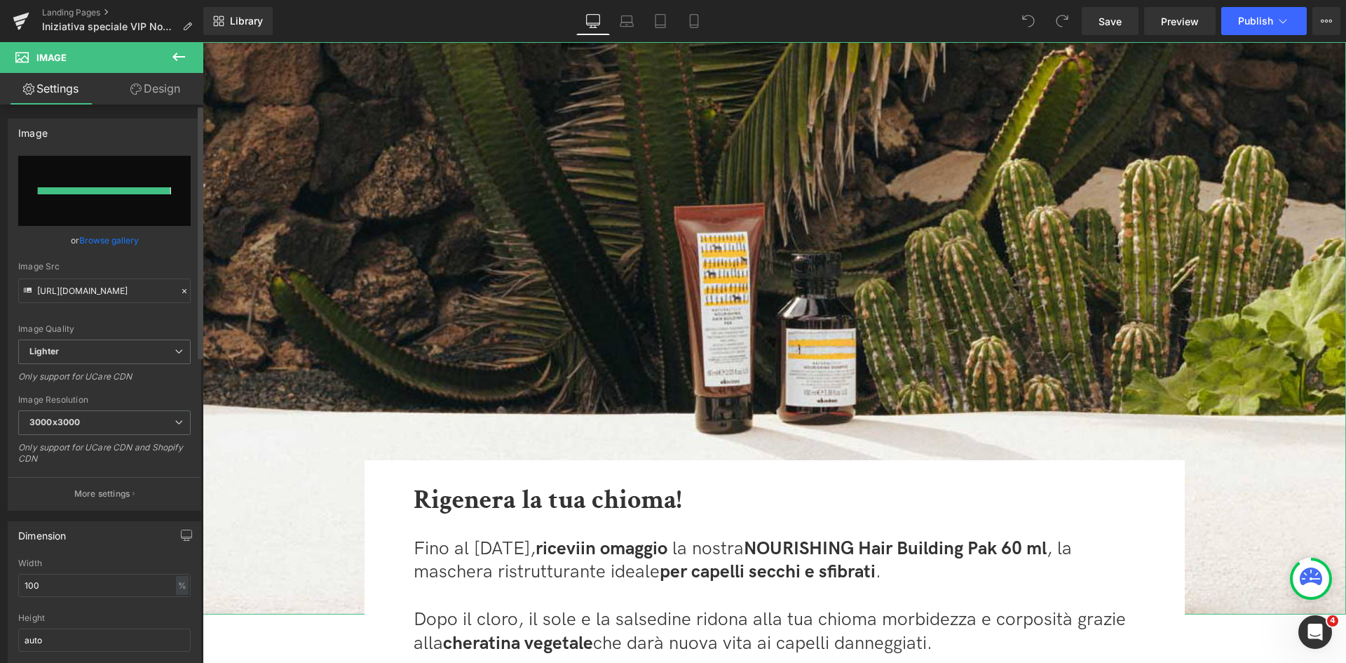
type input "[URL][DOMAIN_NAME]"
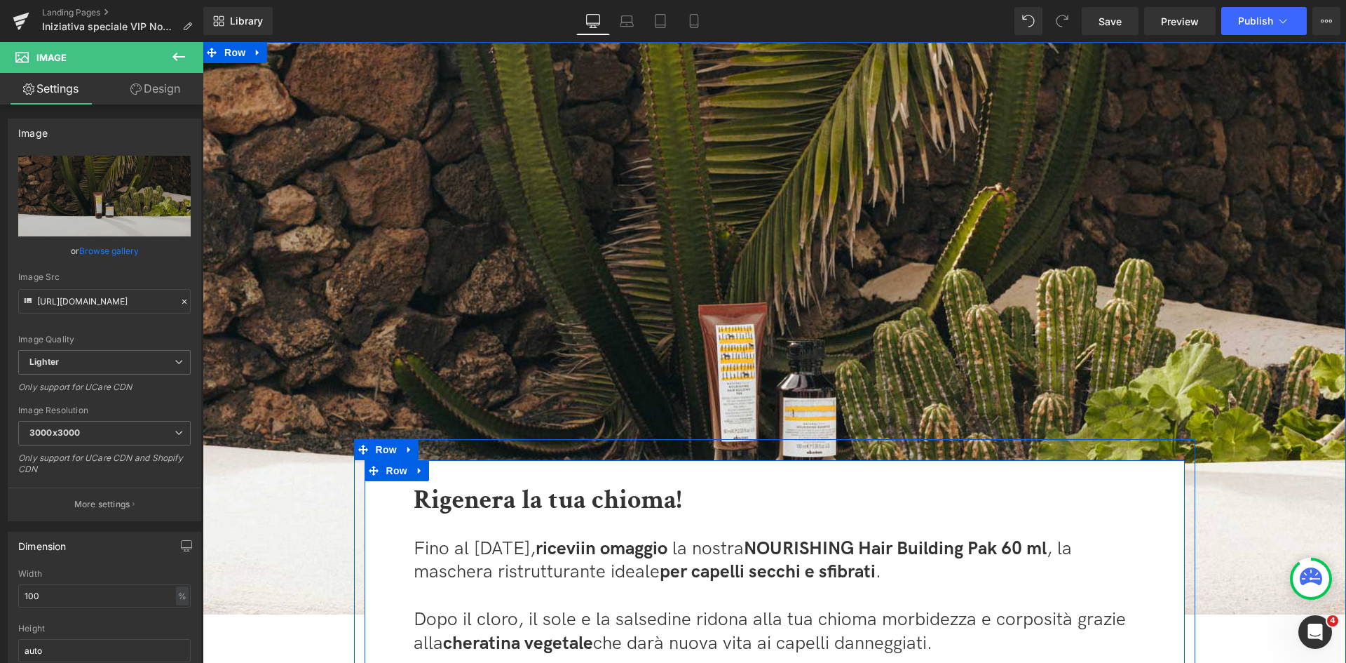
click at [858, 474] on div "Rigenera la tua chioma! Heading Fino al 14 settembre, ricevi in omaggio la nost…" at bounding box center [775, 650] width 821 height 381
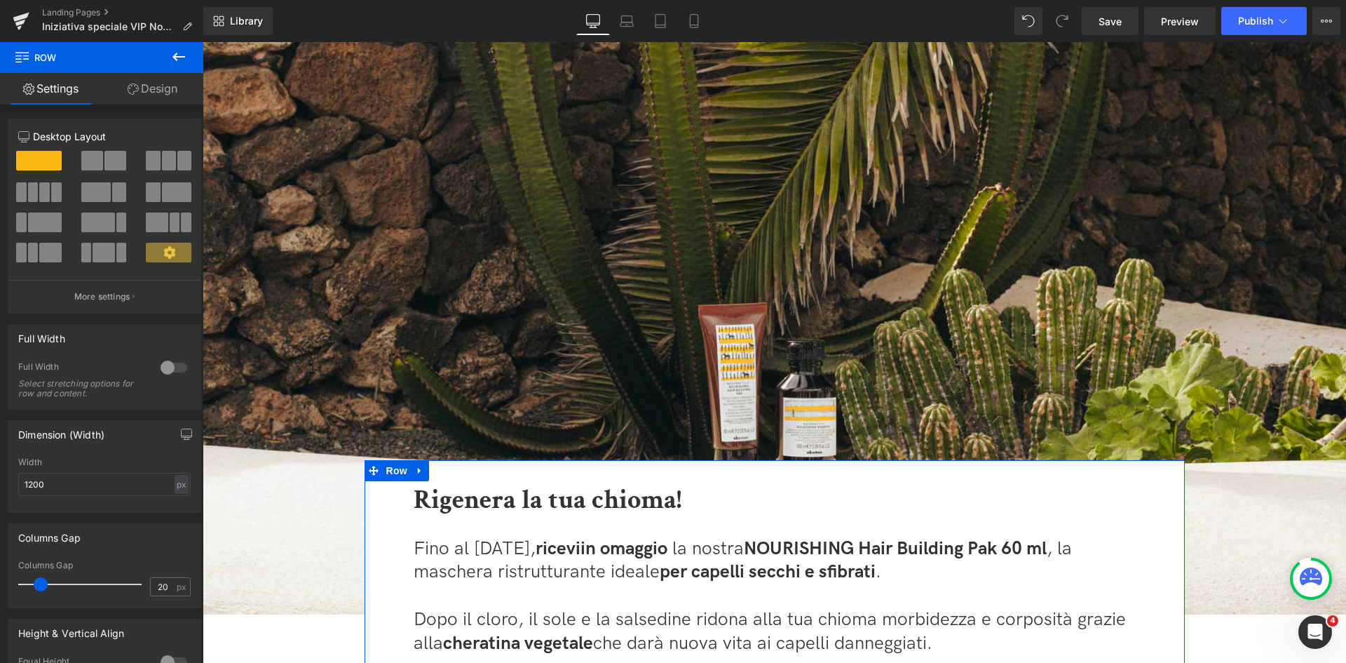
click at [171, 95] on link "Design" at bounding box center [153, 89] width 102 height 32
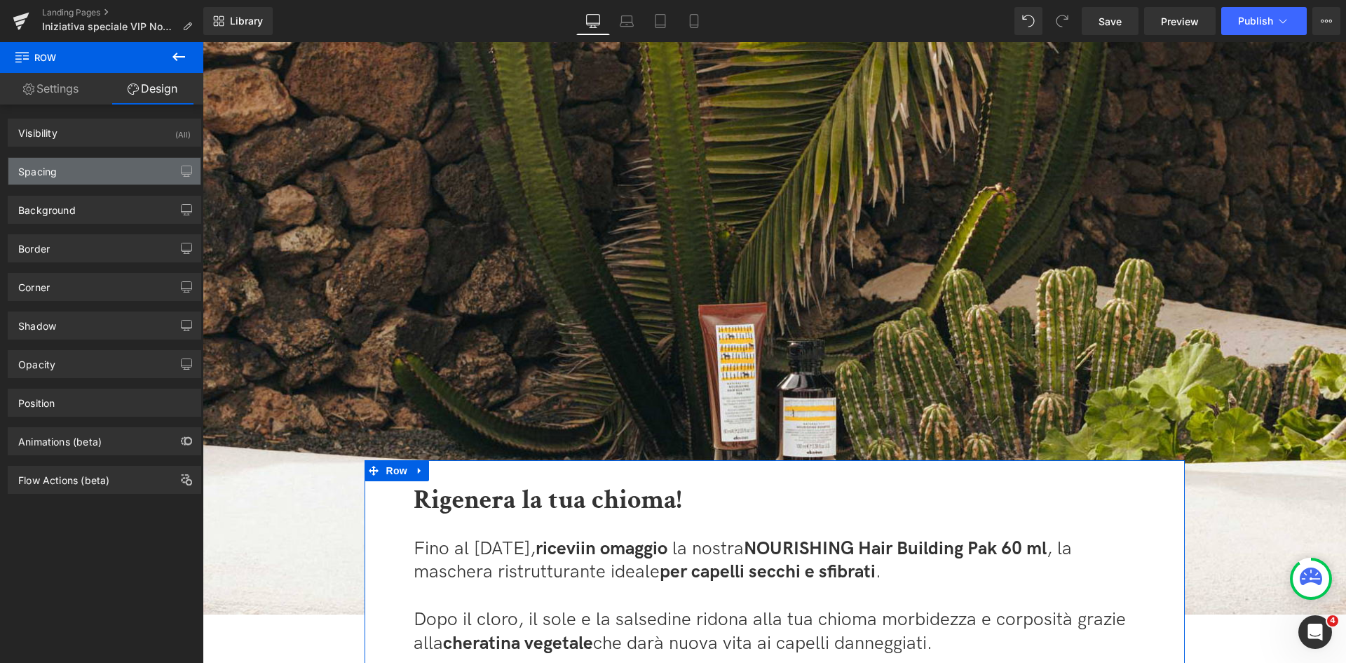
click at [81, 176] on div "Spacing" at bounding box center [104, 171] width 192 height 27
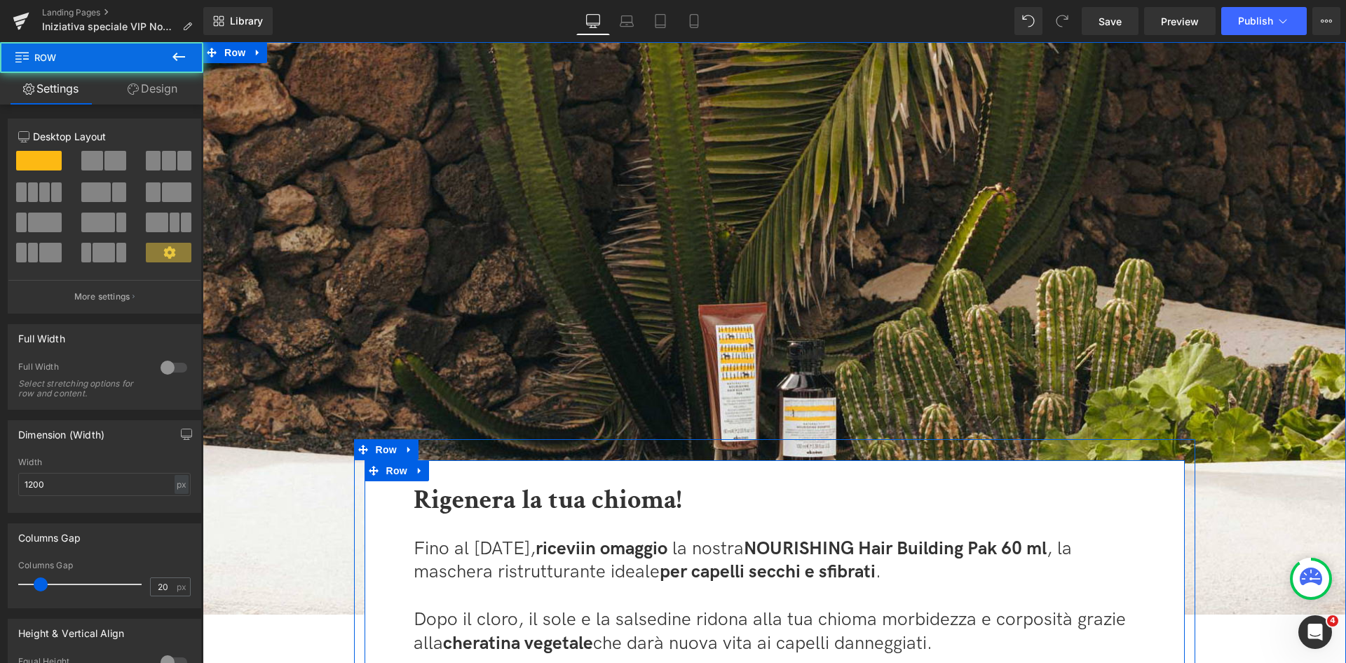
click at [403, 539] on div "Rigenera la tua chioma! Heading Fino al [DATE], ricevi in omaggio la nostra NOU…" at bounding box center [775, 660] width 750 height 361
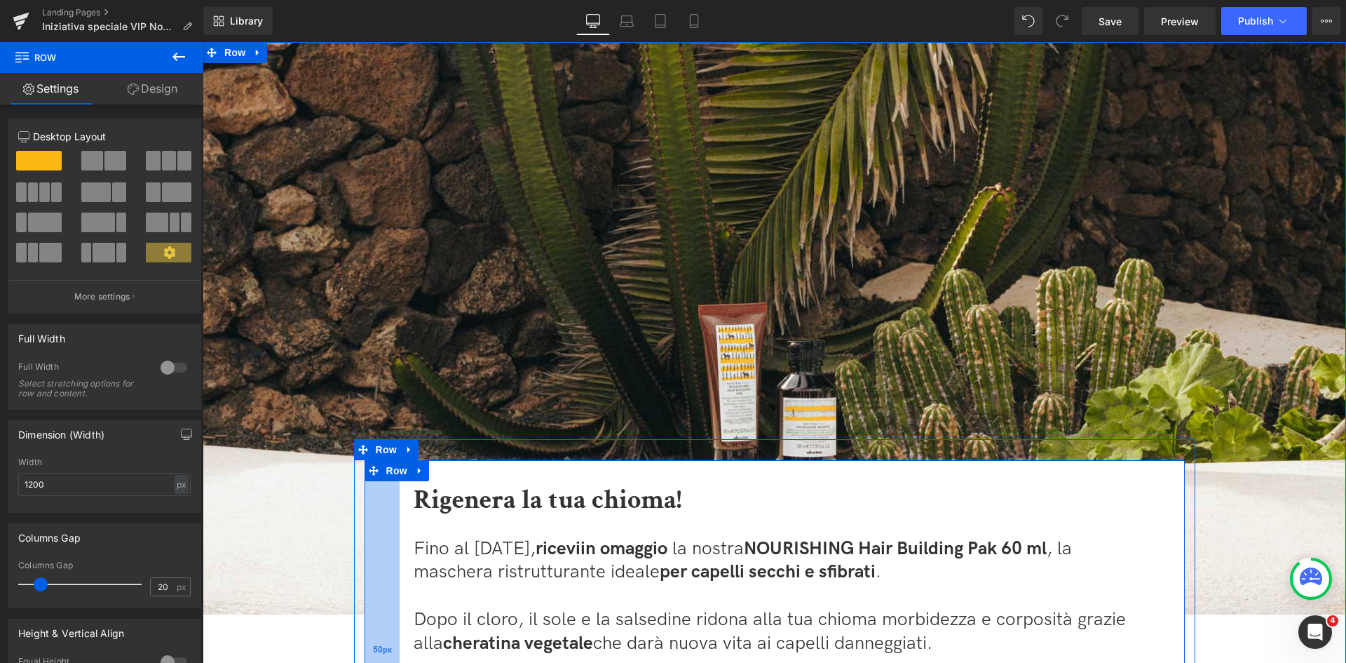
click at [384, 539] on div "50px" at bounding box center [382, 650] width 35 height 381
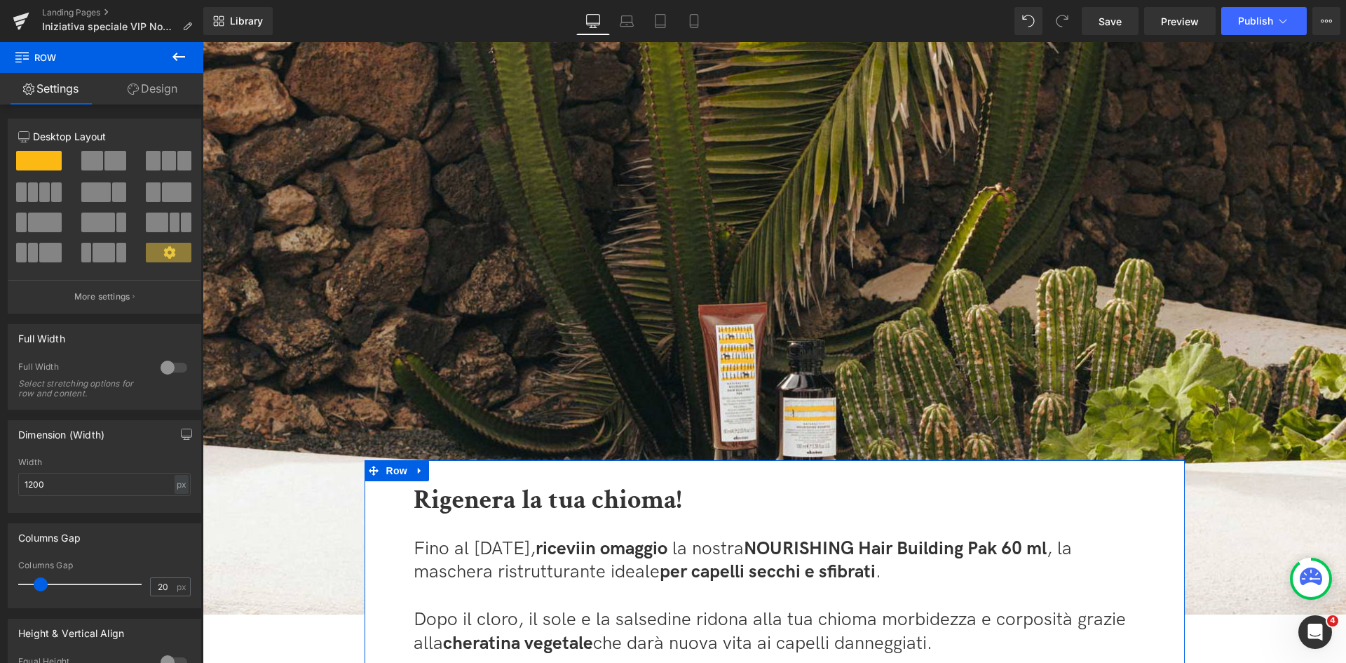
click at [142, 76] on link "Design" at bounding box center [153, 89] width 102 height 32
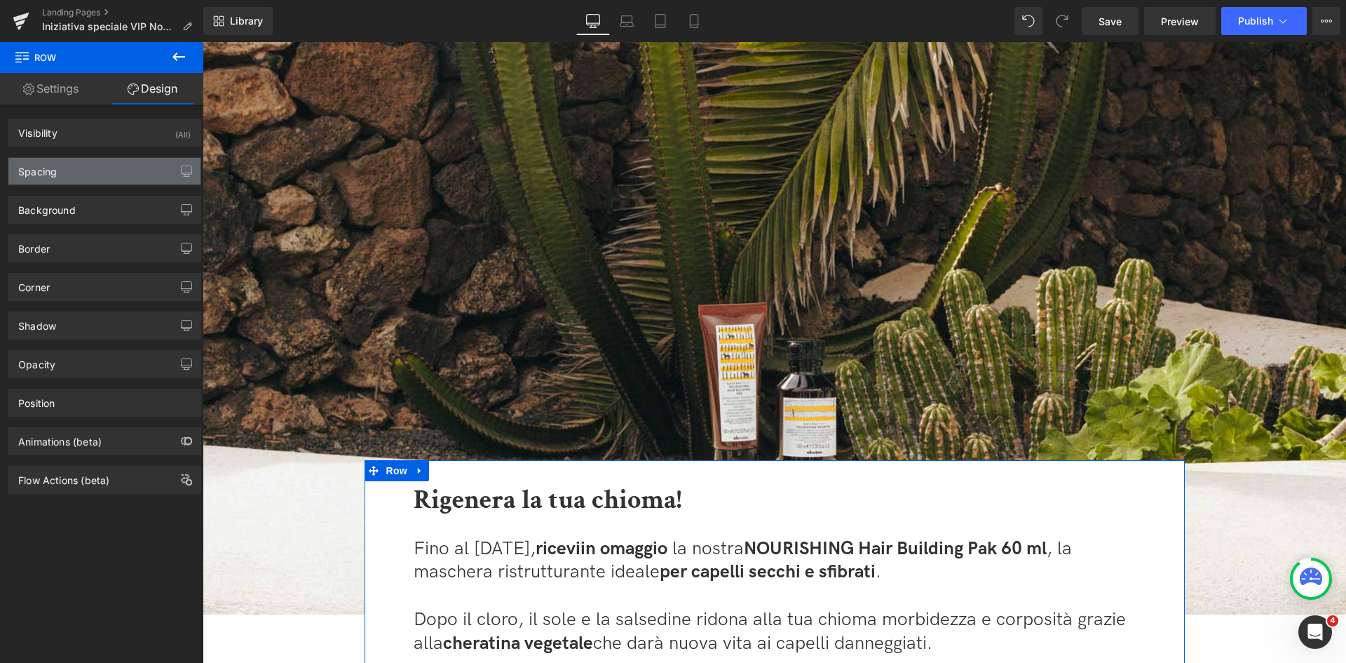
type input "0"
type input "28"
type input "50"
type input "0"
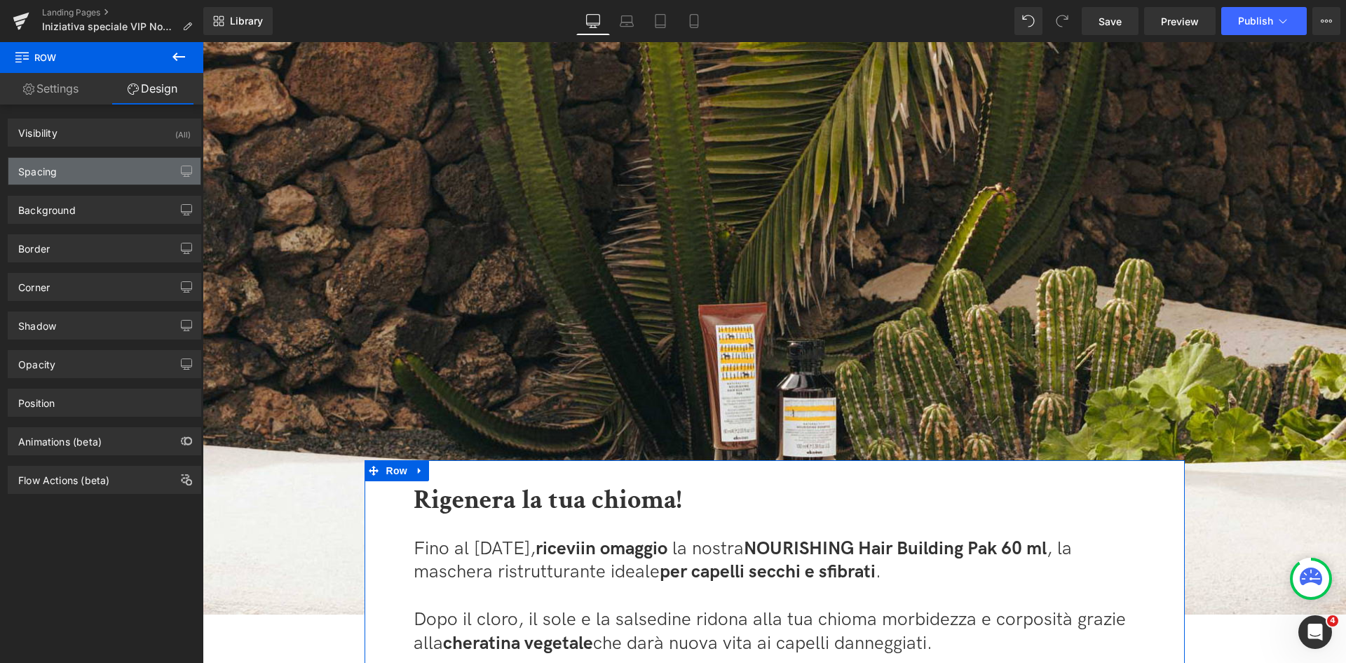
type input "50"
click at [114, 178] on div "Spacing" at bounding box center [104, 171] width 192 height 27
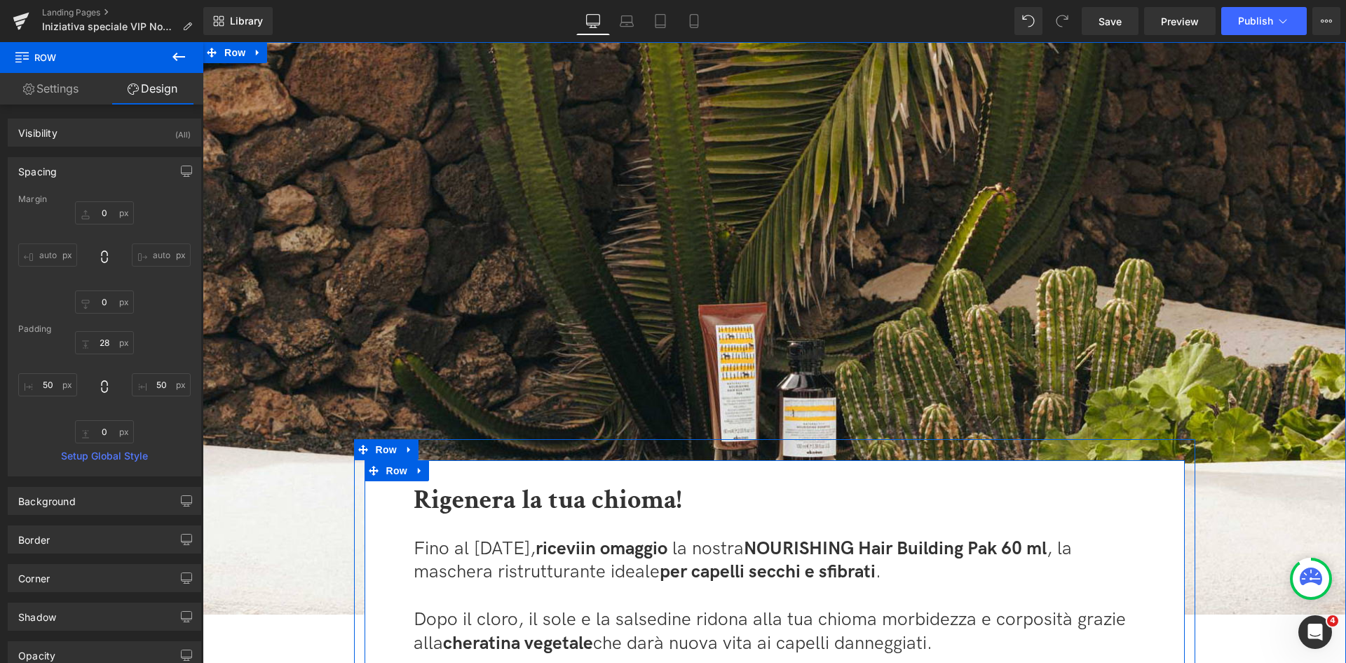
click at [1145, 471] on div "Rigenera la tua chioma! Heading Fino al 14 settembre, ricevi in omaggio la nost…" at bounding box center [775, 650] width 821 height 381
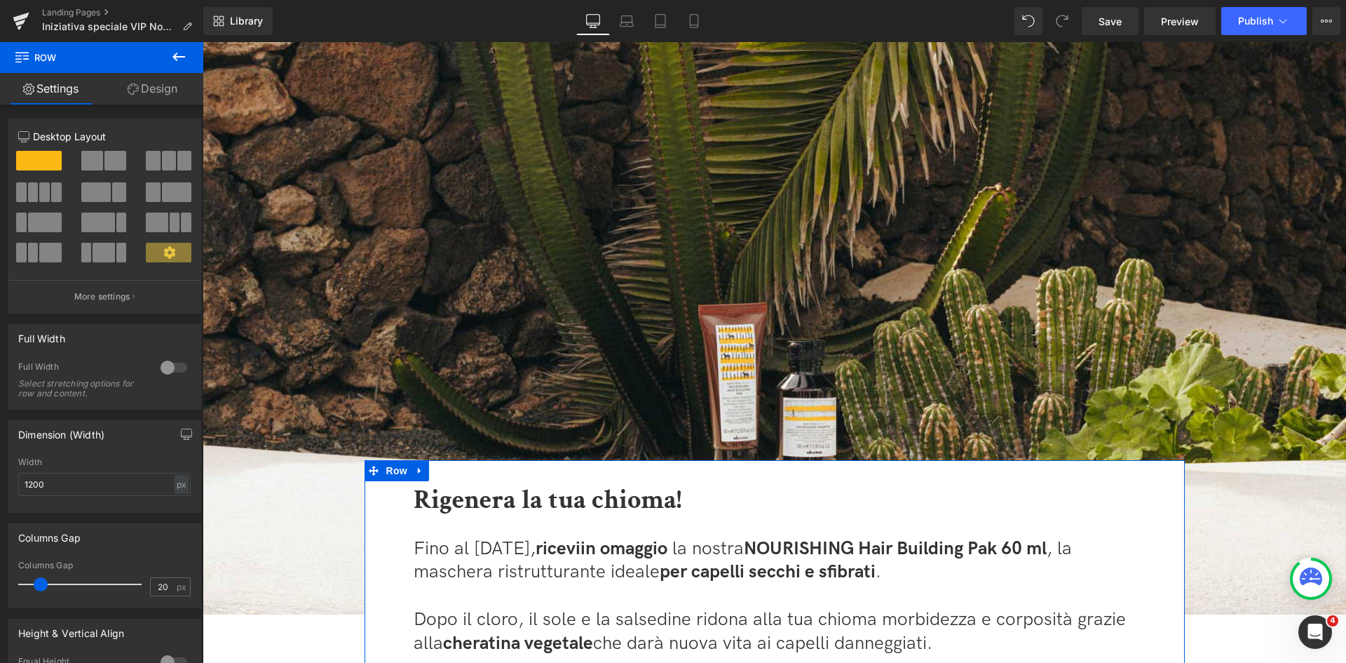
click at [168, 90] on link "Design" at bounding box center [153, 89] width 102 height 32
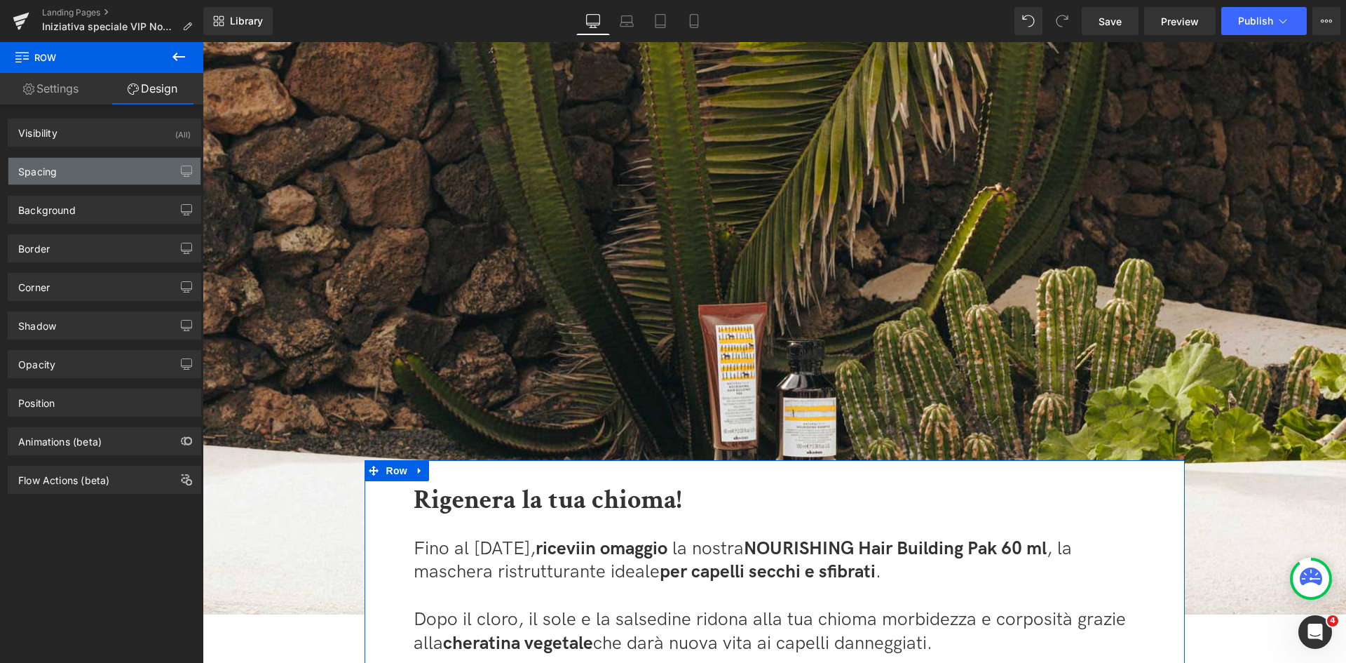
click at [97, 167] on div "Spacing" at bounding box center [104, 171] width 192 height 27
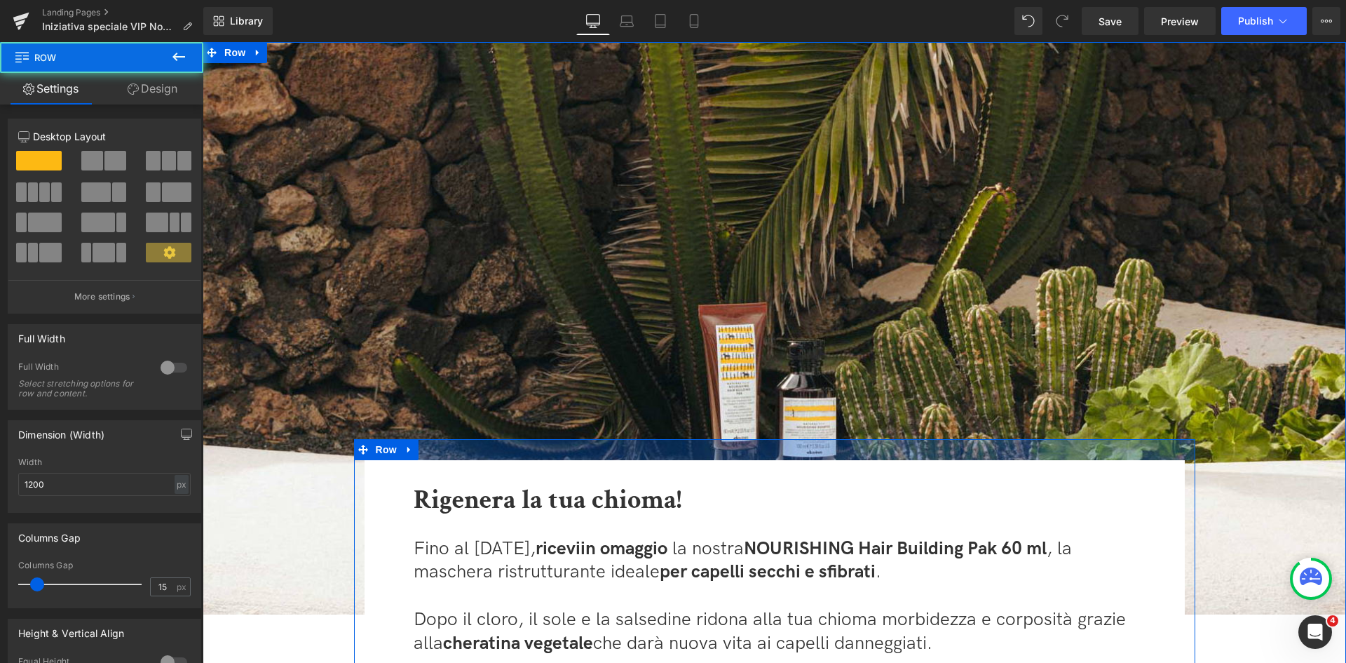
click at [1093, 450] on div at bounding box center [775, 449] width 842 height 21
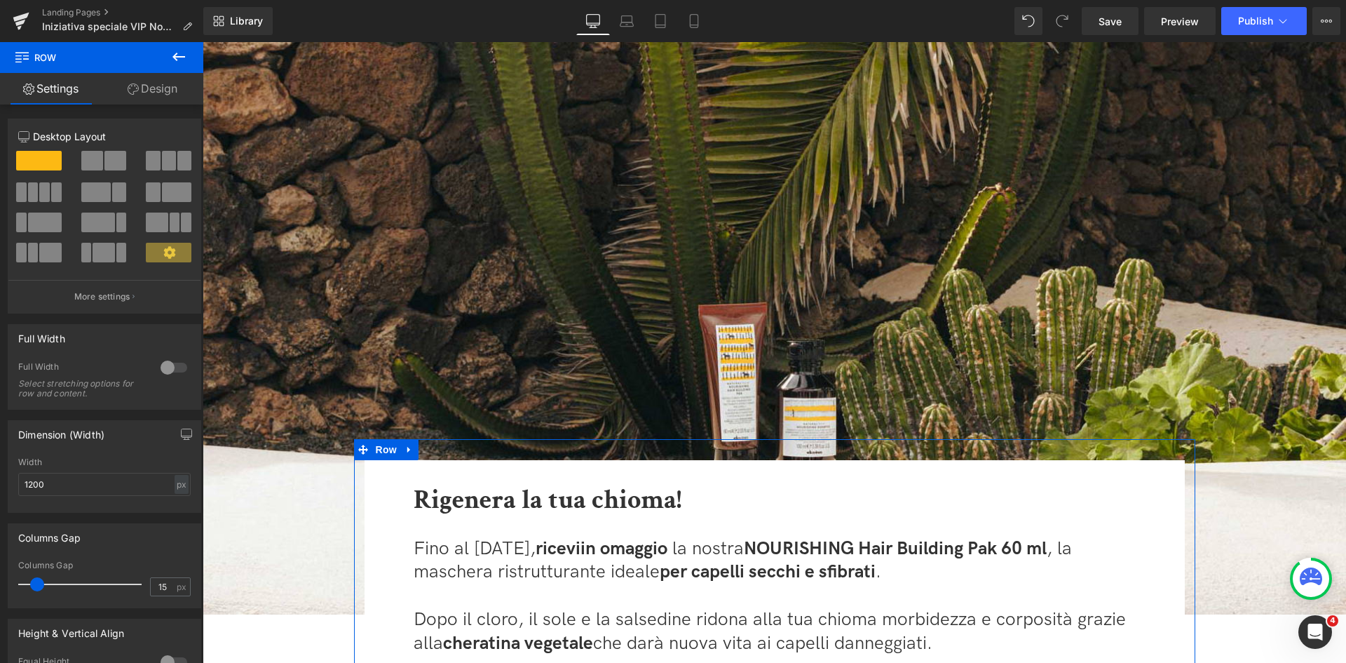
click at [140, 97] on link "Design" at bounding box center [153, 89] width 102 height 32
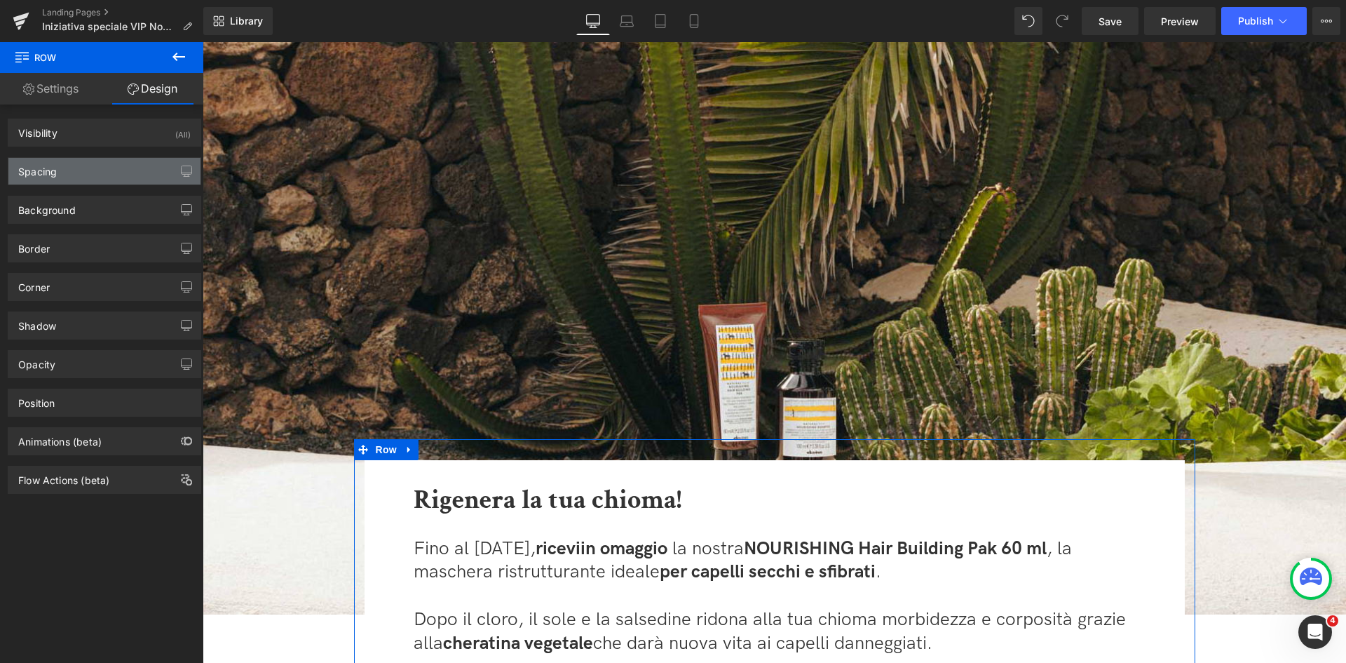
click at [126, 175] on div "Spacing" at bounding box center [104, 171] width 192 height 27
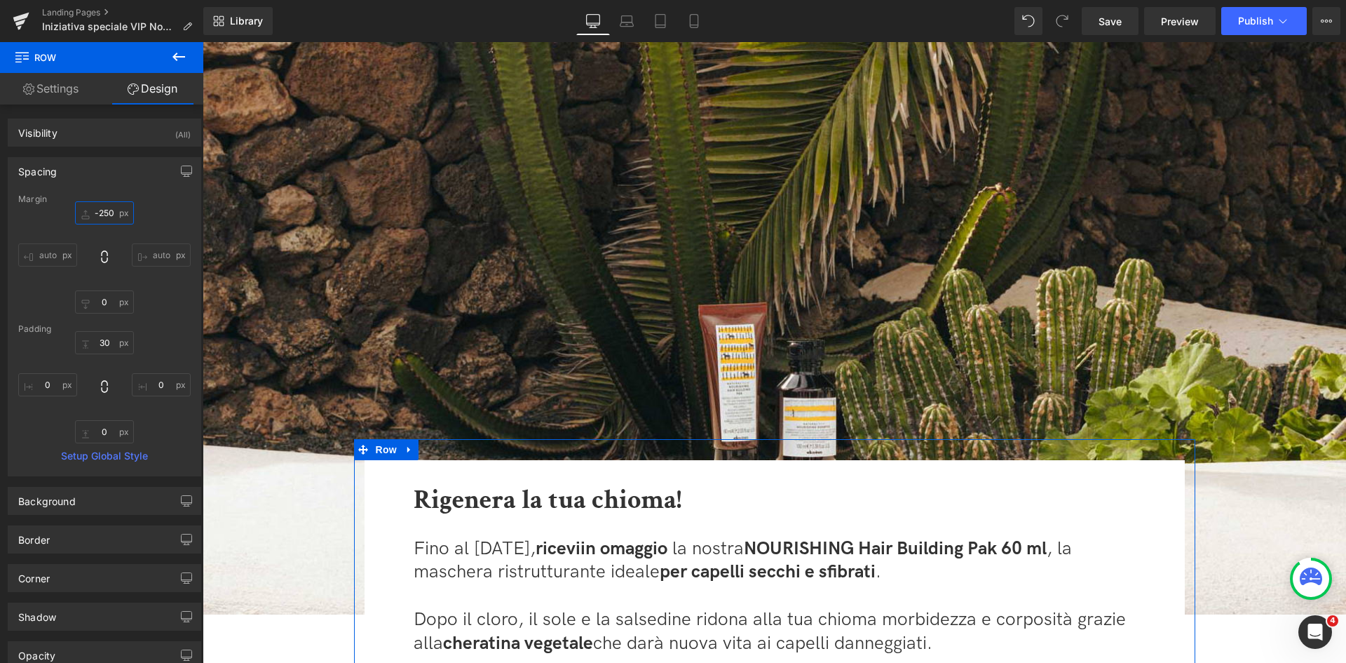
click at [101, 212] on input "-250" at bounding box center [104, 212] width 59 height 23
click at [107, 211] on input "-250" at bounding box center [104, 212] width 59 height 23
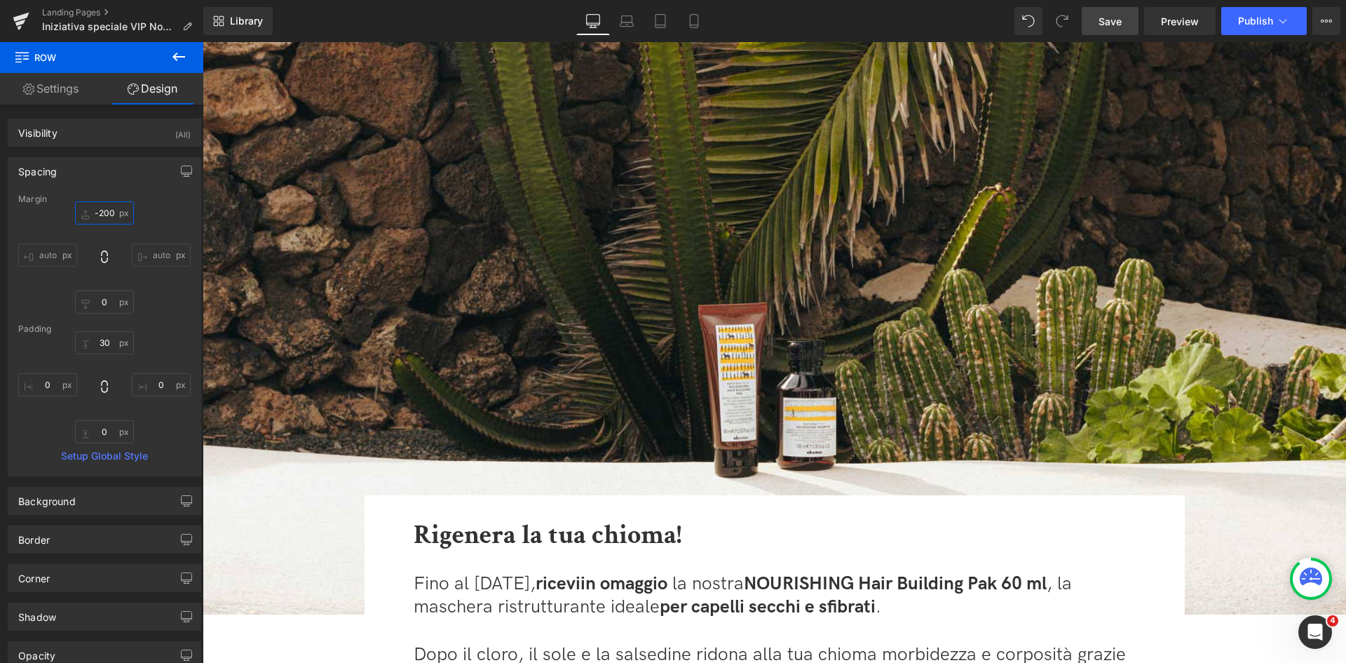
type input "-200"
click at [1111, 22] on span "Save" at bounding box center [1110, 21] width 23 height 15
click at [1262, 20] on span "Publish" at bounding box center [1255, 20] width 35 height 11
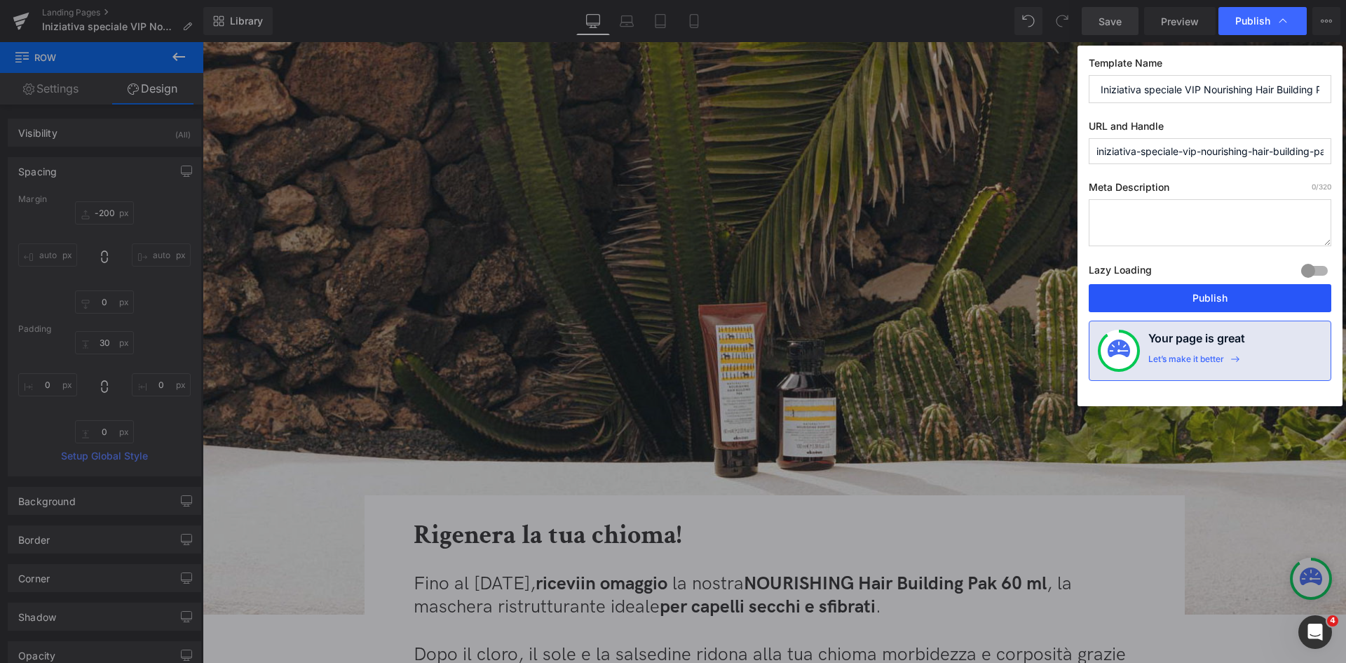
click at [1204, 298] on button "Publish" at bounding box center [1210, 298] width 243 height 28
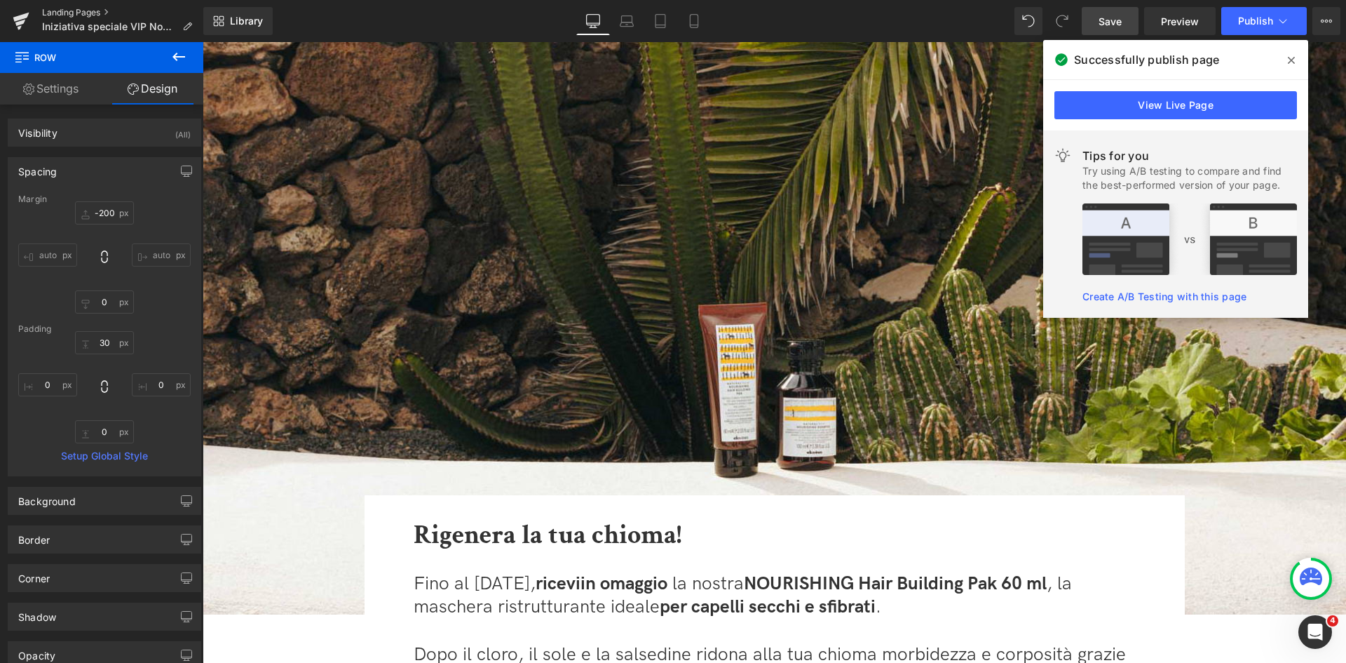
click at [83, 11] on link "Landing Pages" at bounding box center [122, 12] width 161 height 11
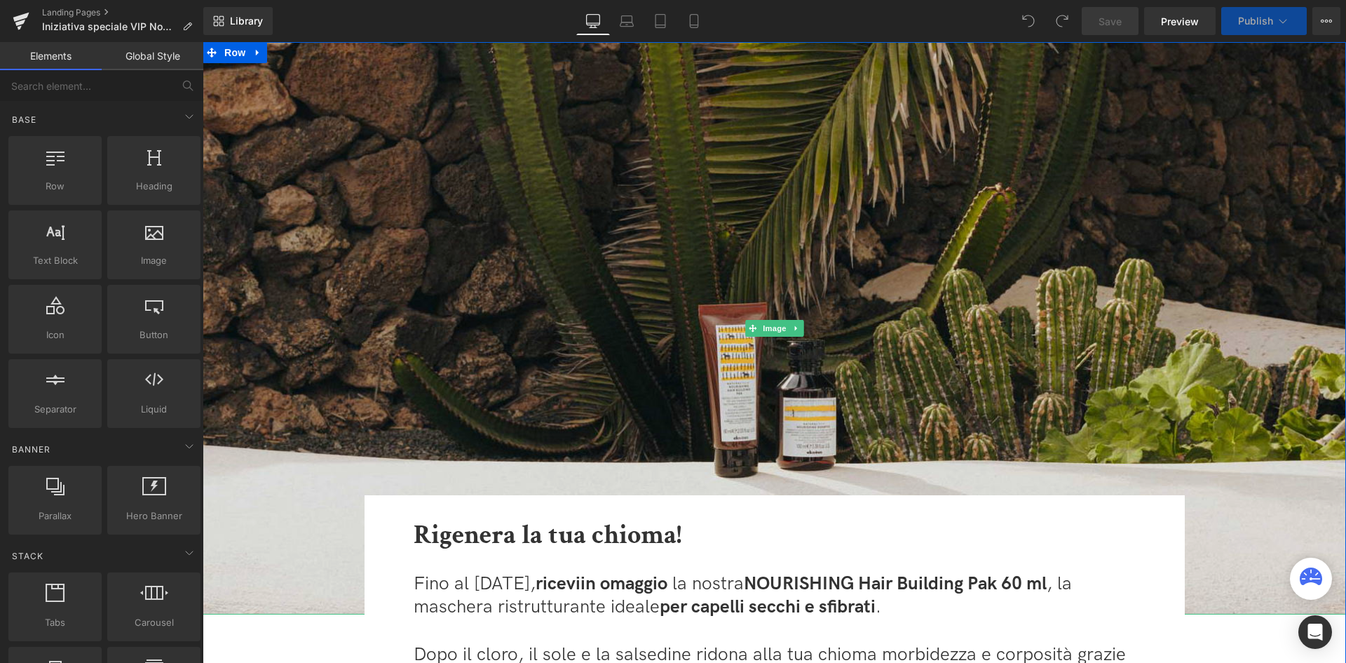
click at [727, 235] on img at bounding box center [775, 328] width 1144 height 572
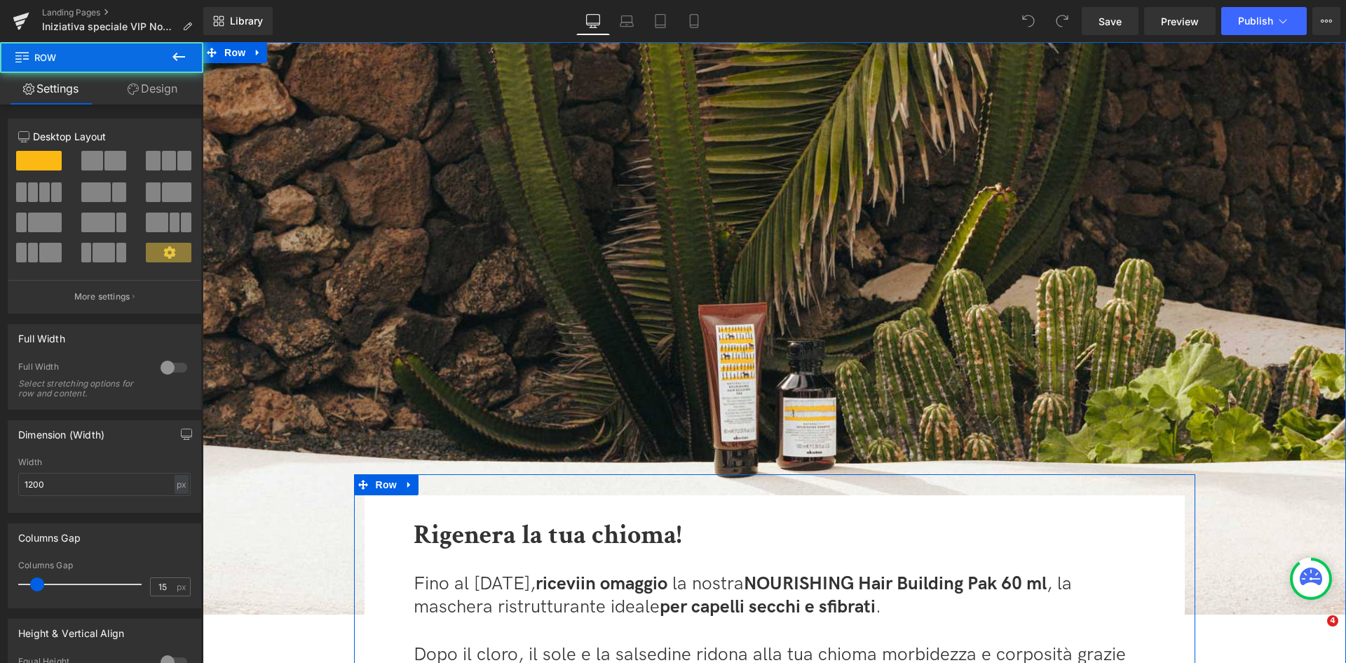
click at [728, 483] on div "Rigenera la tua chioma! Heading Fino al [DATE], ricevi in omaggio la nostra NOU…" at bounding box center [775, 675] width 842 height 402
click at [158, 90] on link "Design" at bounding box center [153, 89] width 102 height 32
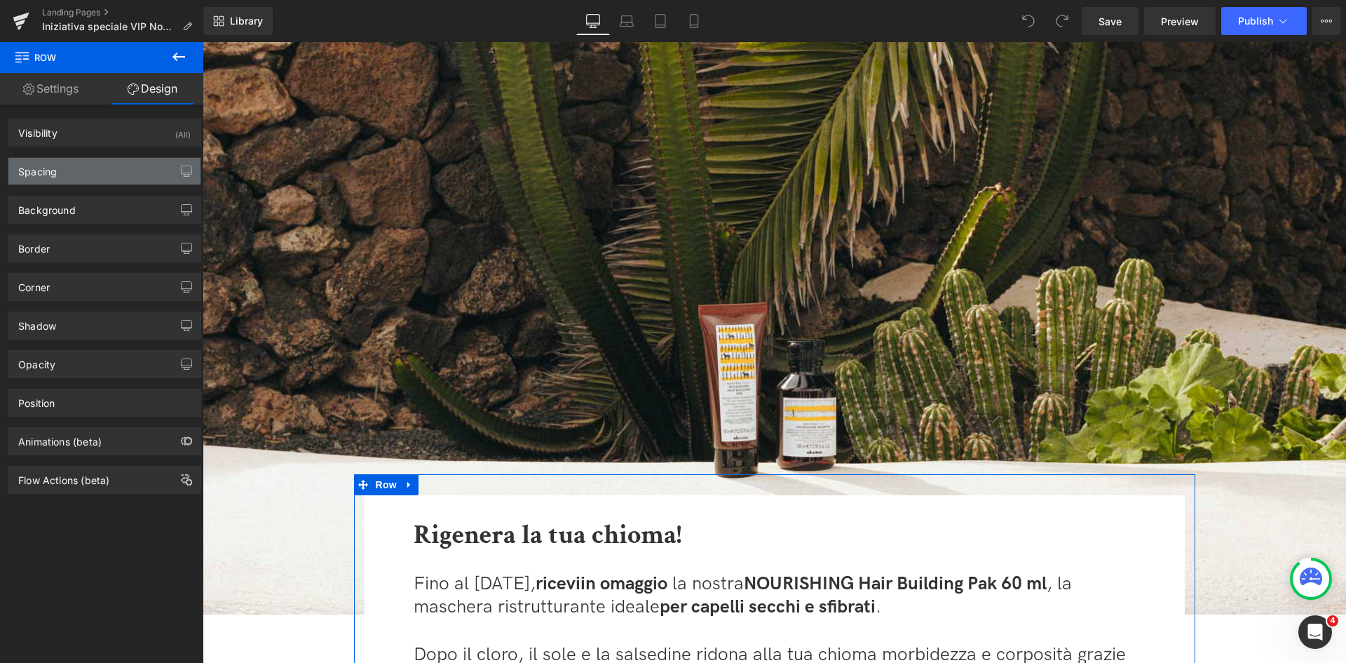
click at [99, 175] on div "Spacing" at bounding box center [104, 171] width 192 height 27
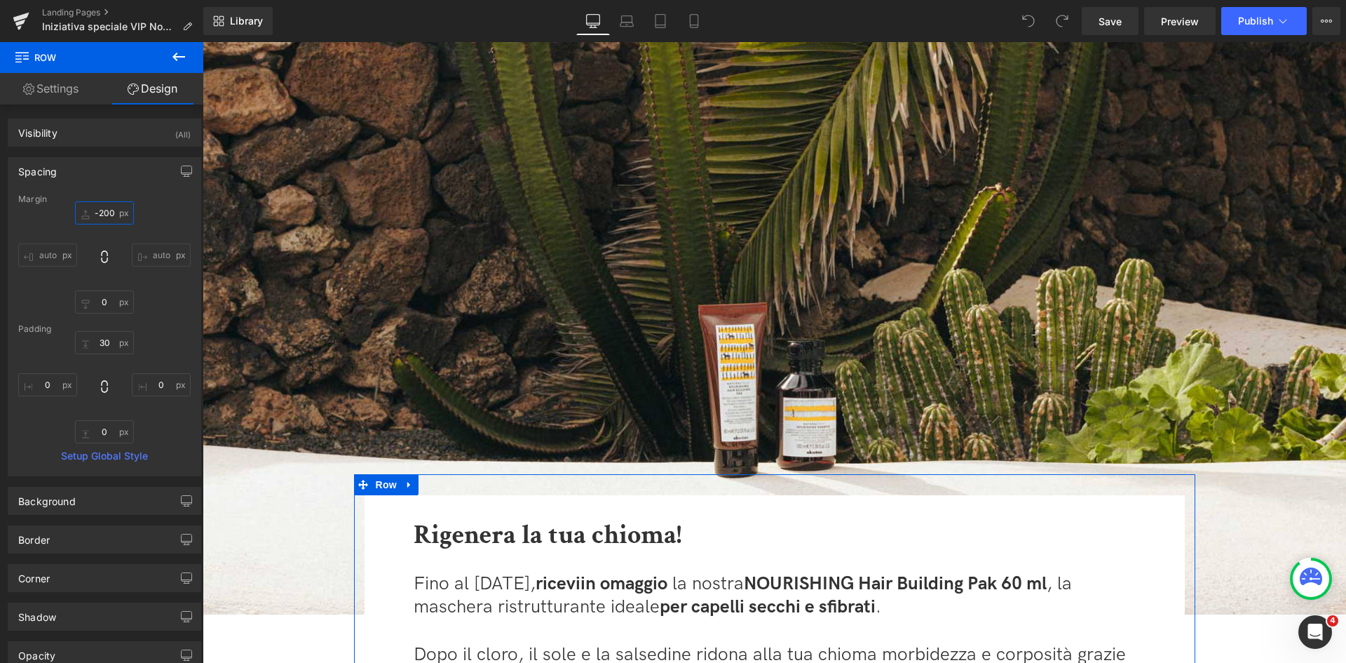
click at [109, 212] on input "-200" at bounding box center [104, 212] width 59 height 23
click at [106, 212] on input "-200" at bounding box center [104, 212] width 59 height 23
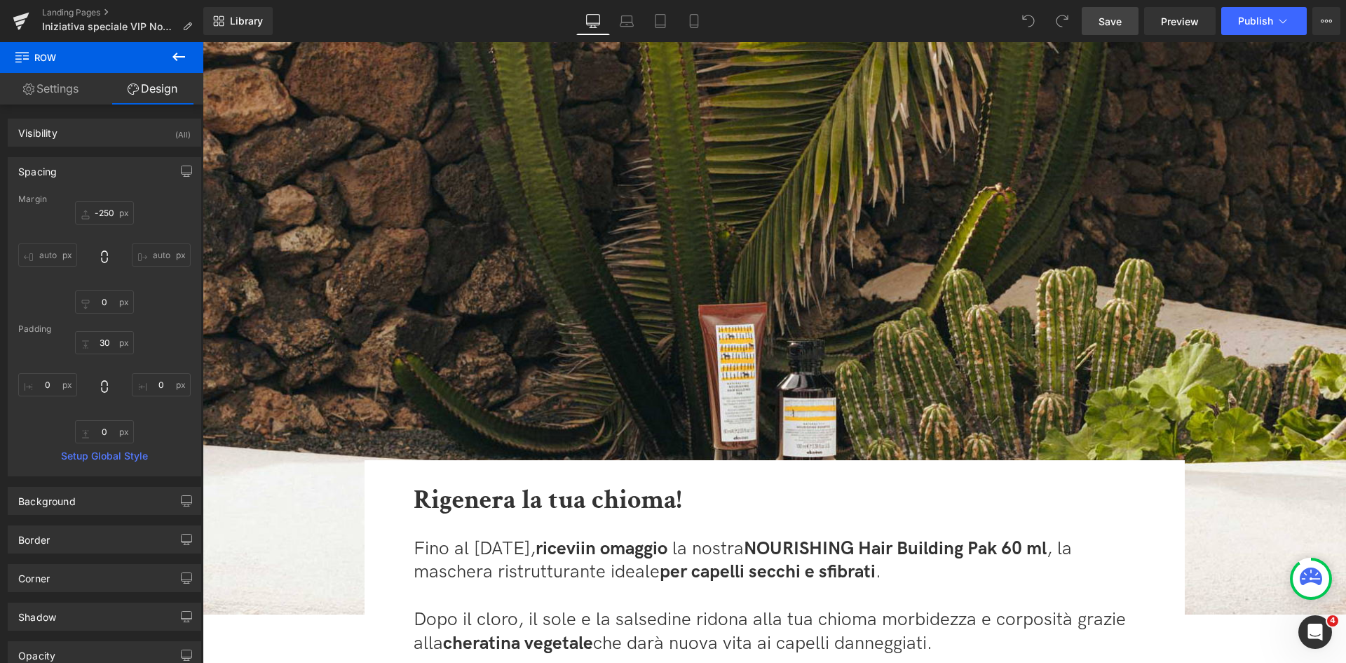
click at [1112, 21] on span "Save" at bounding box center [1110, 21] width 23 height 15
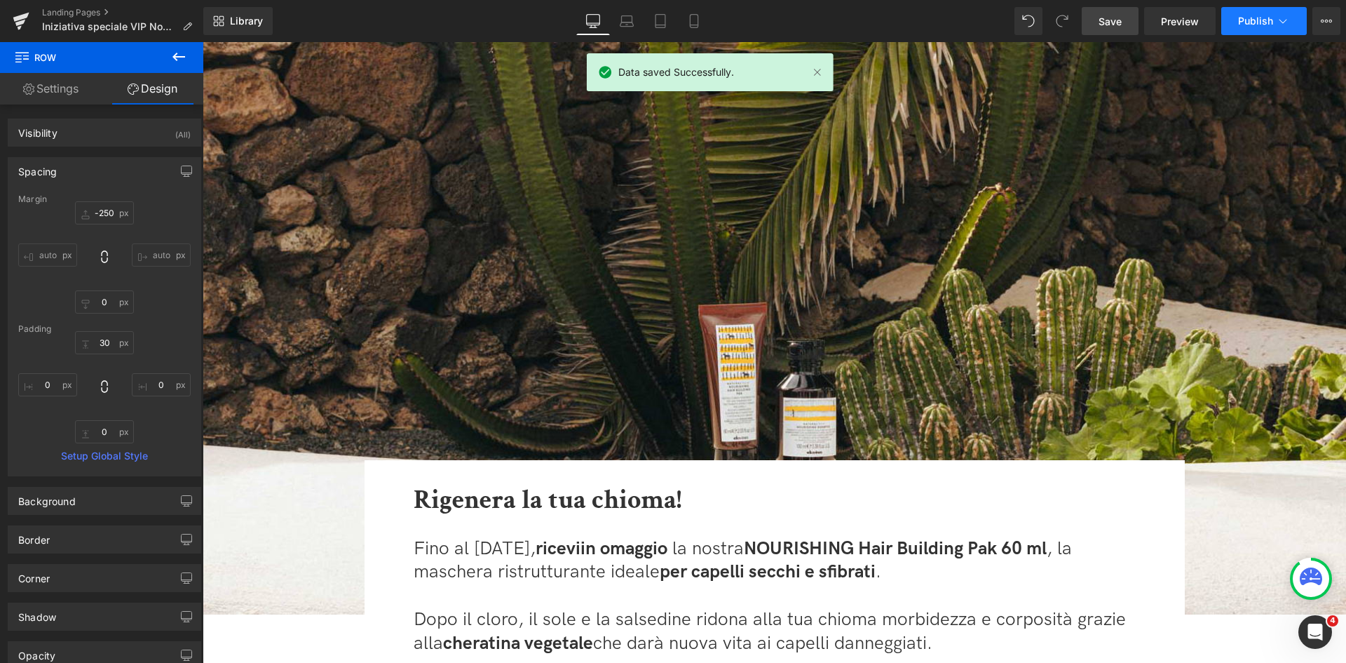
click at [1250, 21] on span "Publish" at bounding box center [1255, 20] width 35 height 11
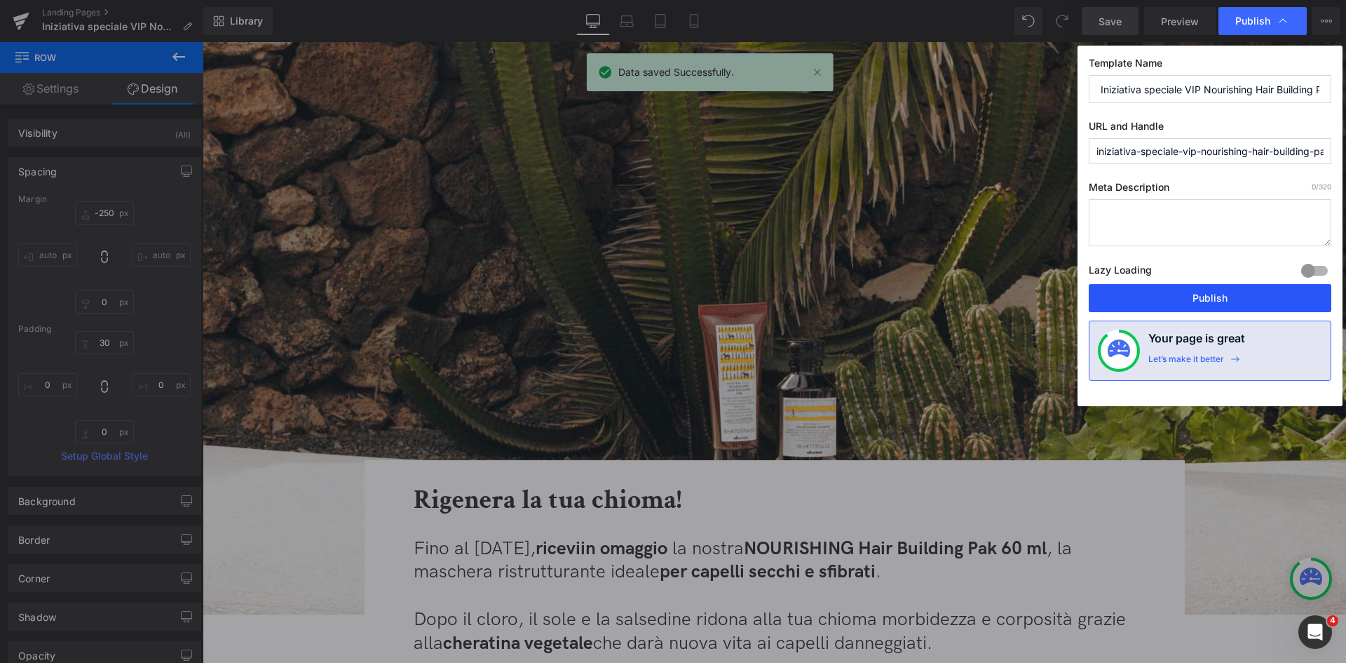
click at [1177, 305] on button "Publish" at bounding box center [1210, 298] width 243 height 28
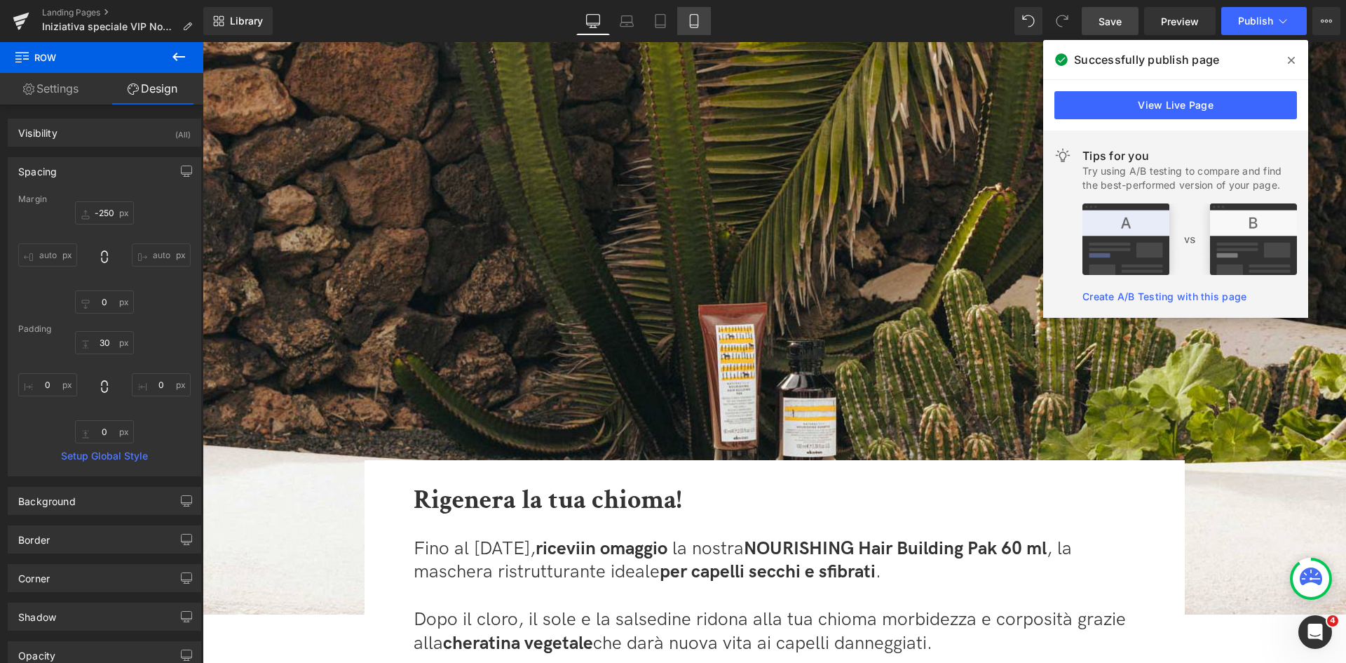
click at [693, 27] on icon at bounding box center [694, 21] width 14 height 14
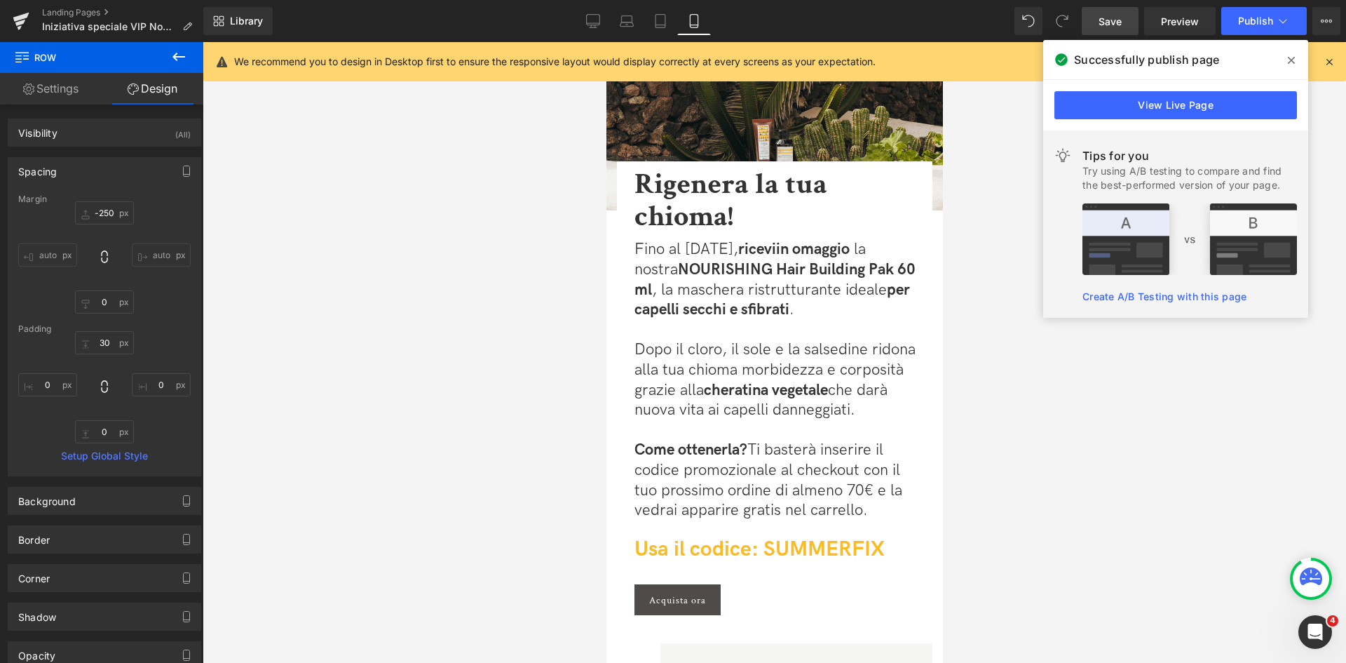
type input "-90"
type input "0"
type input "20"
type input "0"
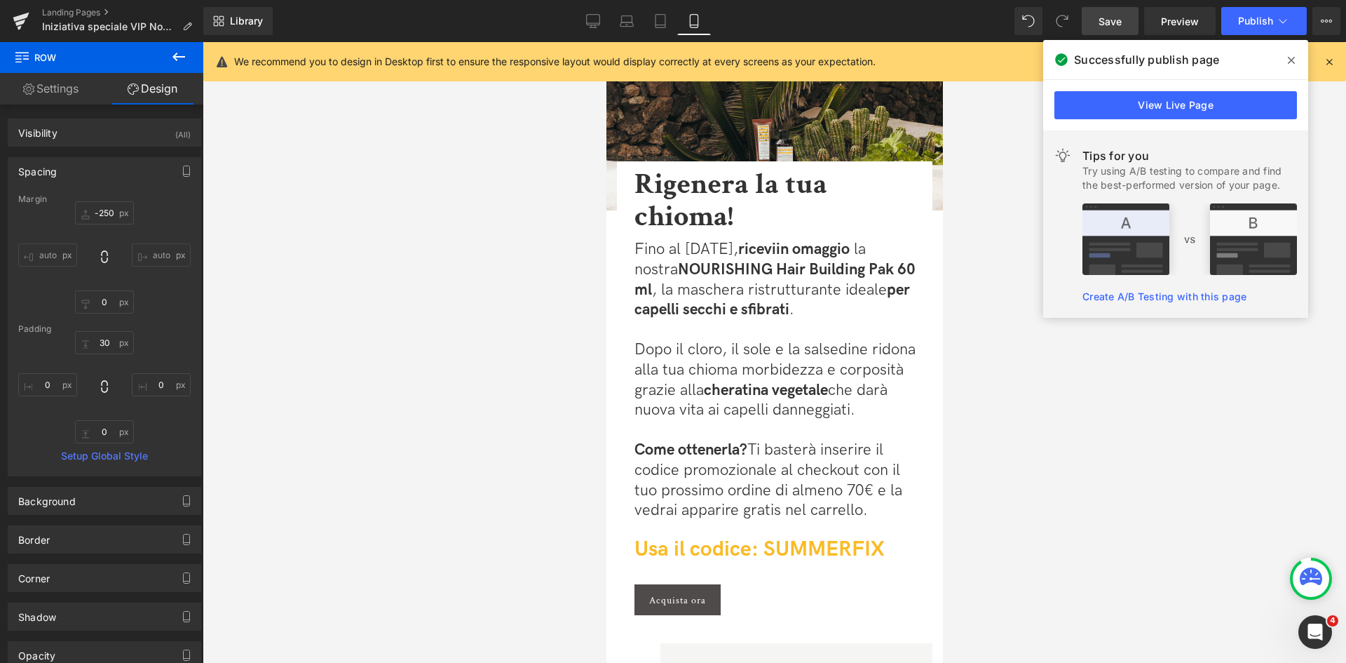
type input "0"
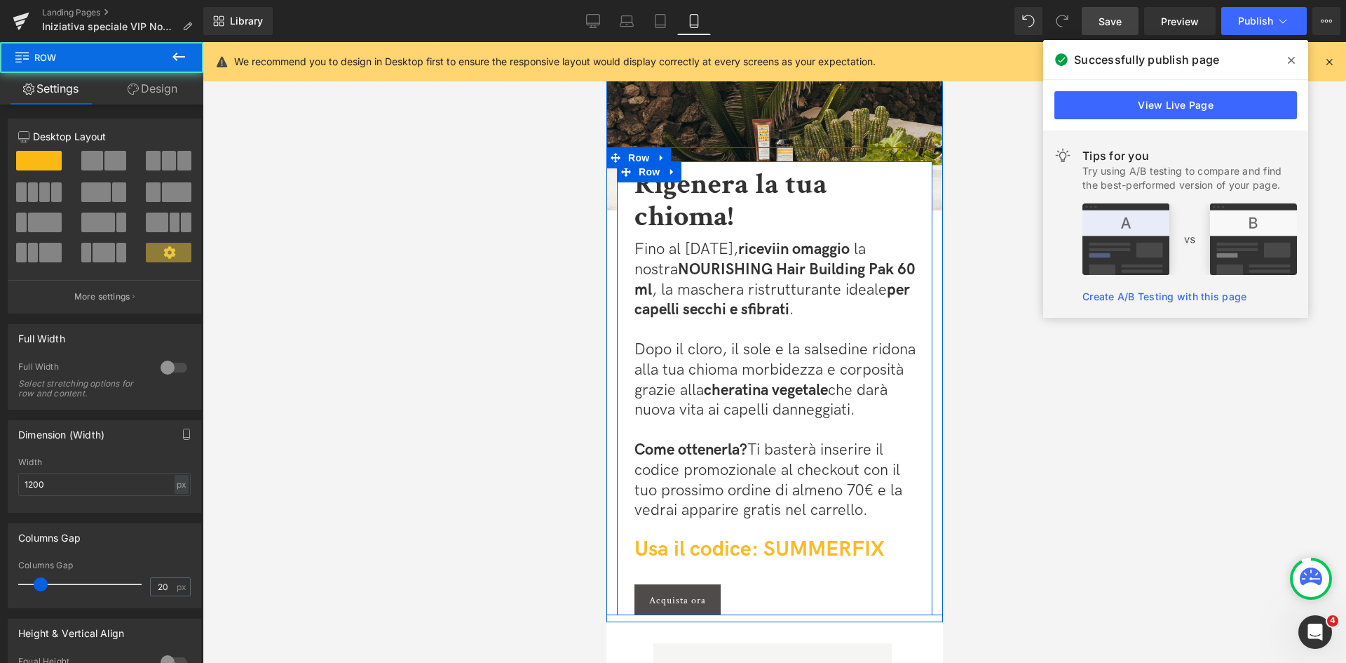
click at [924, 195] on div "Rigenera la tua chioma! Heading Fino al [DATE], ricevi in omaggio la nostra NOU…" at bounding box center [776, 388] width 312 height 454
click at [922, 246] on div "Rigenera la tua chioma! Heading Fino al [DATE], ricevi in omaggio la nostra NOU…" at bounding box center [776, 388] width 312 height 454
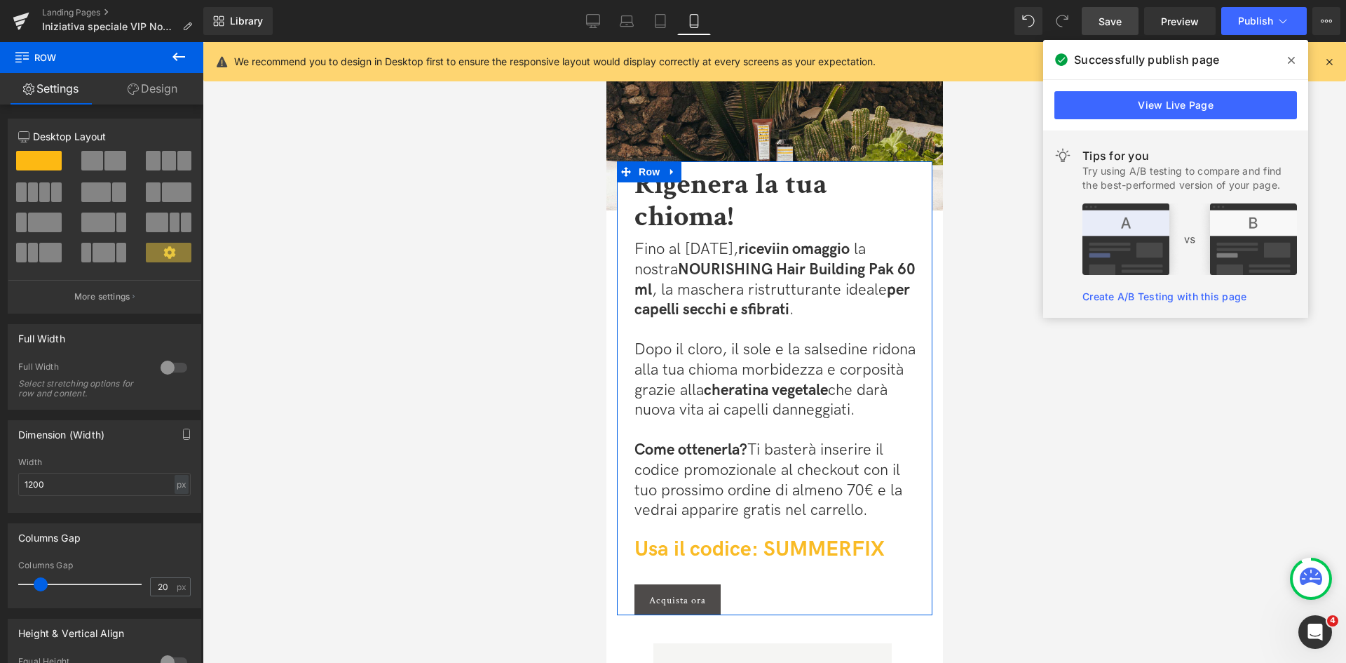
click at [156, 95] on link "Design" at bounding box center [153, 89] width 102 height 32
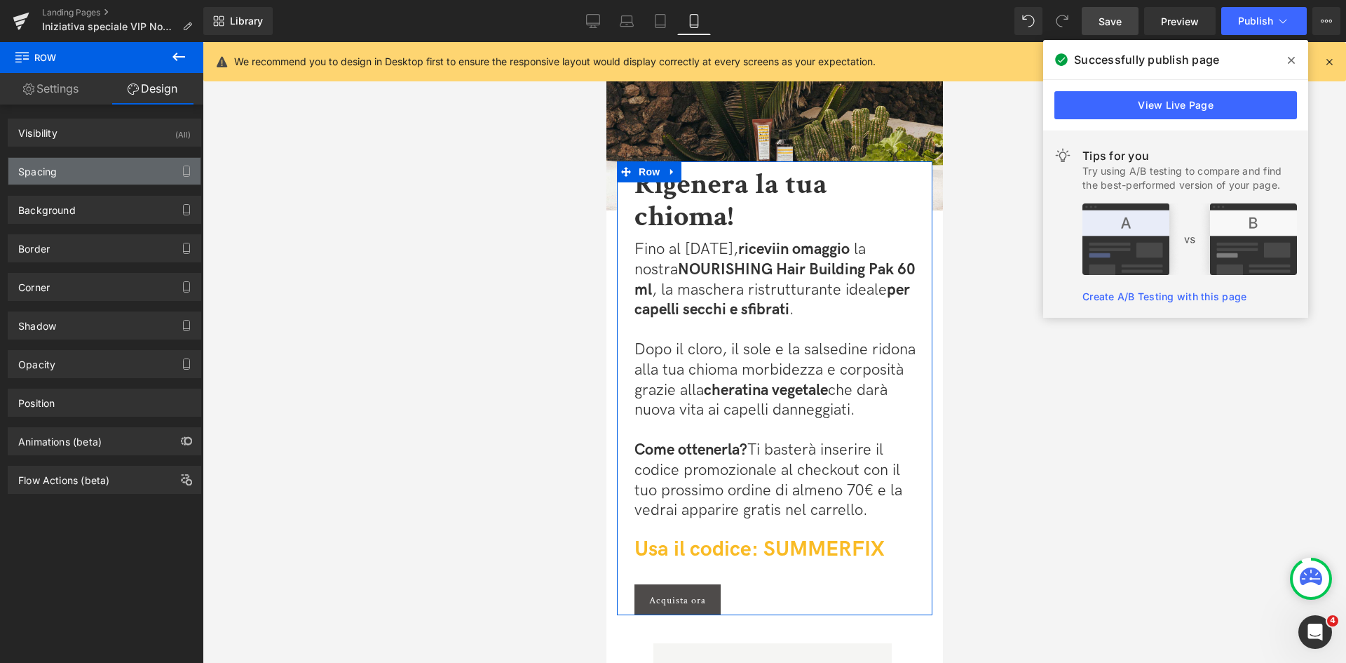
click at [137, 171] on div "Spacing" at bounding box center [104, 171] width 192 height 27
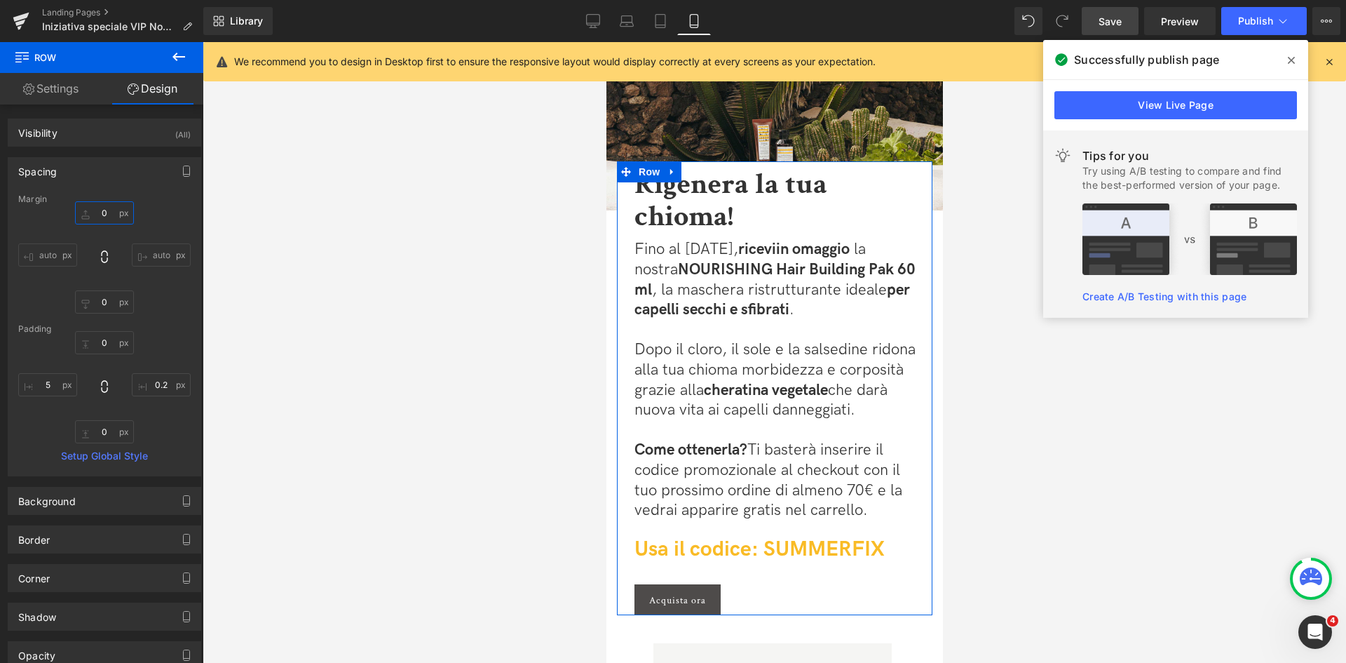
click at [96, 215] on input "0" at bounding box center [104, 212] width 59 height 23
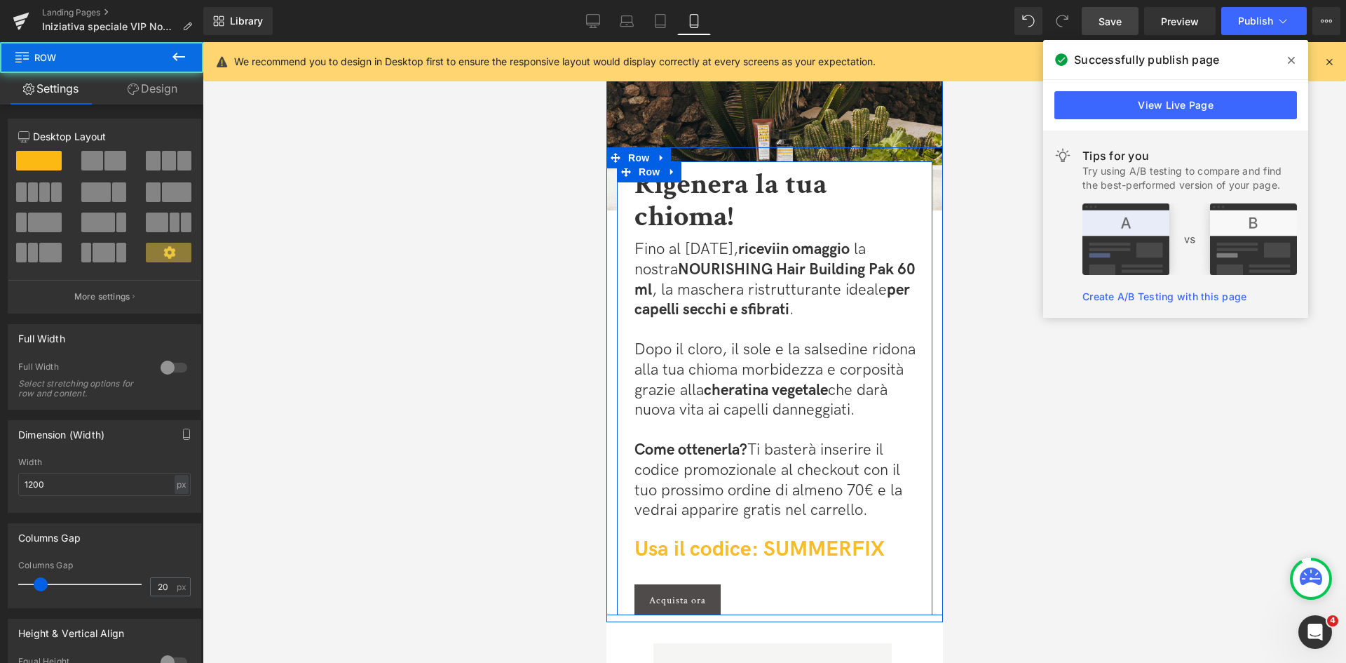
click at [923, 250] on div "Rigenera la tua chioma! Heading Fino al [DATE], ricevi in omaggio la nostra NOU…" at bounding box center [776, 388] width 312 height 454
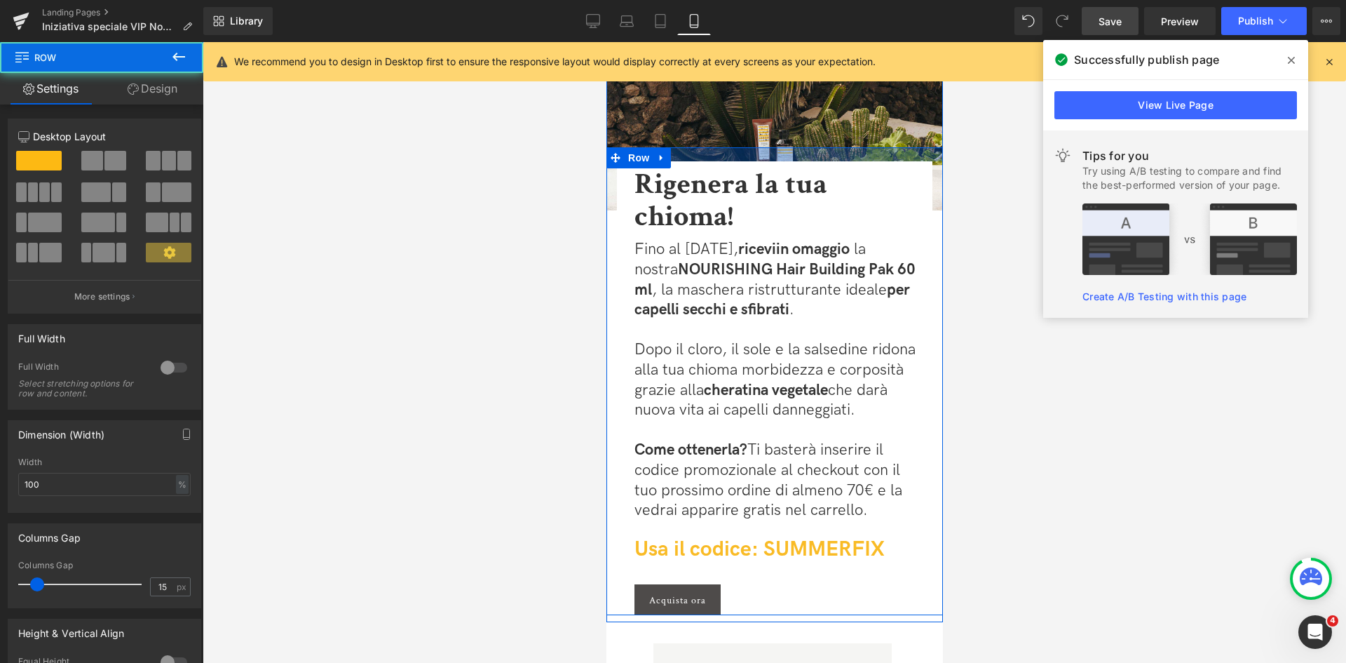
click at [879, 151] on div at bounding box center [774, 154] width 337 height 14
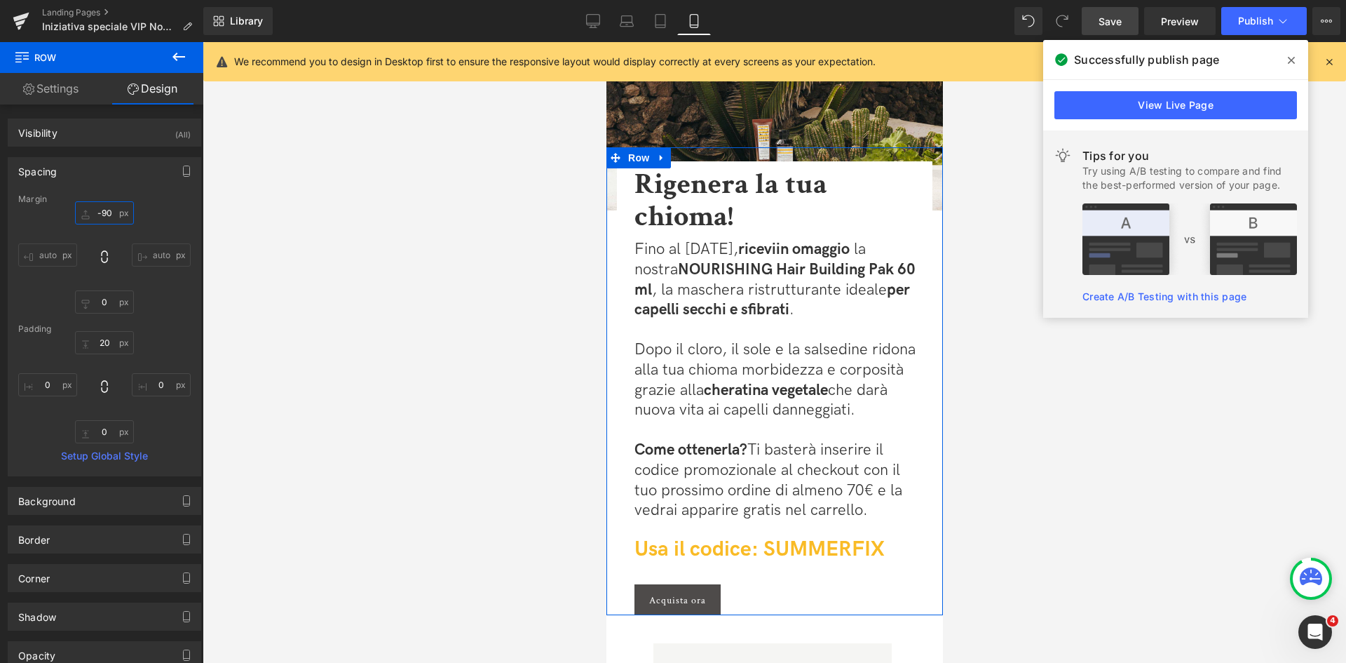
click at [105, 210] on input "-90" at bounding box center [104, 212] width 59 height 23
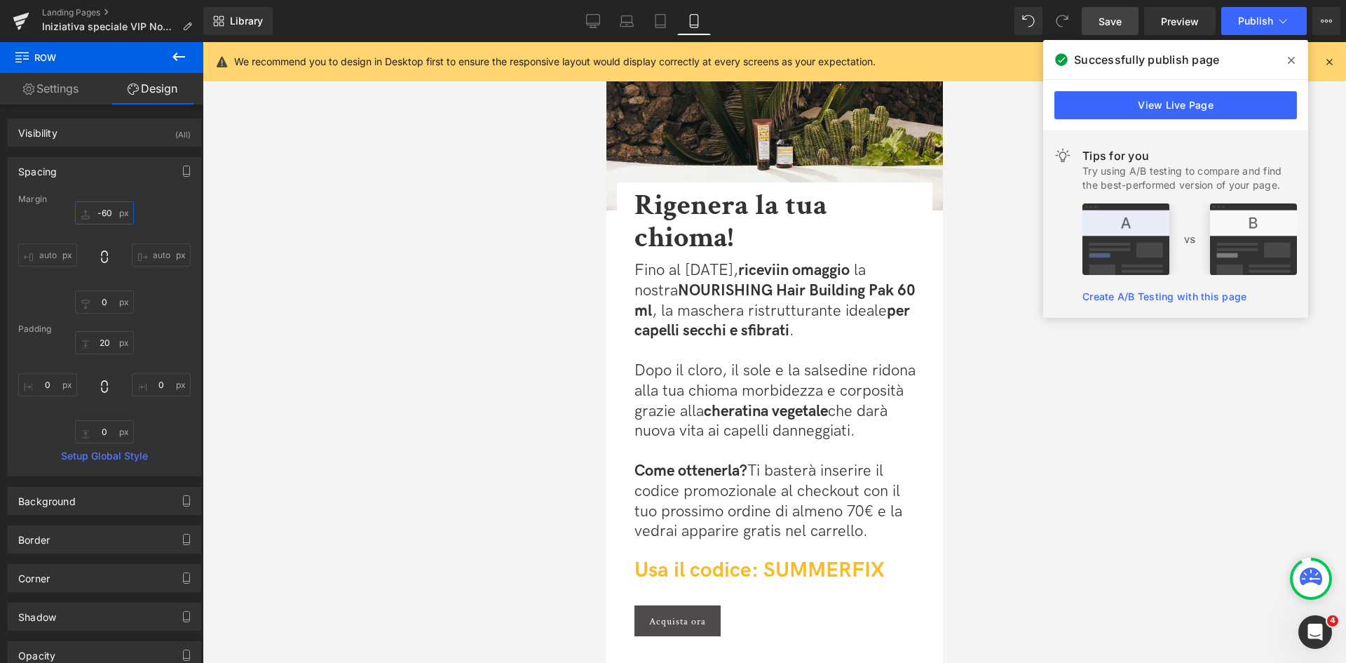
type input "-60"
click at [1120, 20] on span "Save" at bounding box center [1110, 21] width 23 height 15
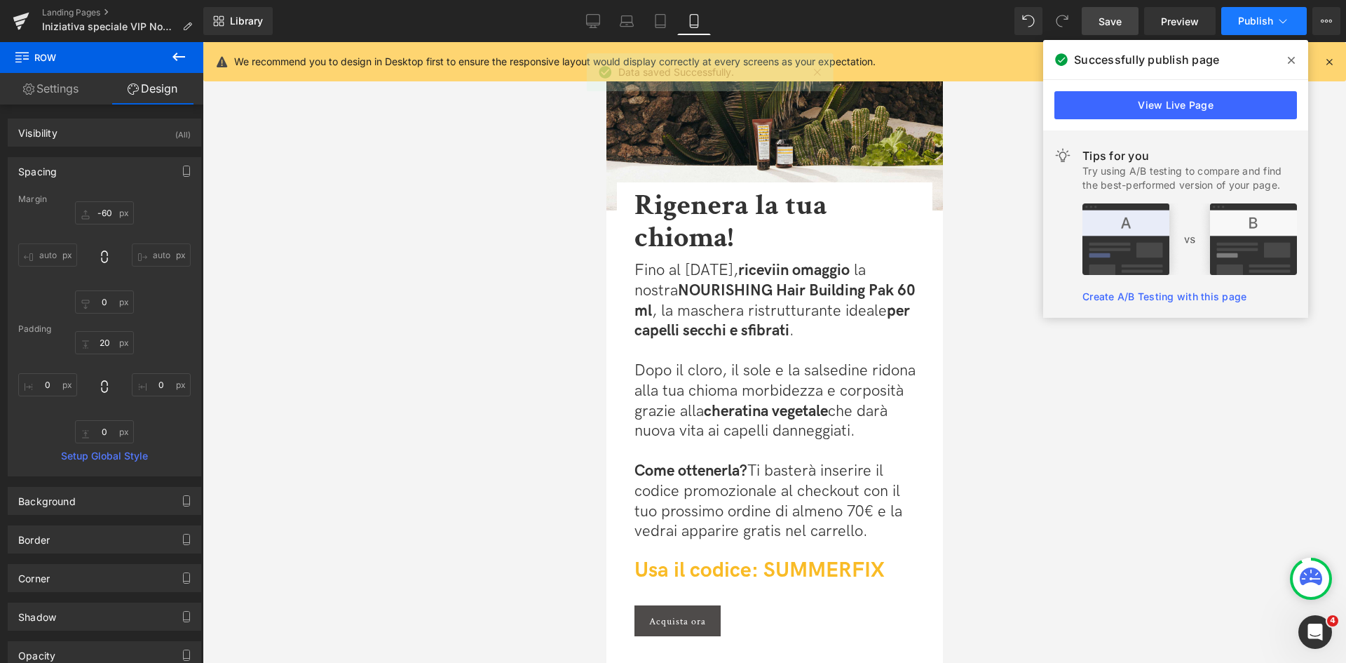
click at [1268, 23] on span "Publish" at bounding box center [1255, 20] width 35 height 11
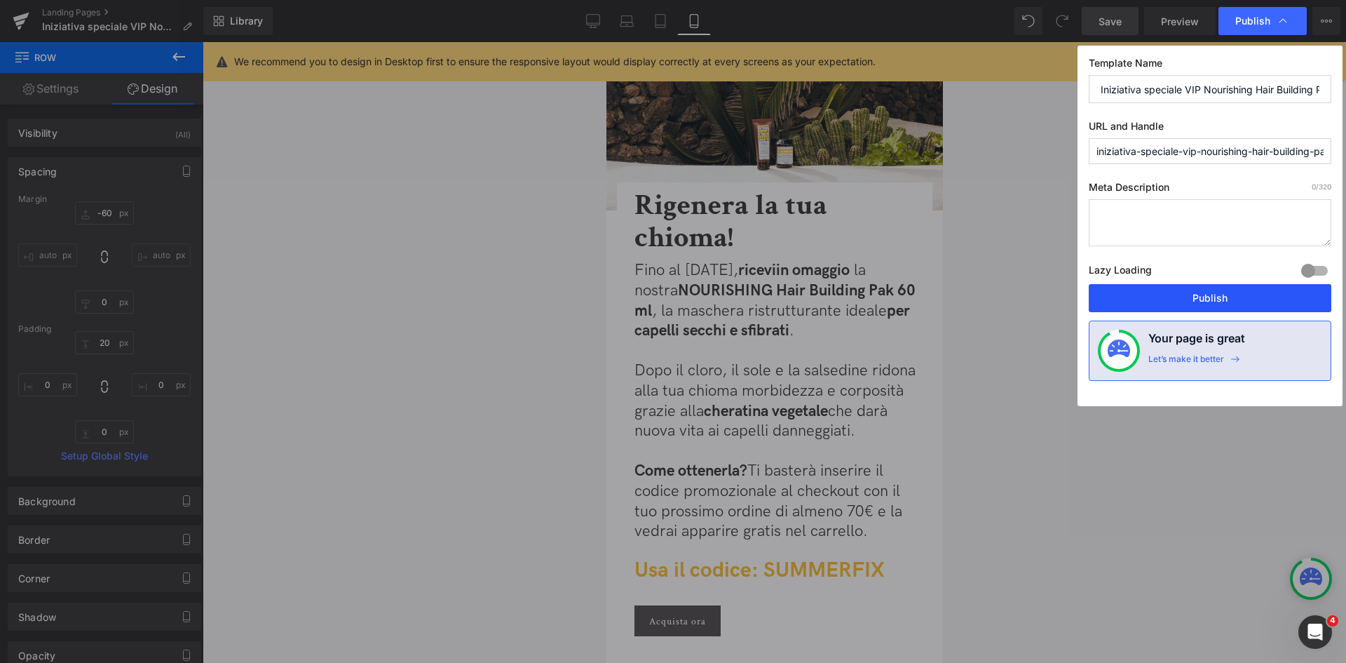
click at [1194, 304] on button "Publish" at bounding box center [1210, 298] width 243 height 28
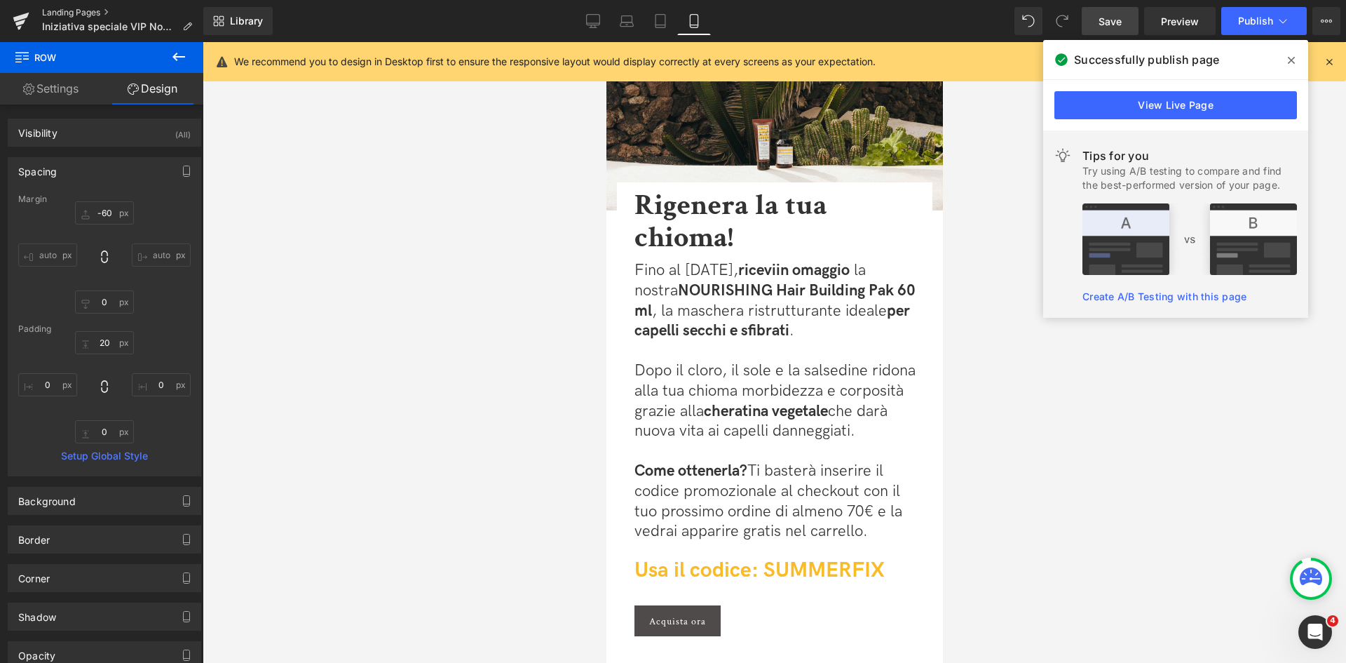
click at [79, 7] on link "Landing Pages" at bounding box center [122, 12] width 161 height 11
